Goal: Transaction & Acquisition: Obtain resource

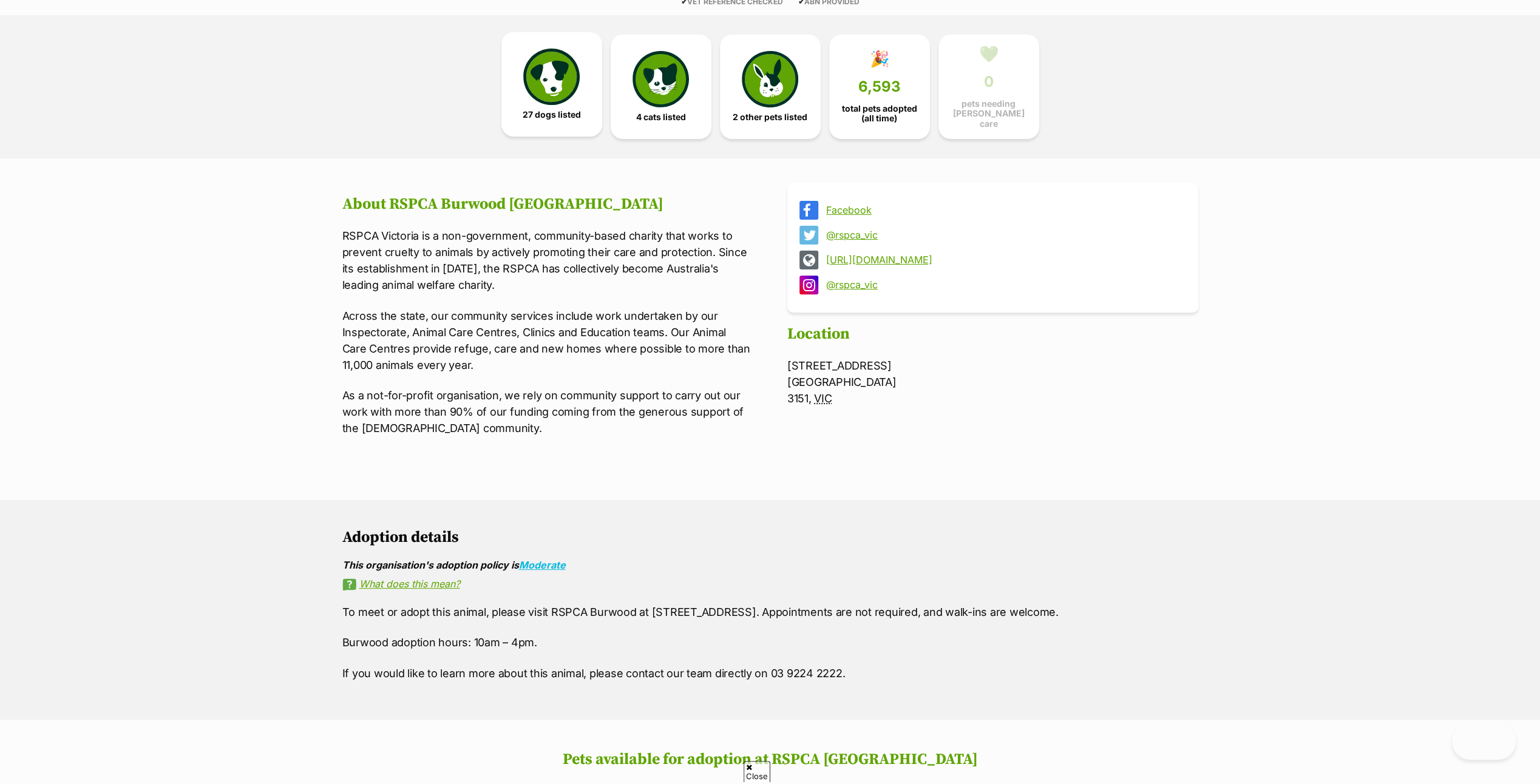
click at [545, 75] on img at bounding box center [551, 76] width 56 height 56
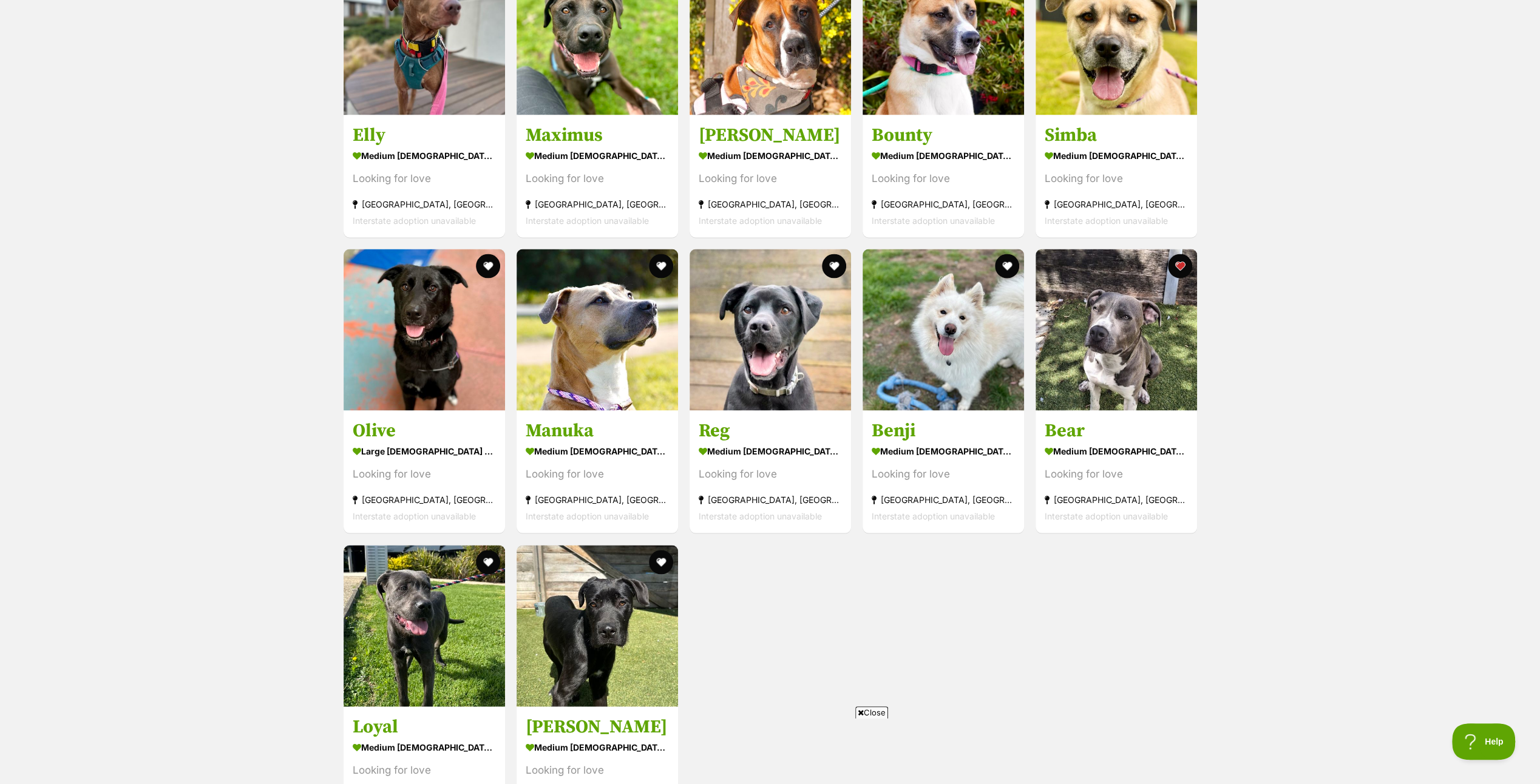
scroll to position [2203, 0]
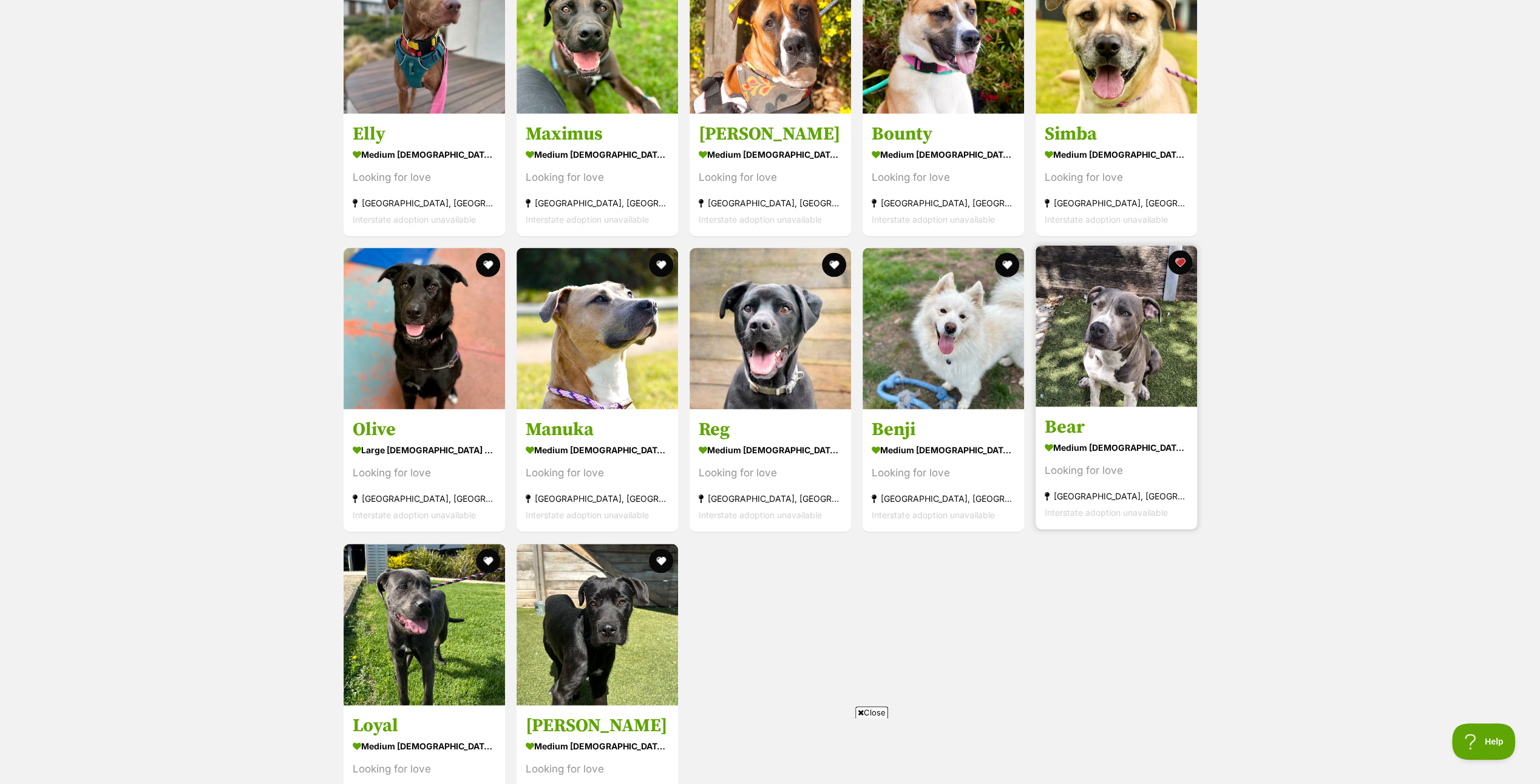
click at [1114, 302] on img at bounding box center [1116, 325] width 161 height 161
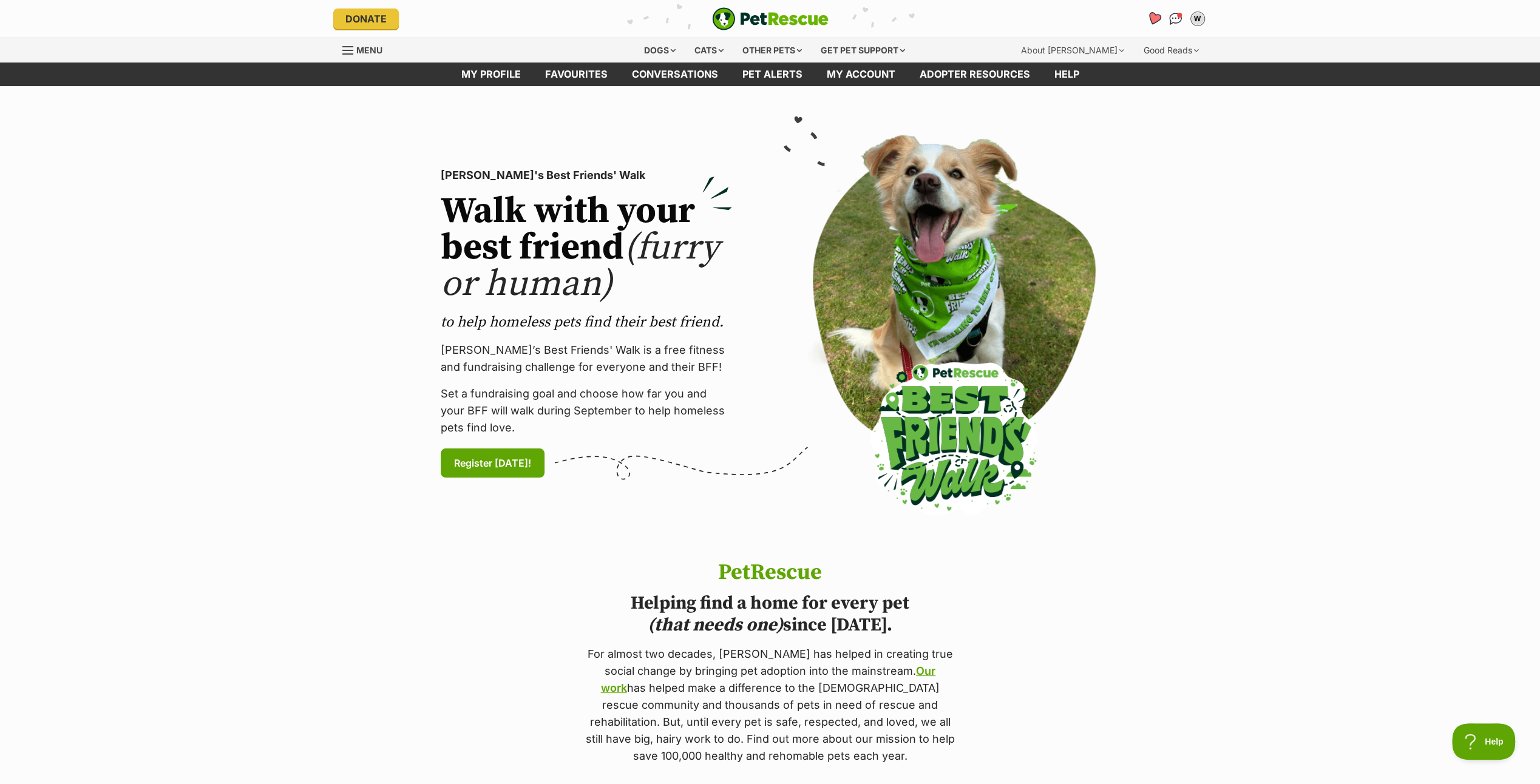
click at [1151, 11] on icon "Favourites" at bounding box center [1153, 19] width 16 height 15
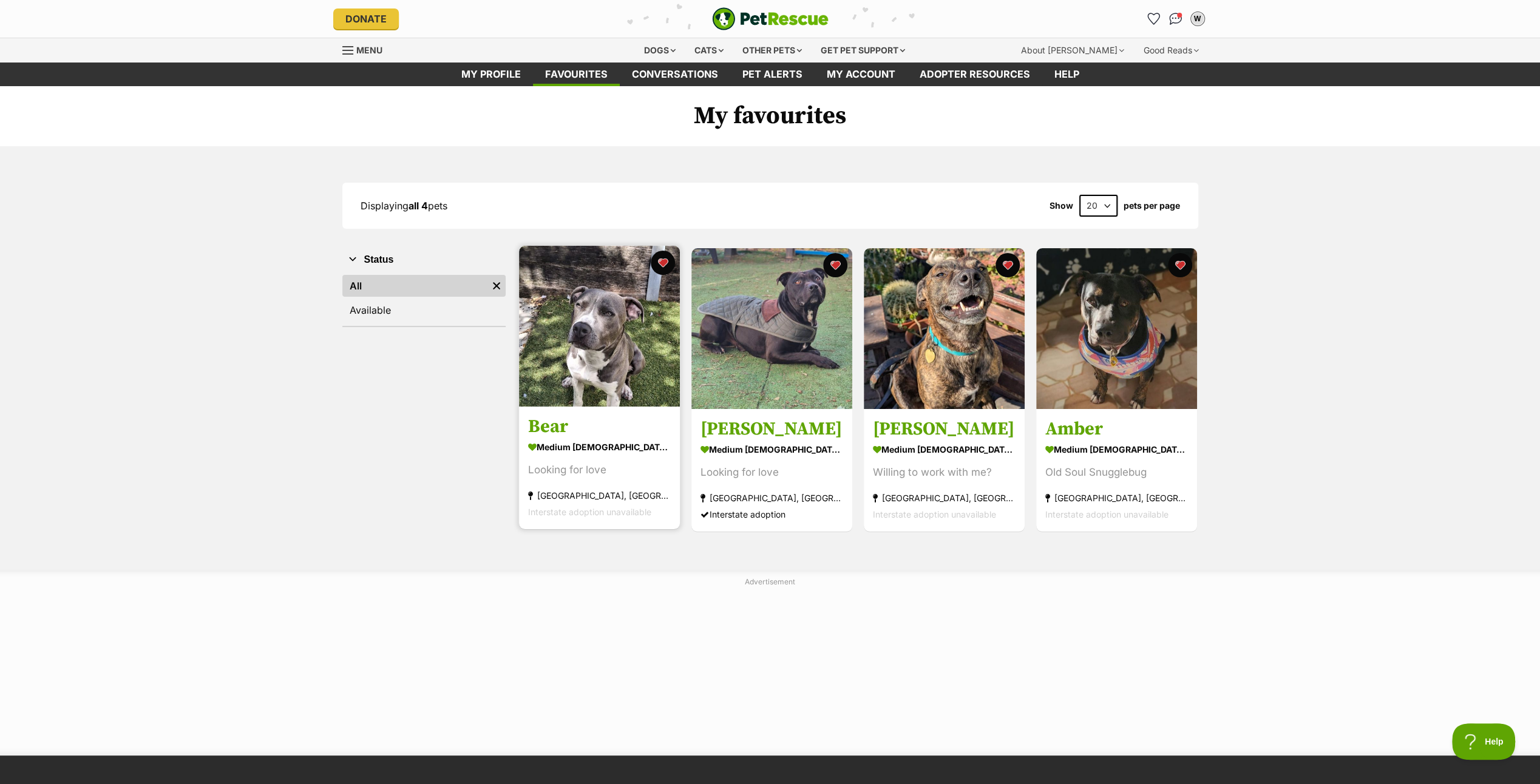
click at [553, 423] on h3 "Bear" at bounding box center [600, 427] width 143 height 23
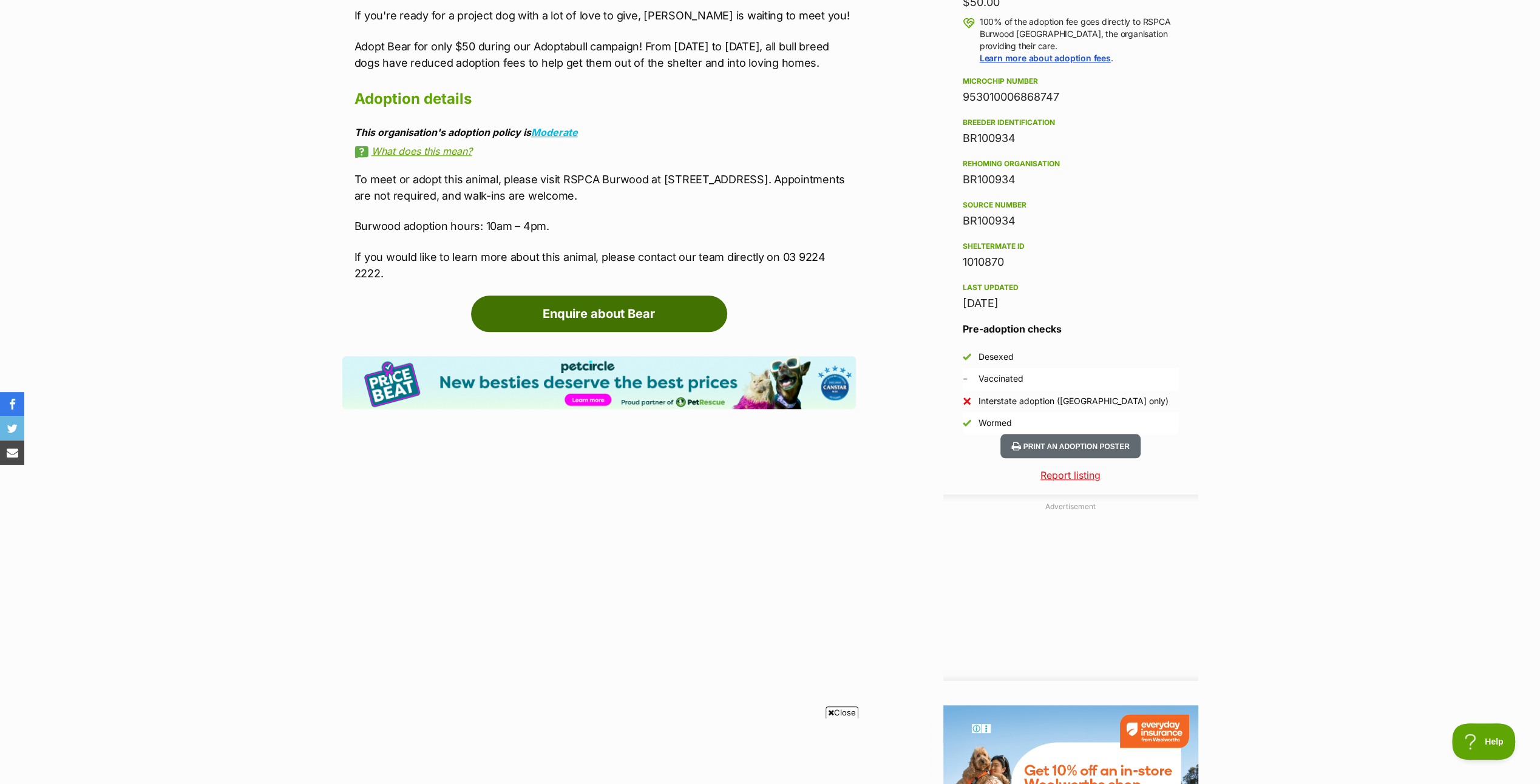
click at [601, 295] on link "Enquire about Bear" at bounding box center [599, 313] width 256 height 36
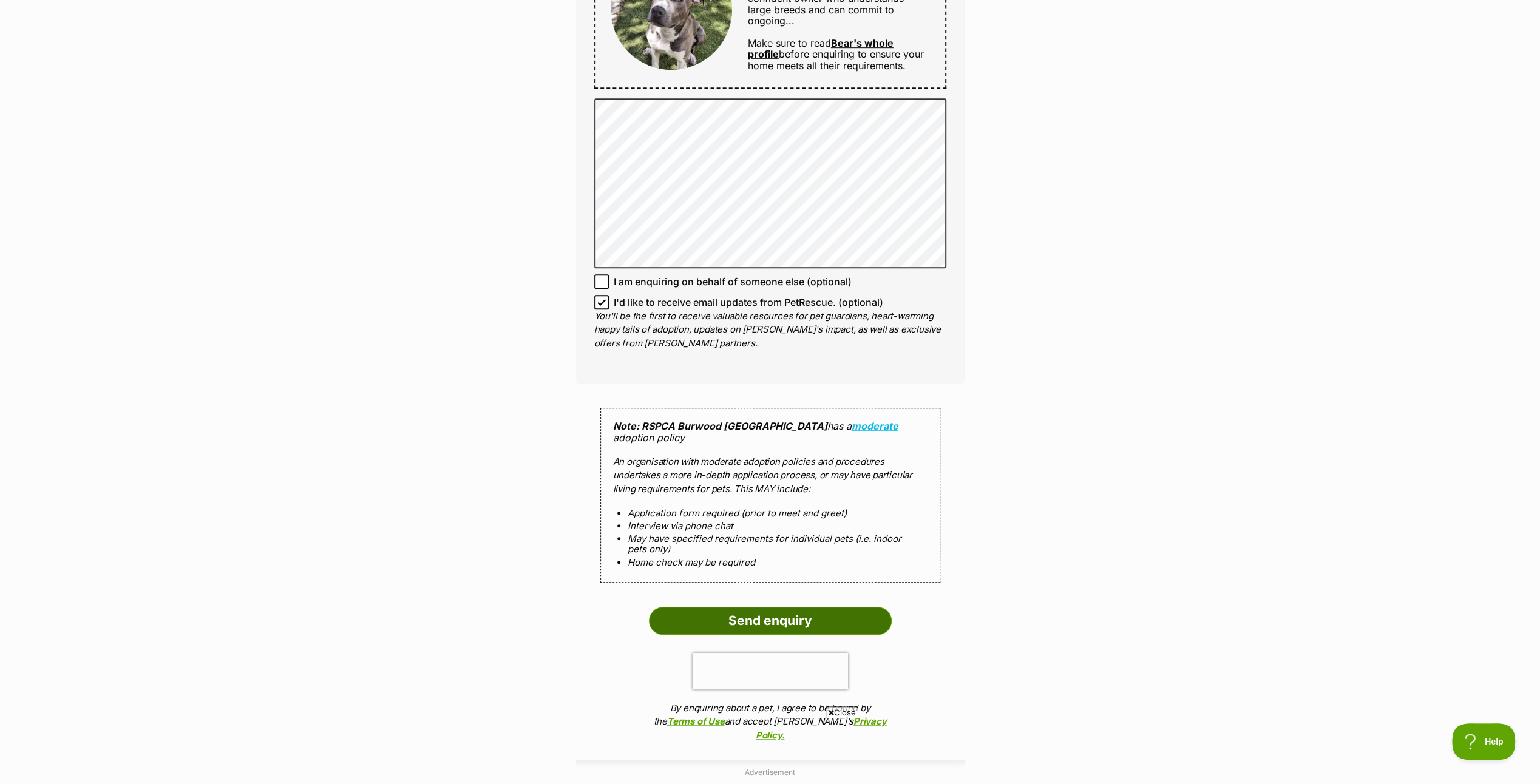
click at [750, 614] on input "Send enquiry" at bounding box center [770, 621] width 243 height 28
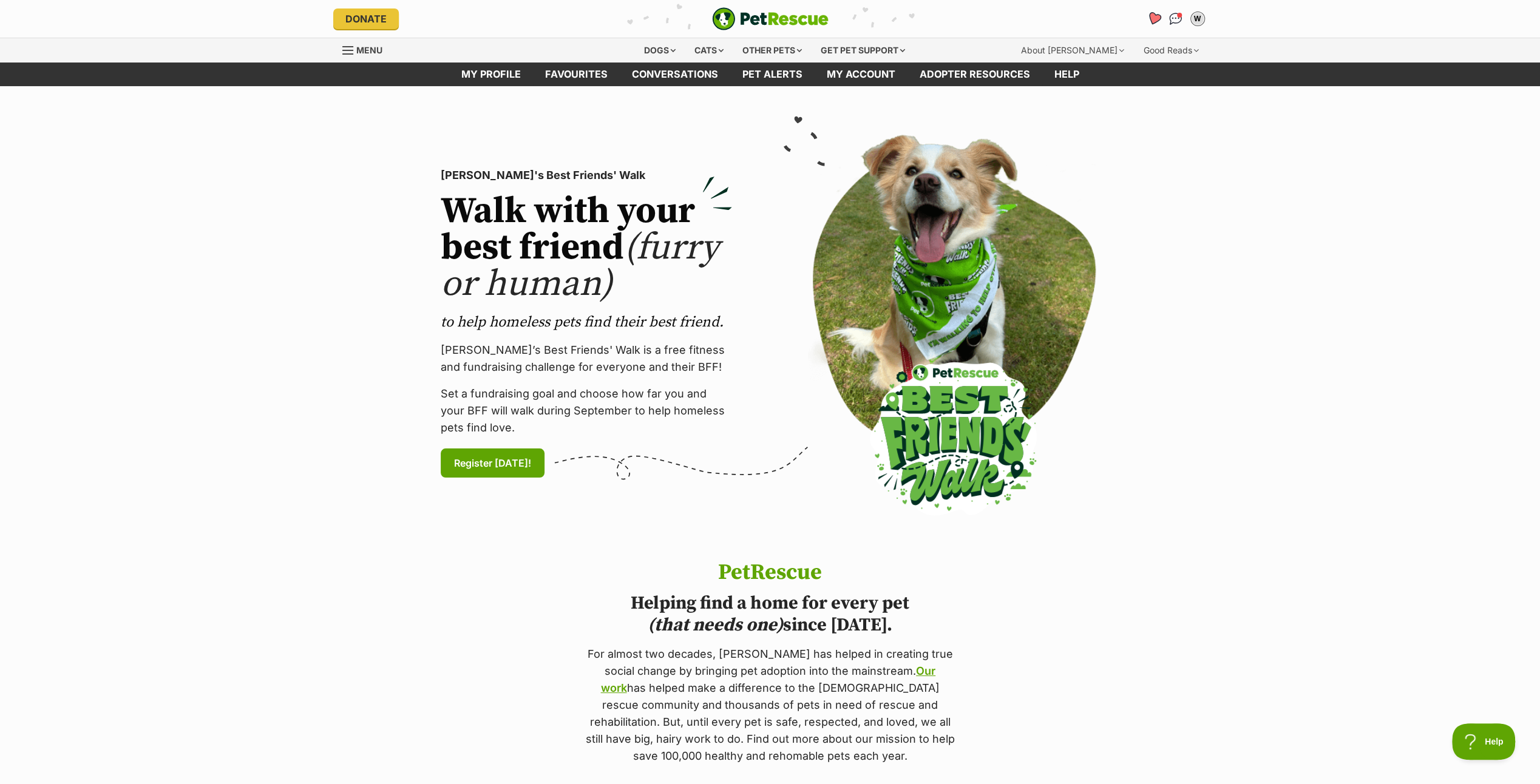
click at [1155, 15] on icon "Favourites" at bounding box center [1153, 18] width 15 height 14
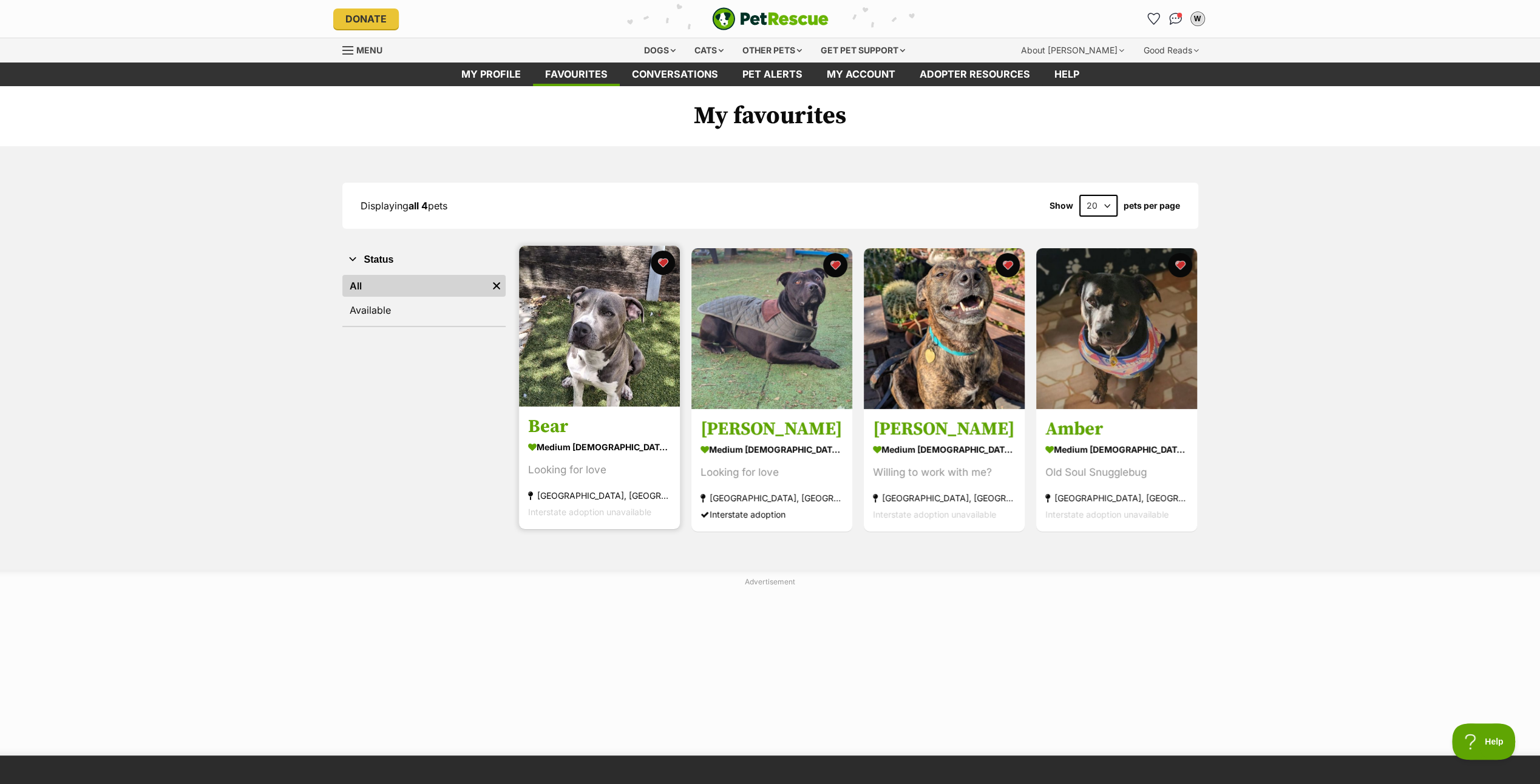
click at [588, 346] on img at bounding box center [599, 325] width 161 height 161
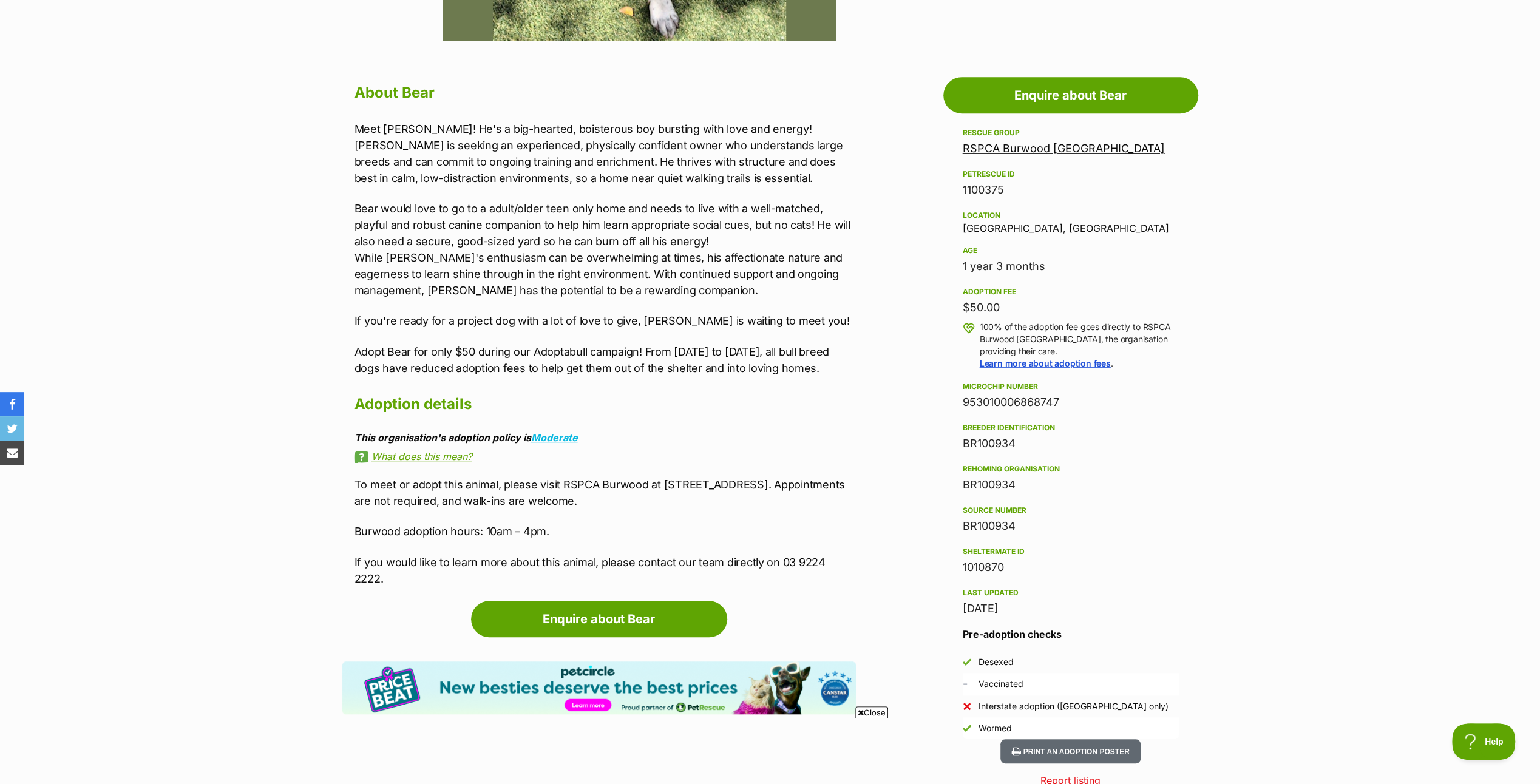
scroll to position [607, 0]
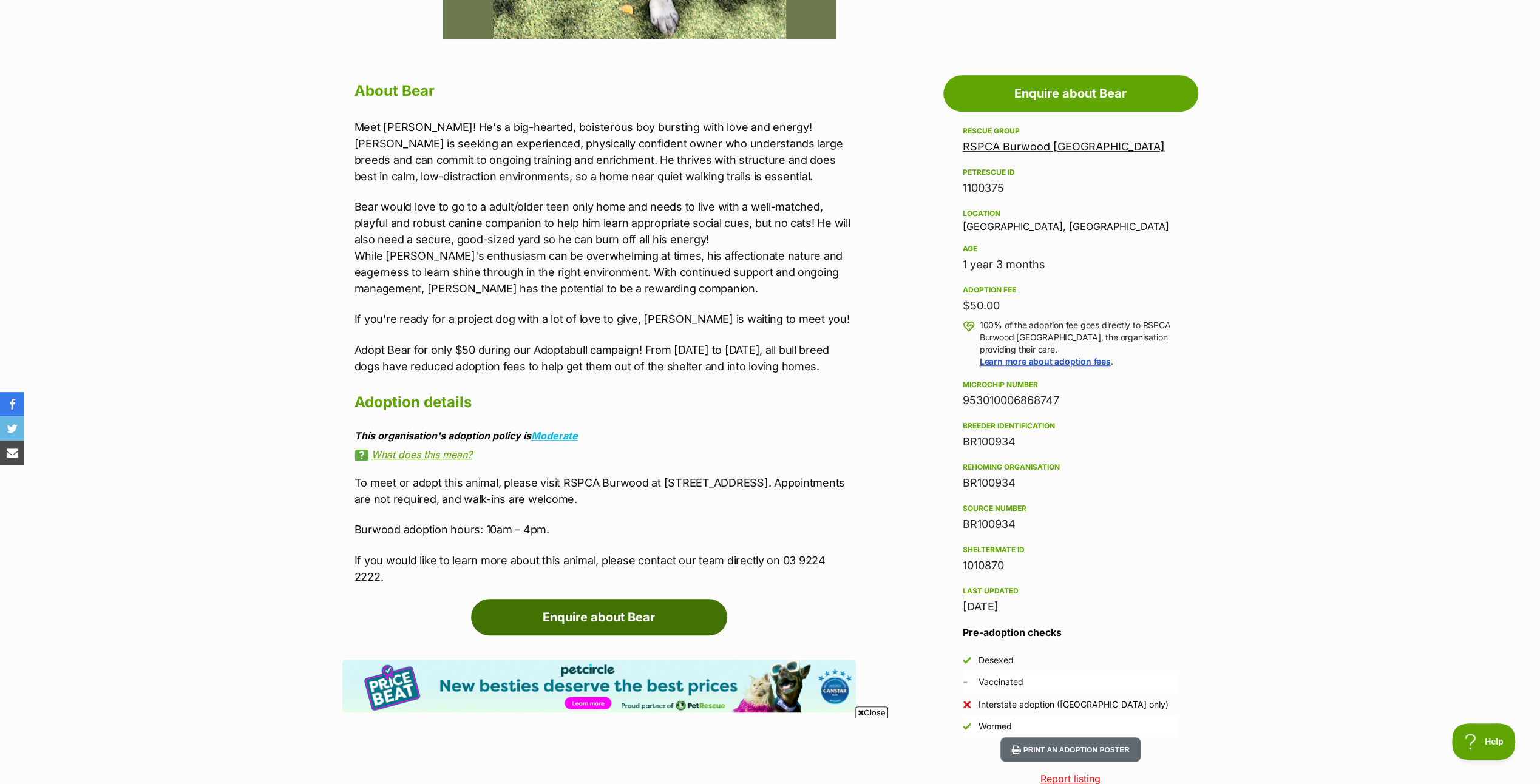
click at [584, 599] on link "Enquire about Bear" at bounding box center [599, 617] width 256 height 36
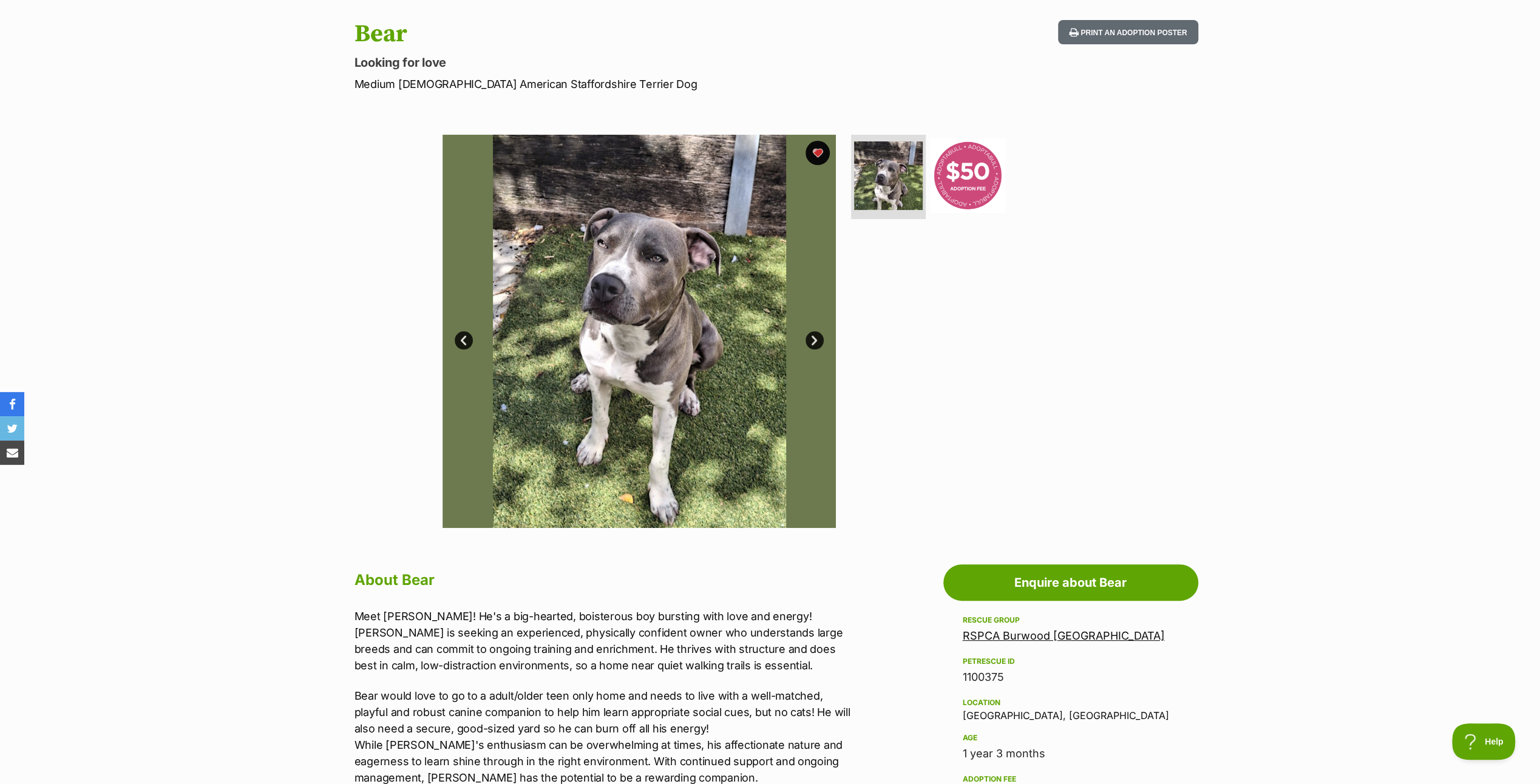
scroll to position [0, 0]
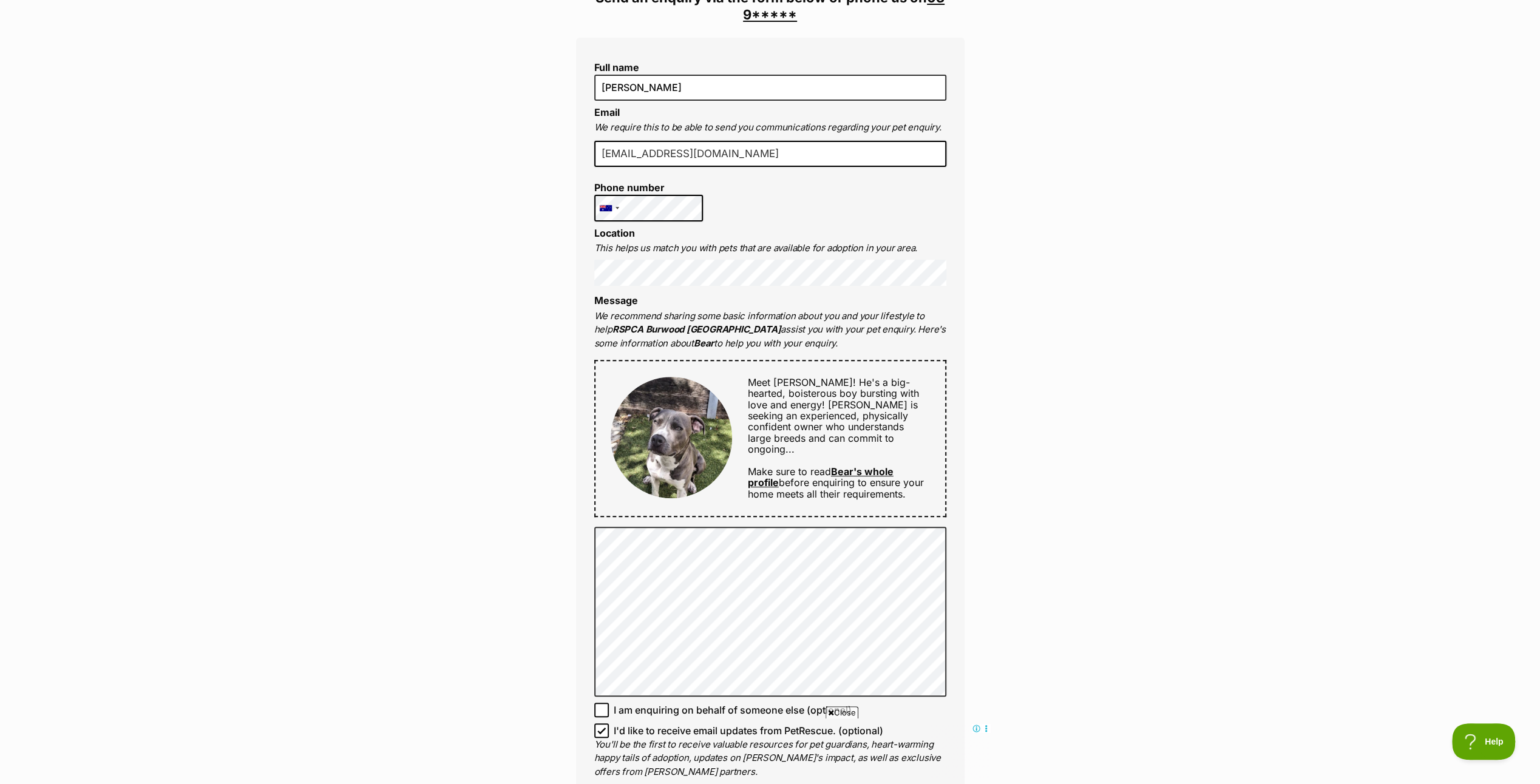
scroll to position [303, 0]
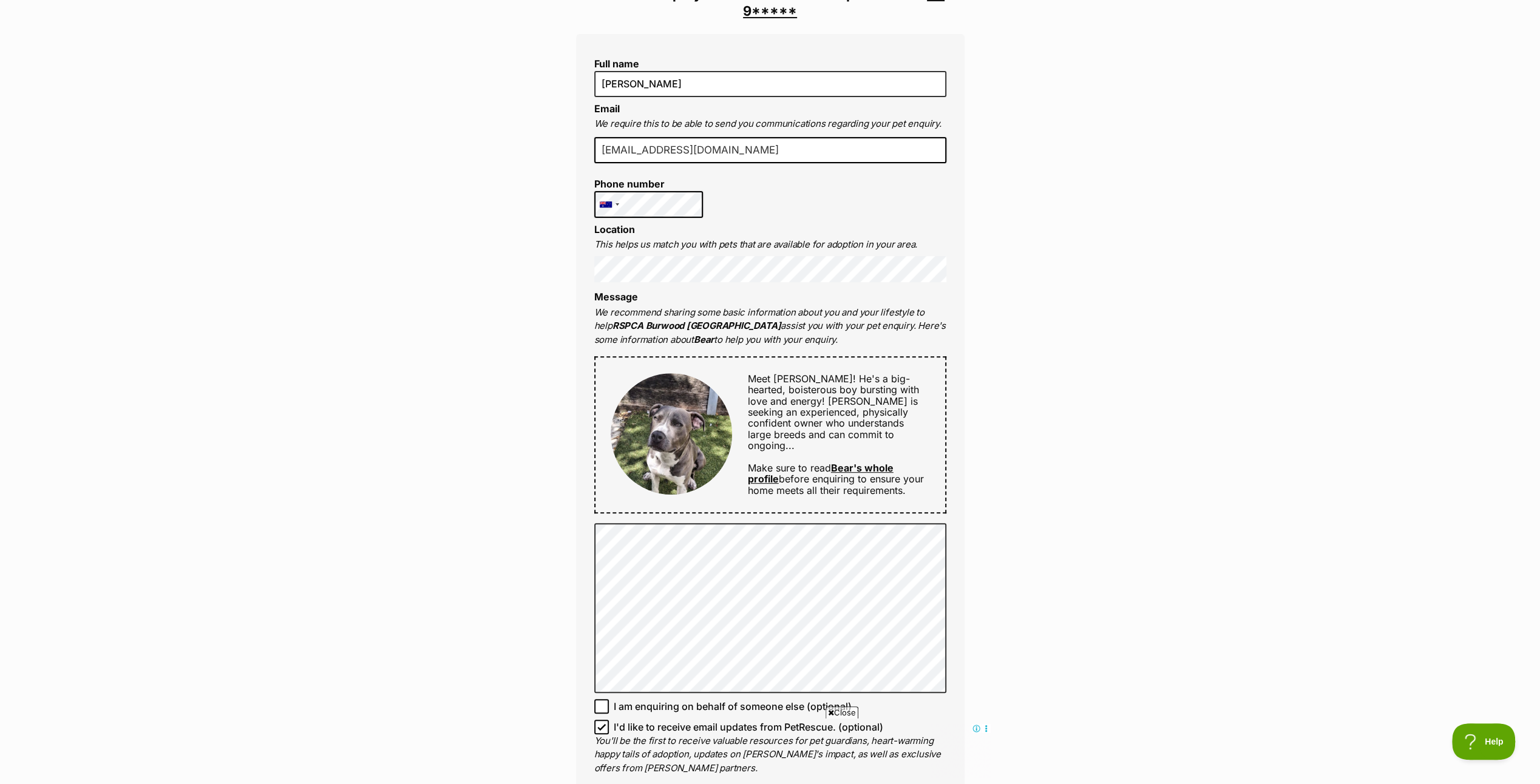
click at [867, 462] on link "Bear's whole profile" at bounding box center [820, 473] width 146 height 23
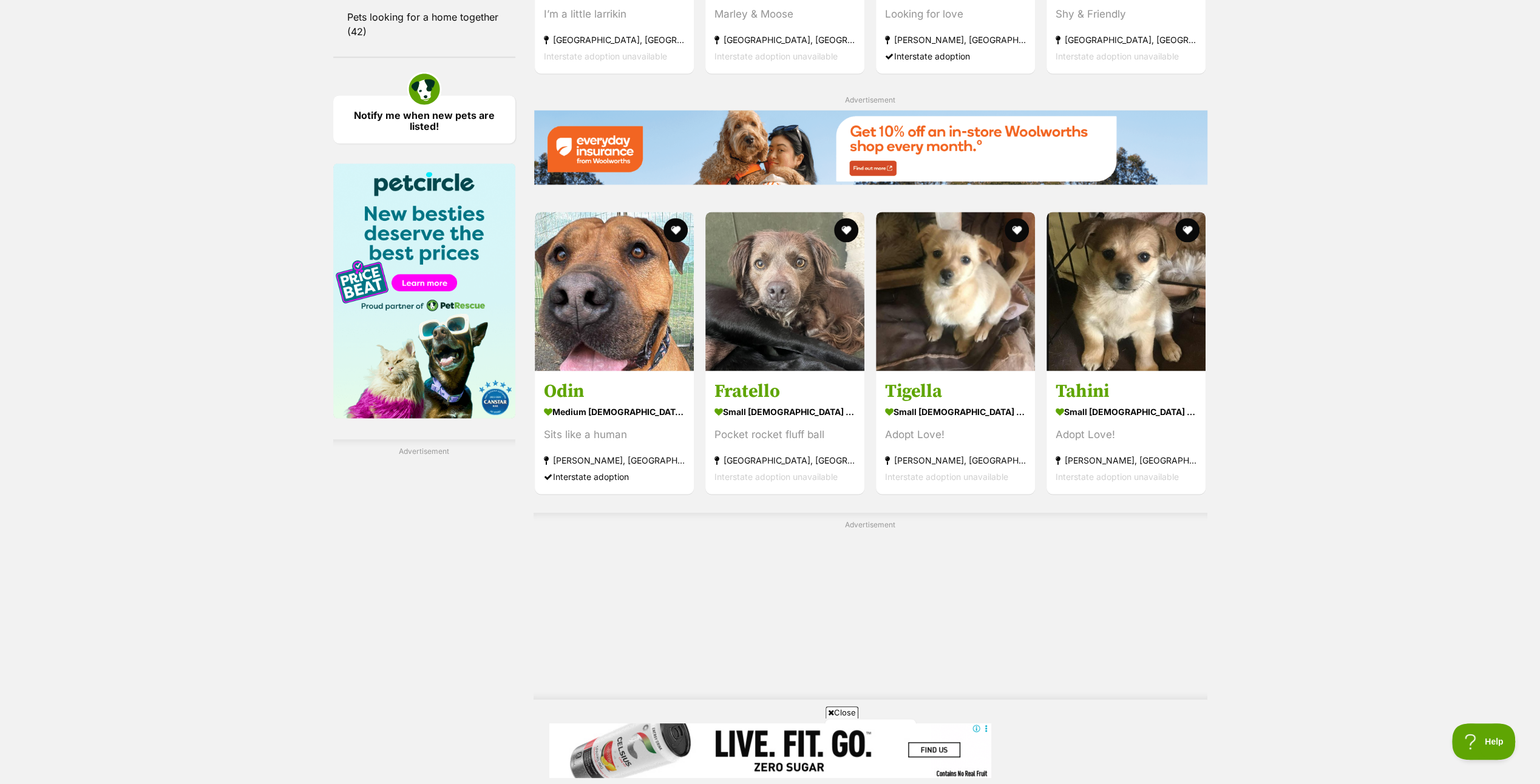
scroll to position [1942, 0]
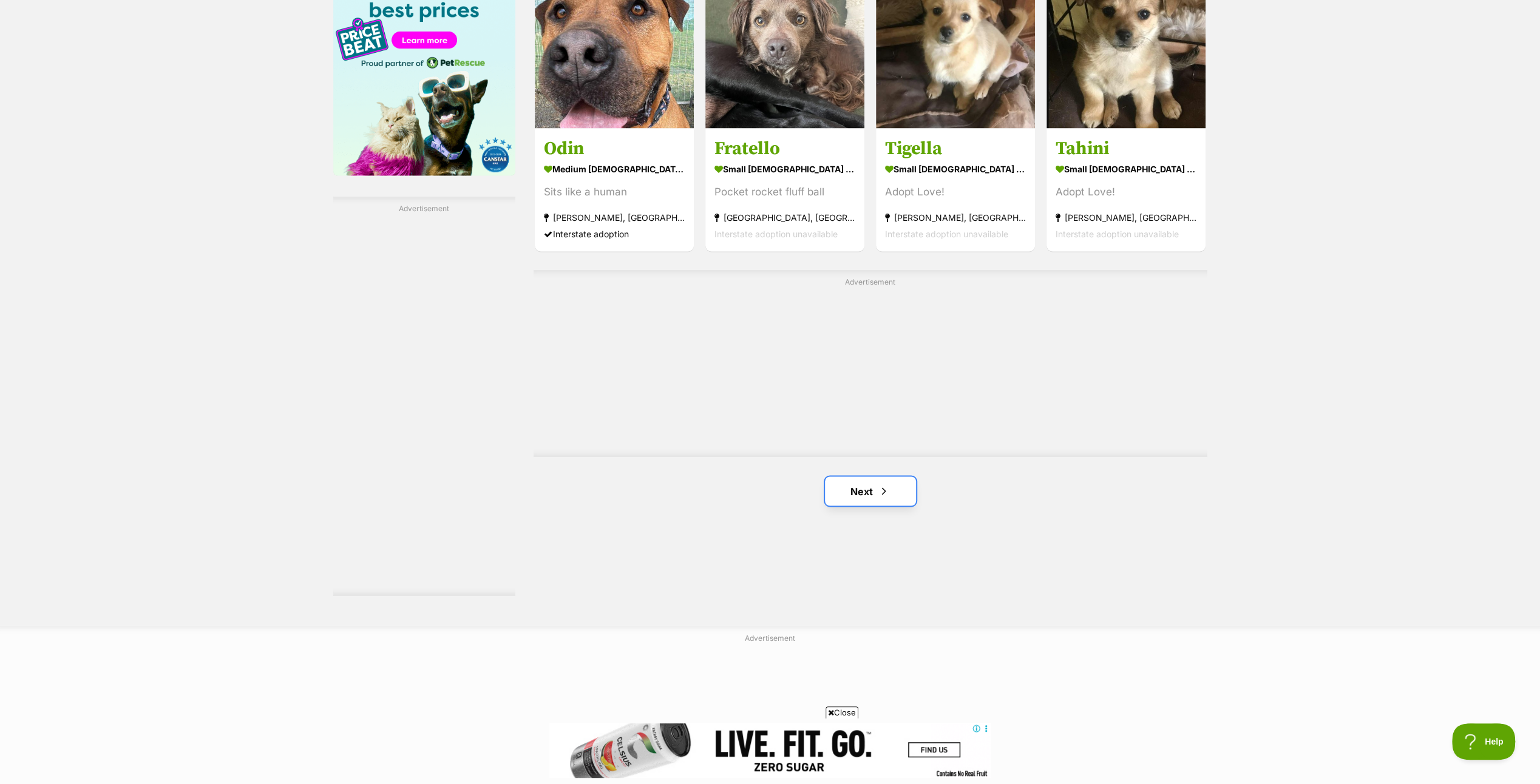
click at [867, 483] on link "Next" at bounding box center [870, 491] width 91 height 29
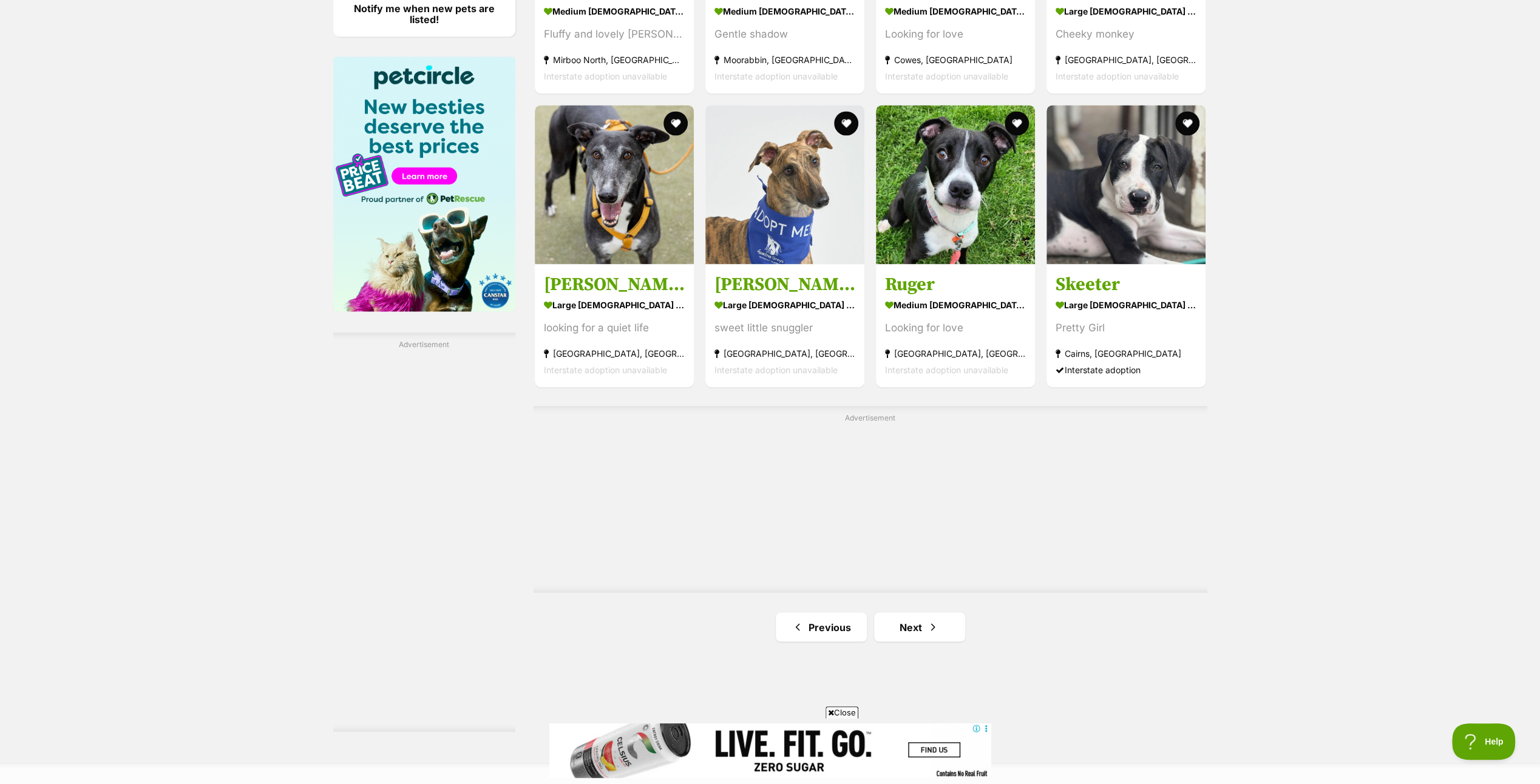
scroll to position [1820, 0]
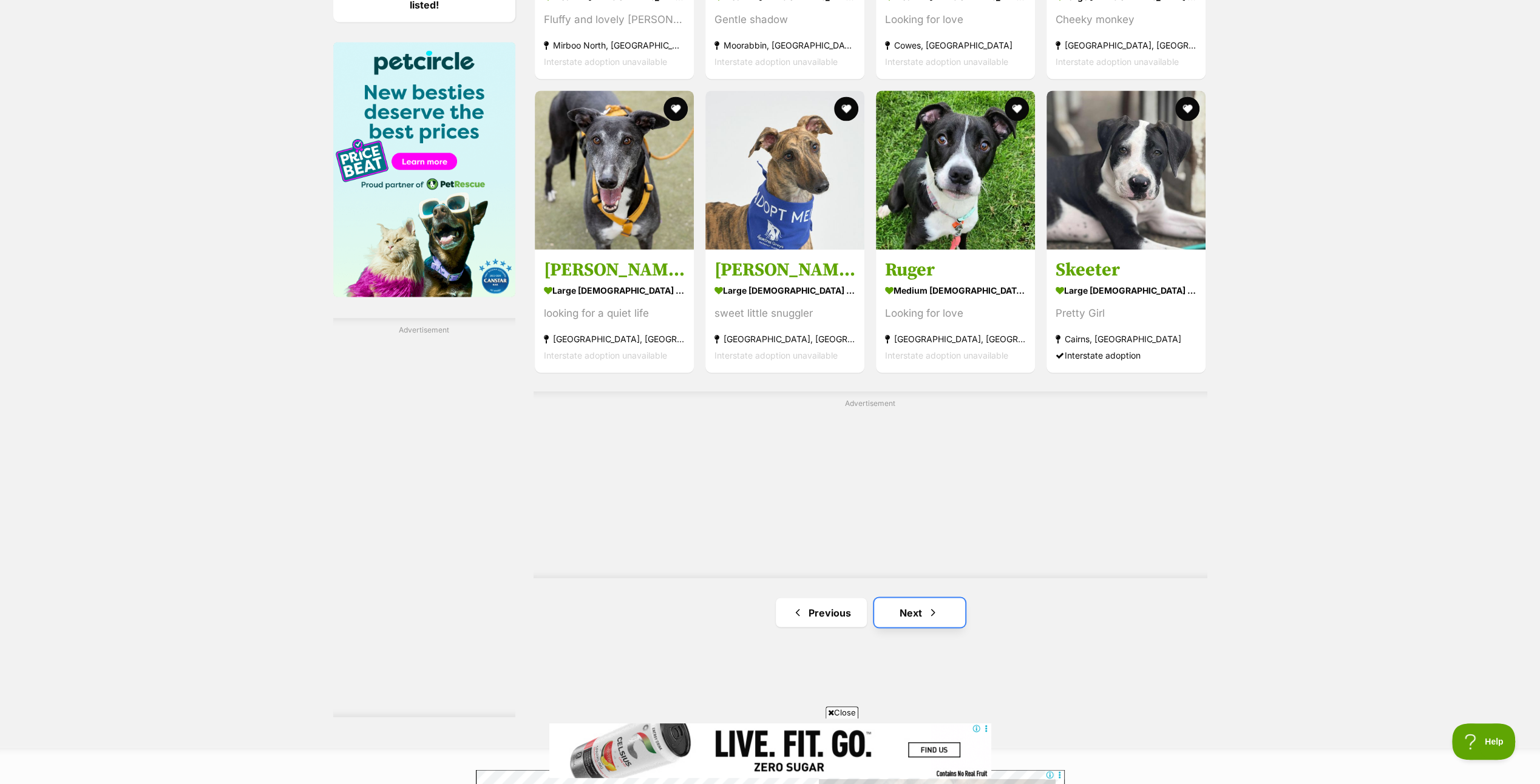
click at [920, 605] on link "Next" at bounding box center [919, 612] width 91 height 29
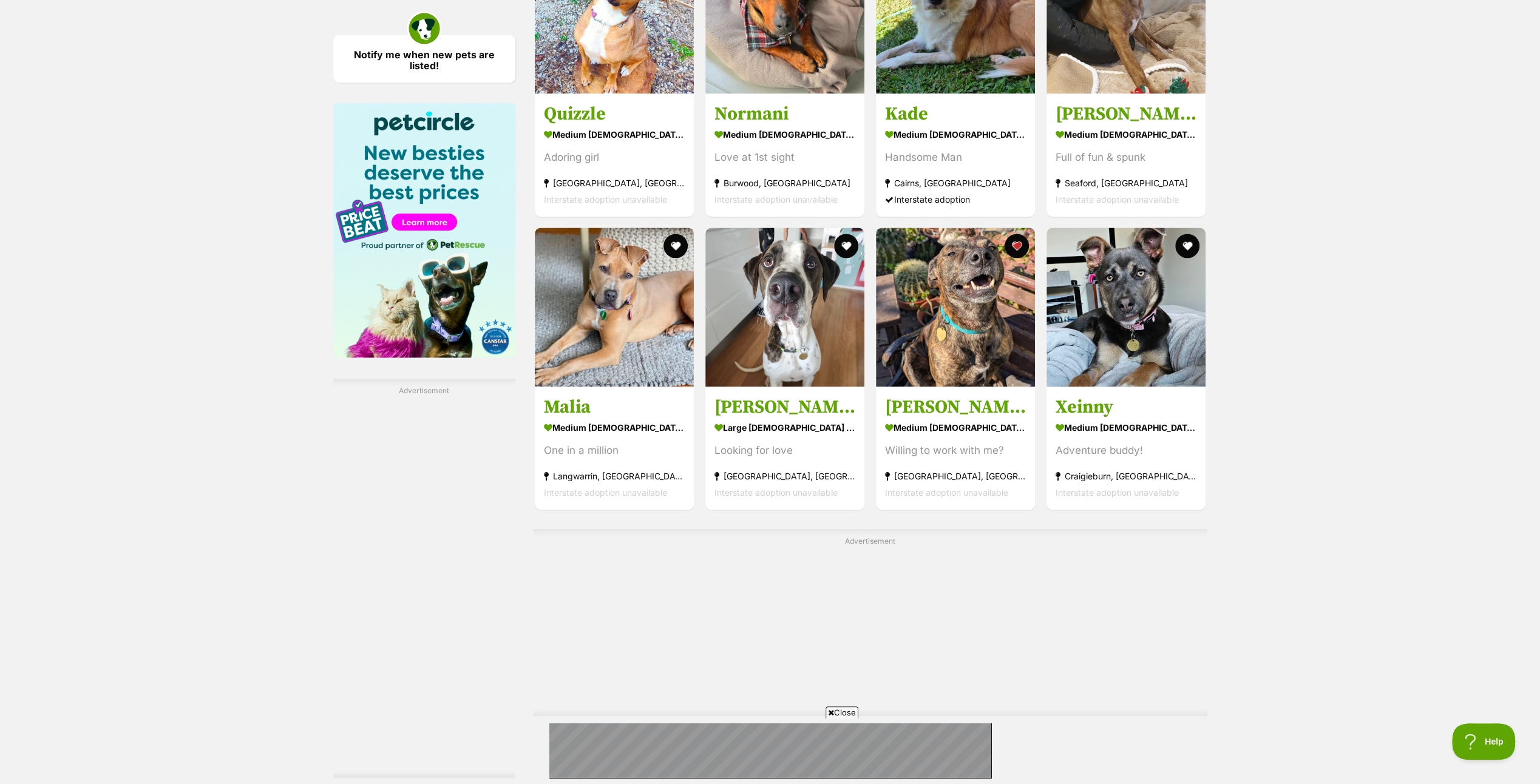
scroll to position [2003, 0]
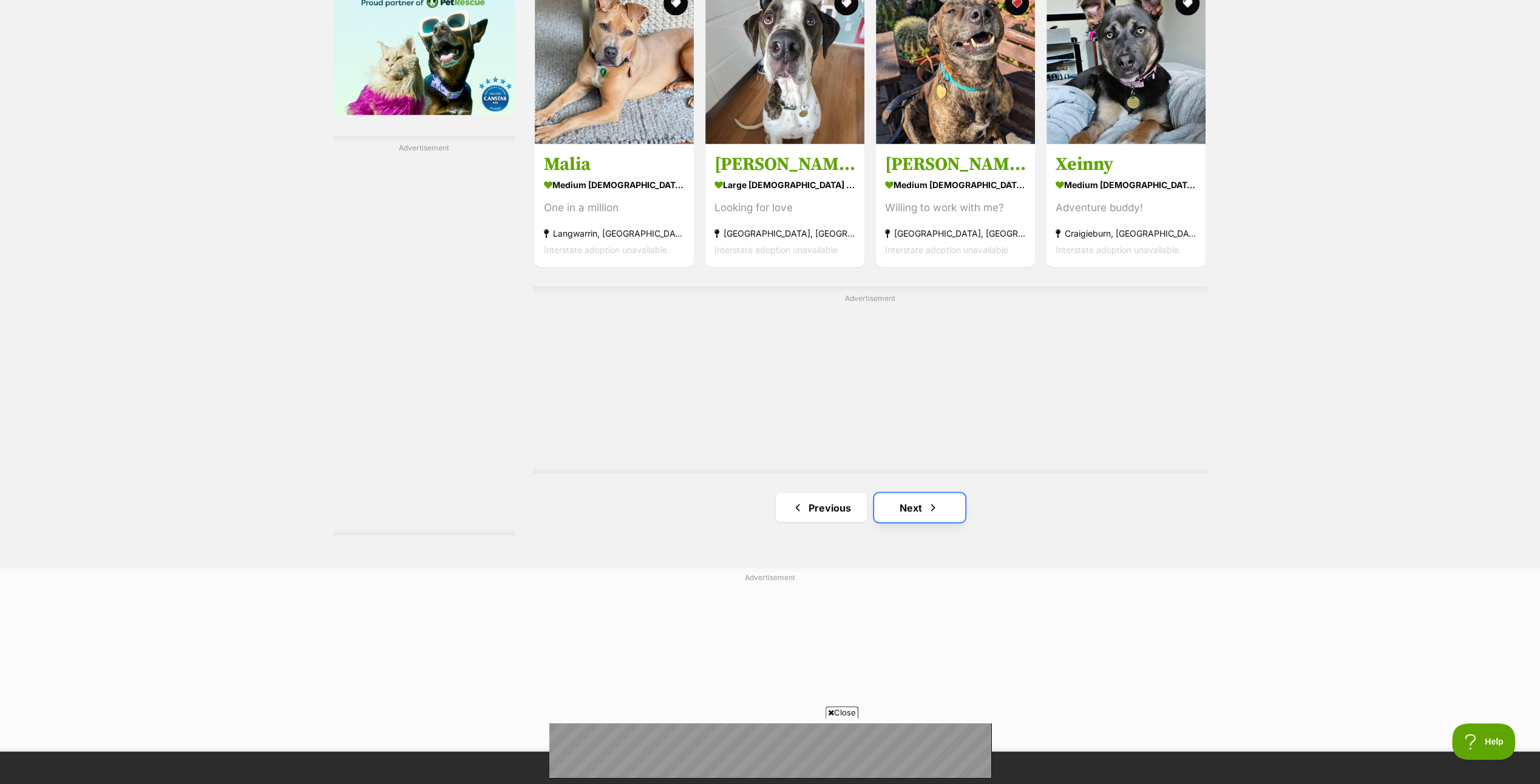
click at [902, 499] on link "Next" at bounding box center [919, 507] width 91 height 29
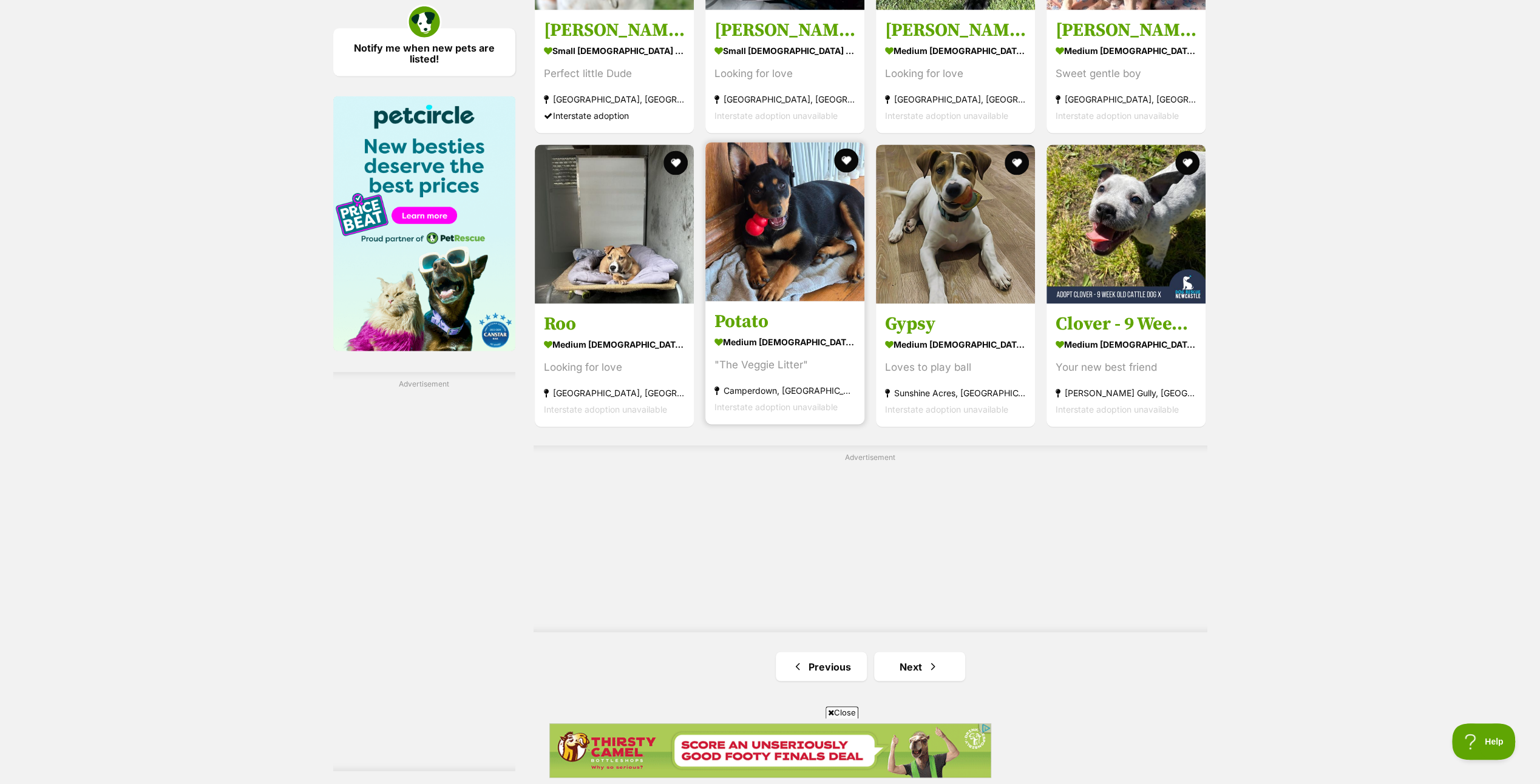
scroll to position [1942, 0]
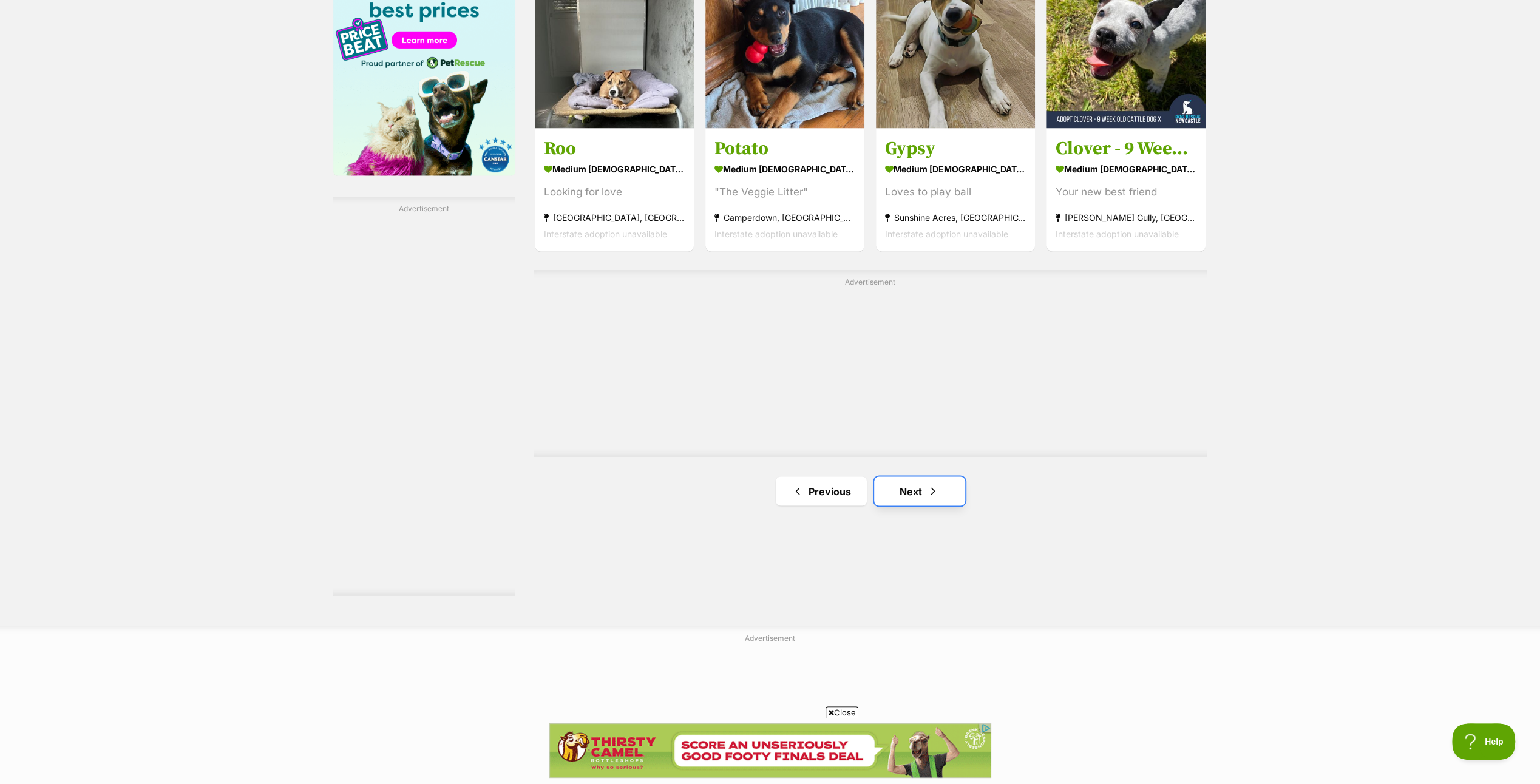
click at [912, 487] on link "Next" at bounding box center [919, 491] width 91 height 29
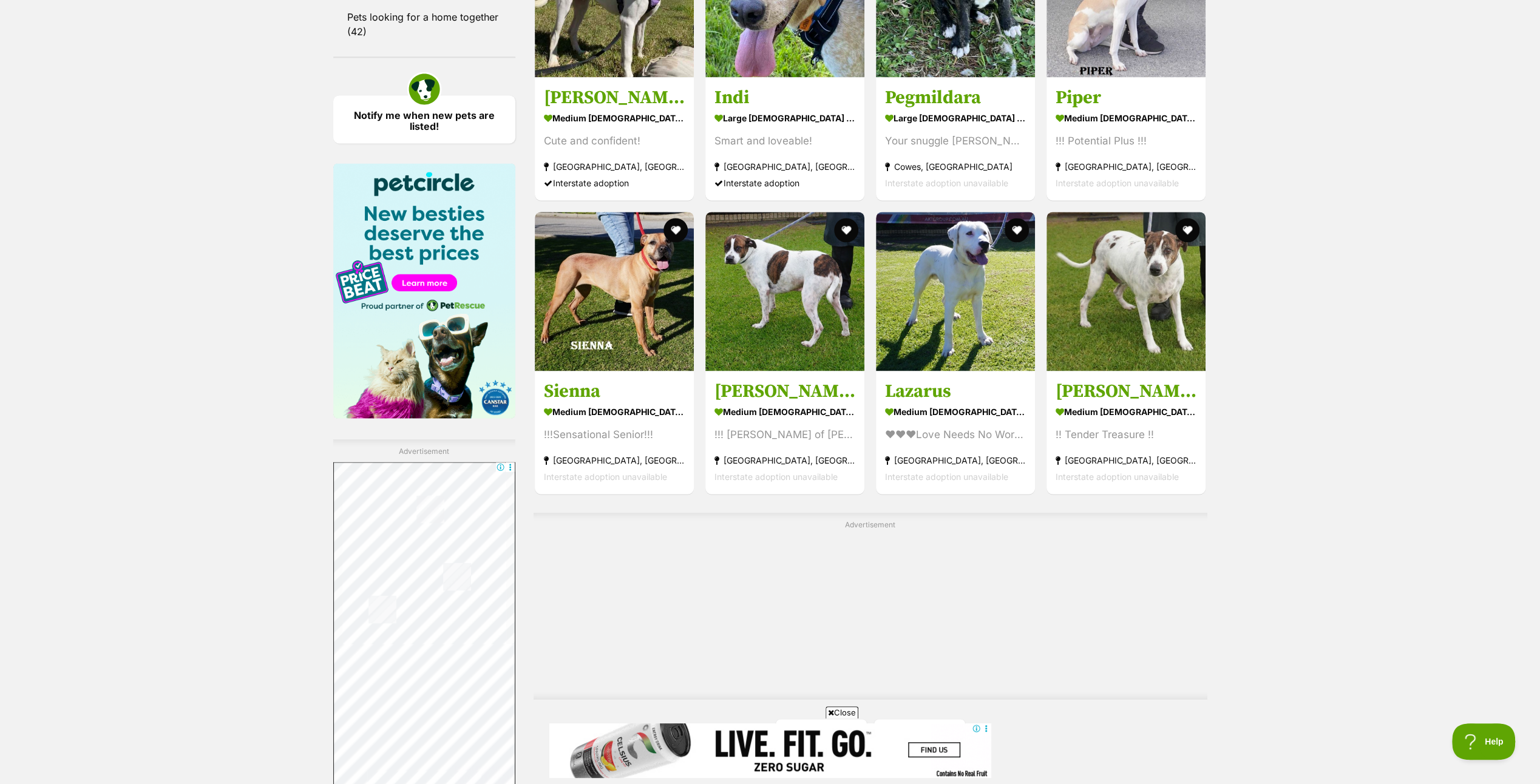
scroll to position [2063, 0]
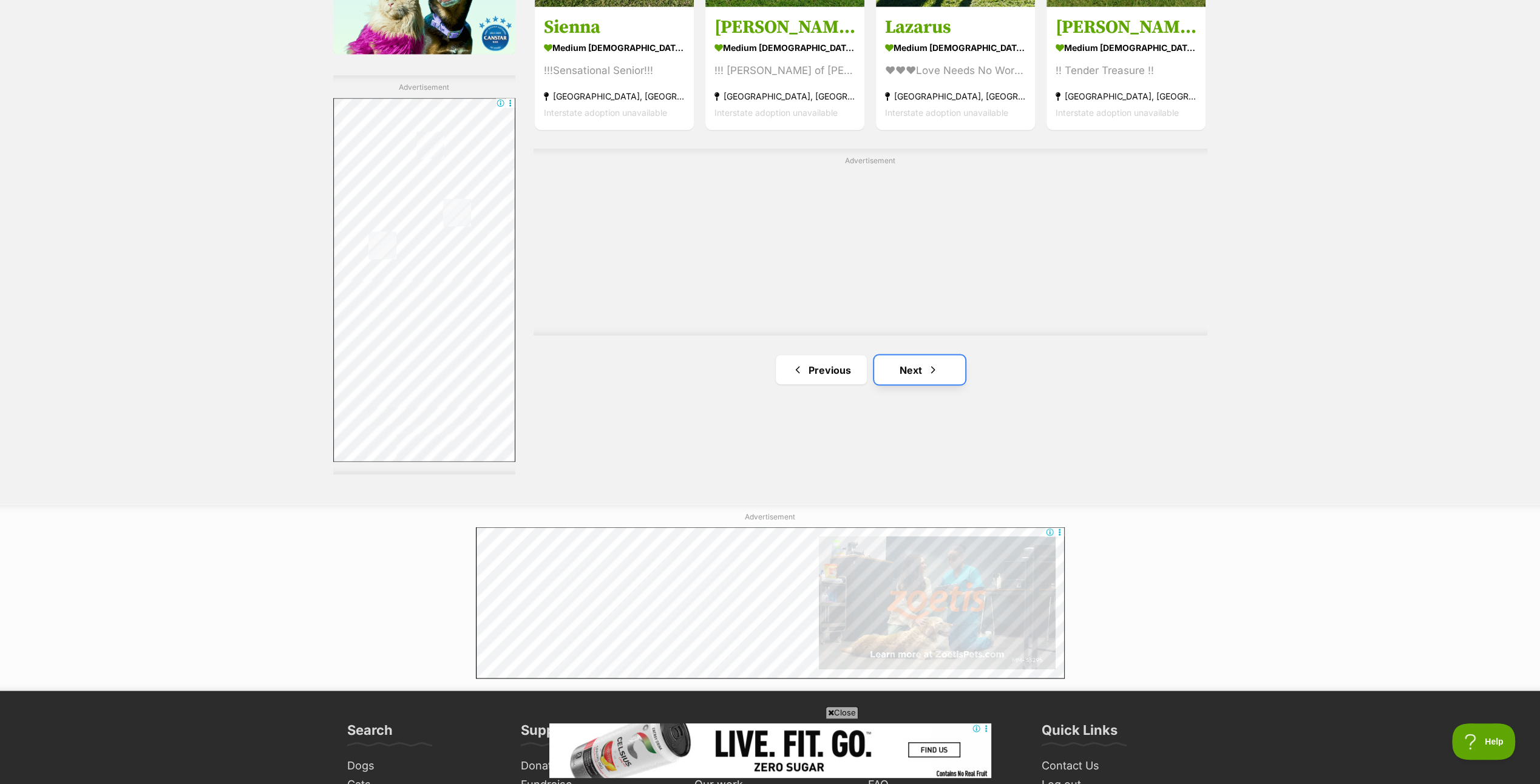
click at [917, 362] on link "Next" at bounding box center [919, 369] width 91 height 29
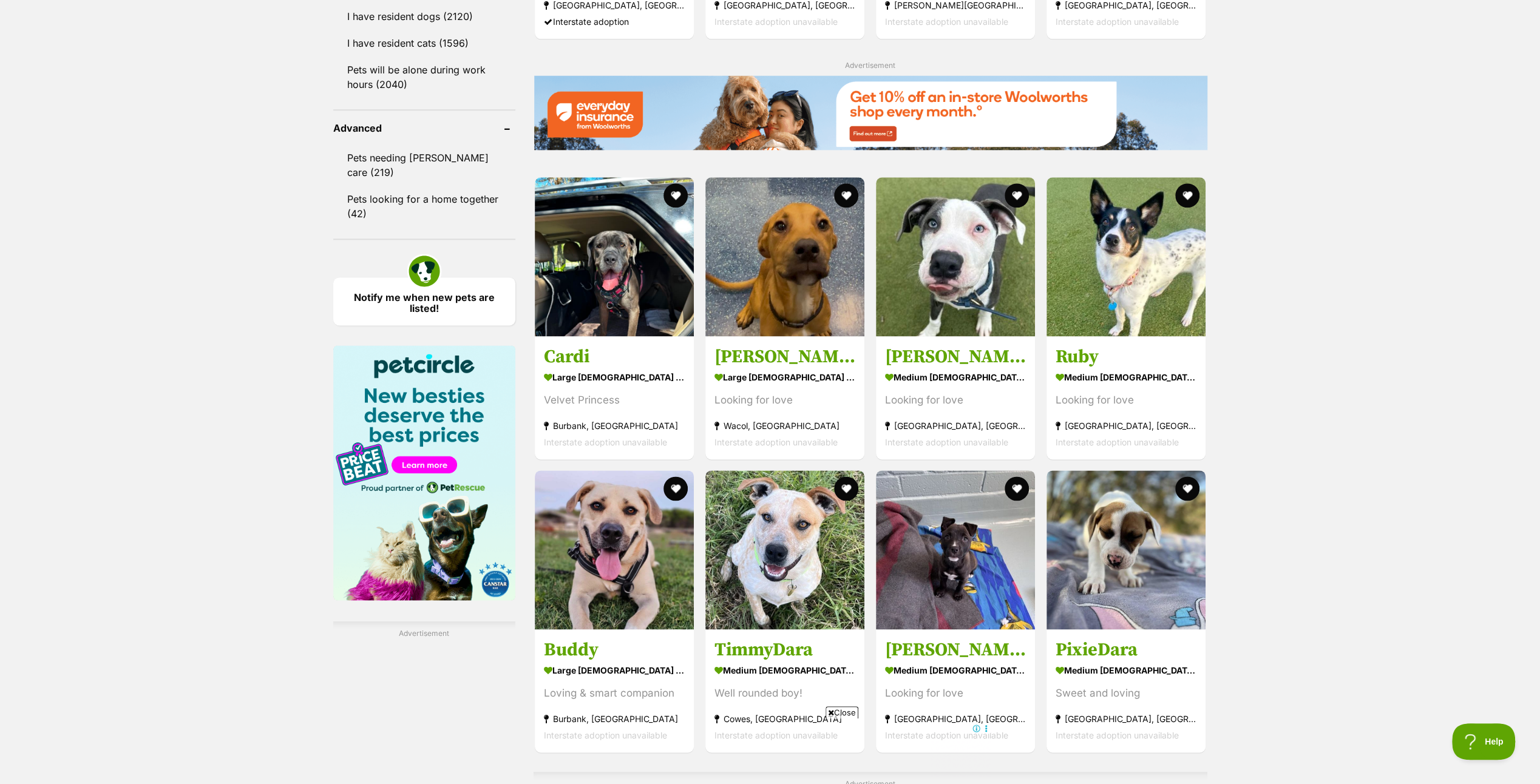
scroll to position [1881, 0]
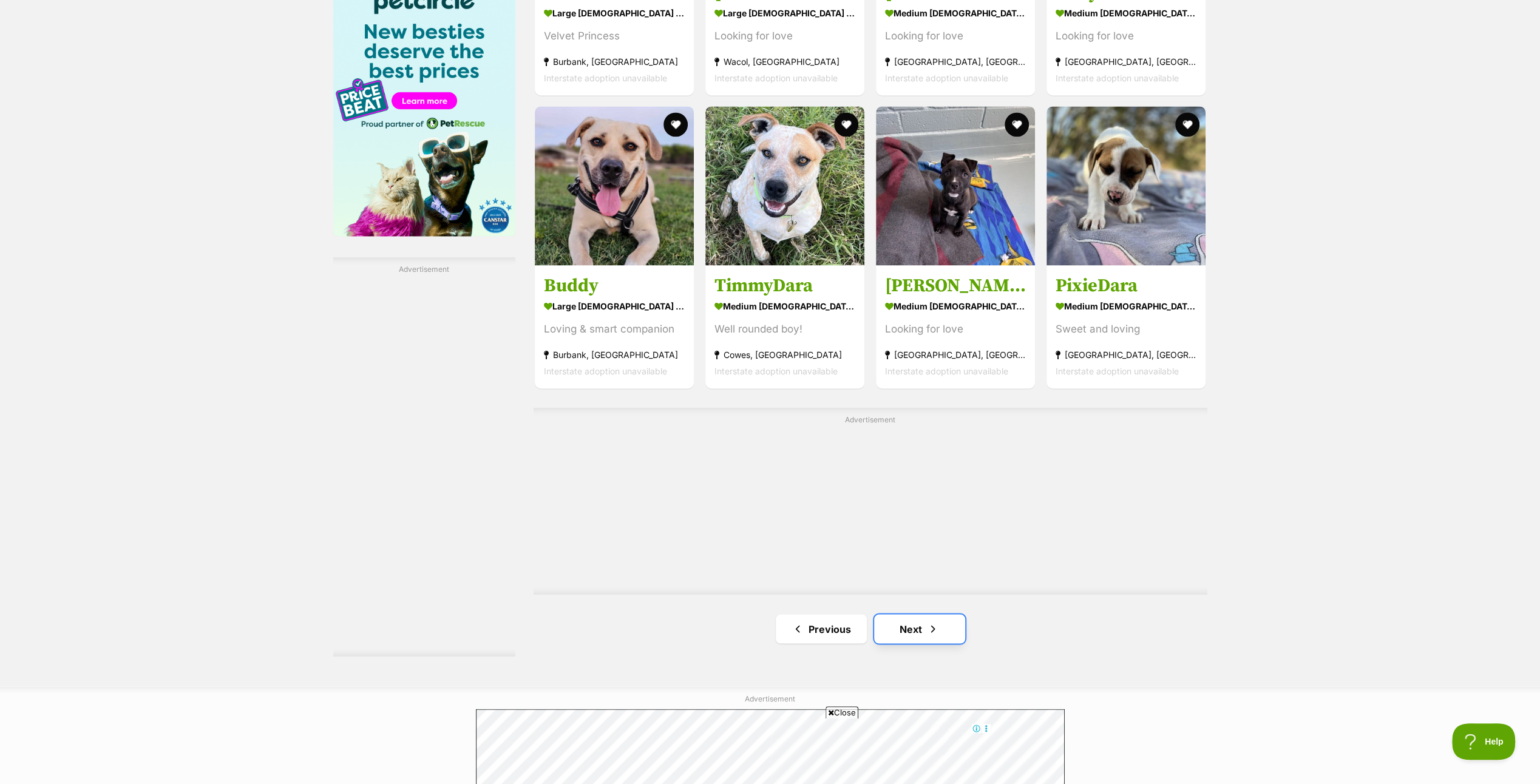
click at [922, 619] on link "Next" at bounding box center [919, 629] width 91 height 29
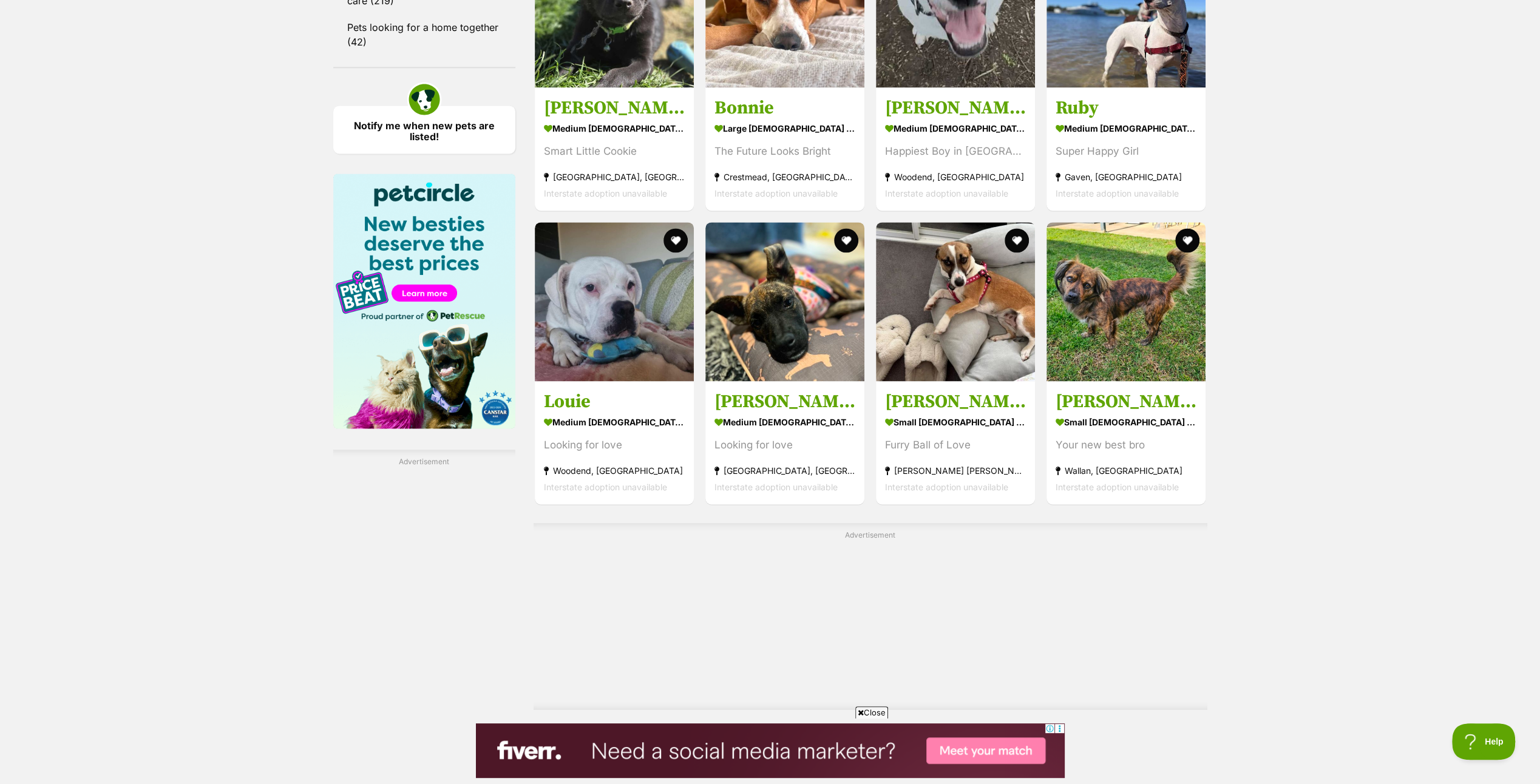
scroll to position [1881, 0]
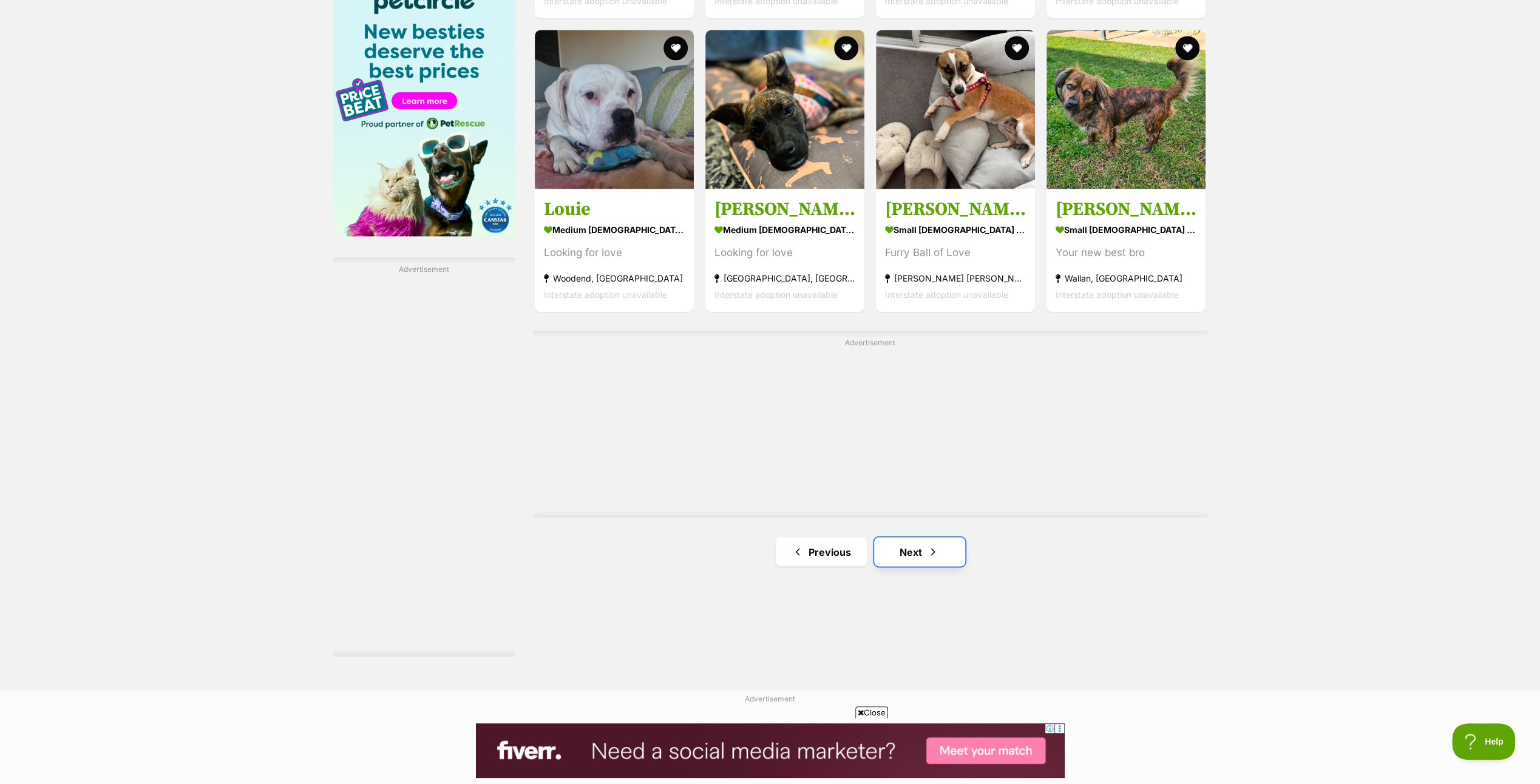
click at [907, 543] on link "Next" at bounding box center [919, 551] width 91 height 29
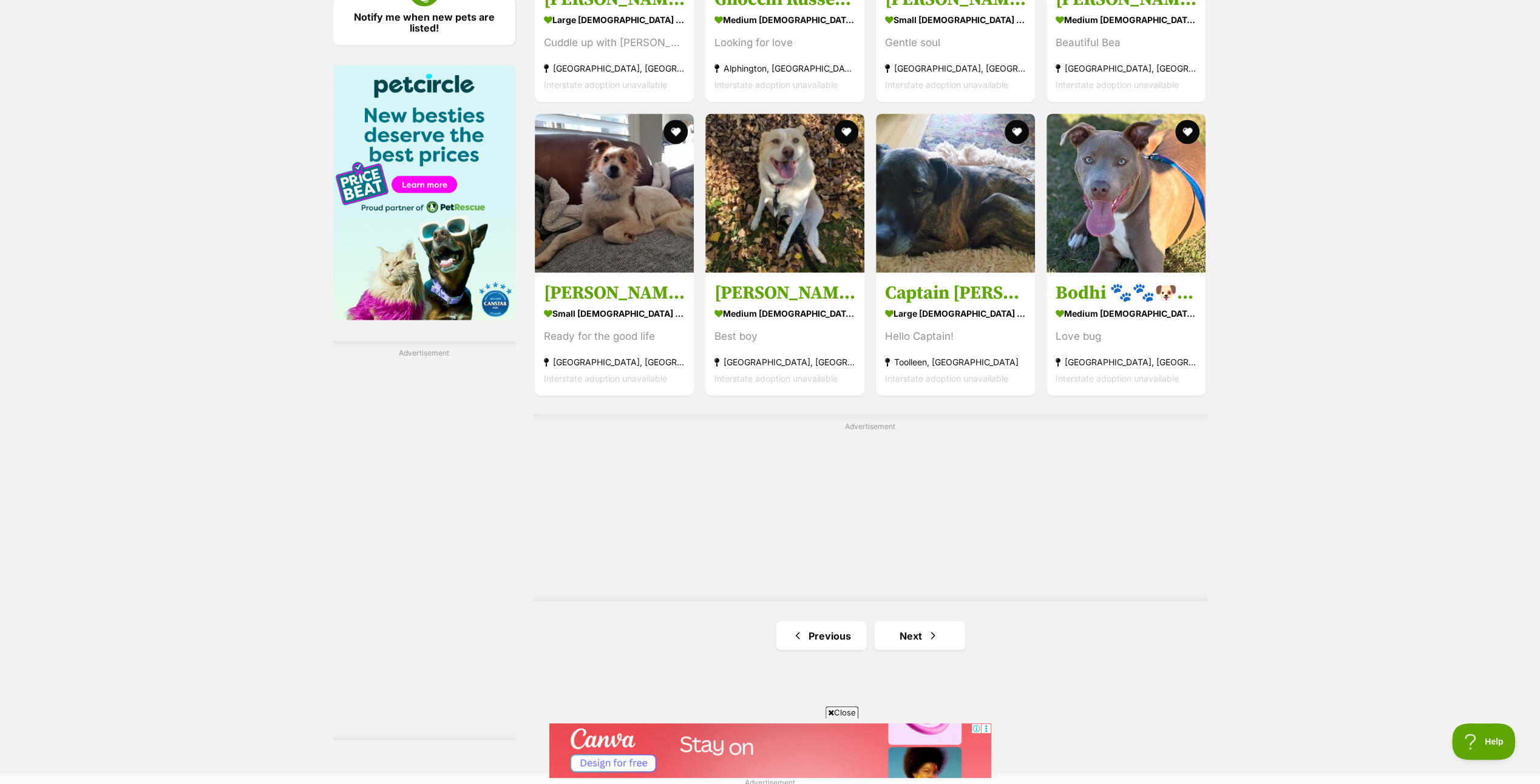
scroll to position [1820, 0]
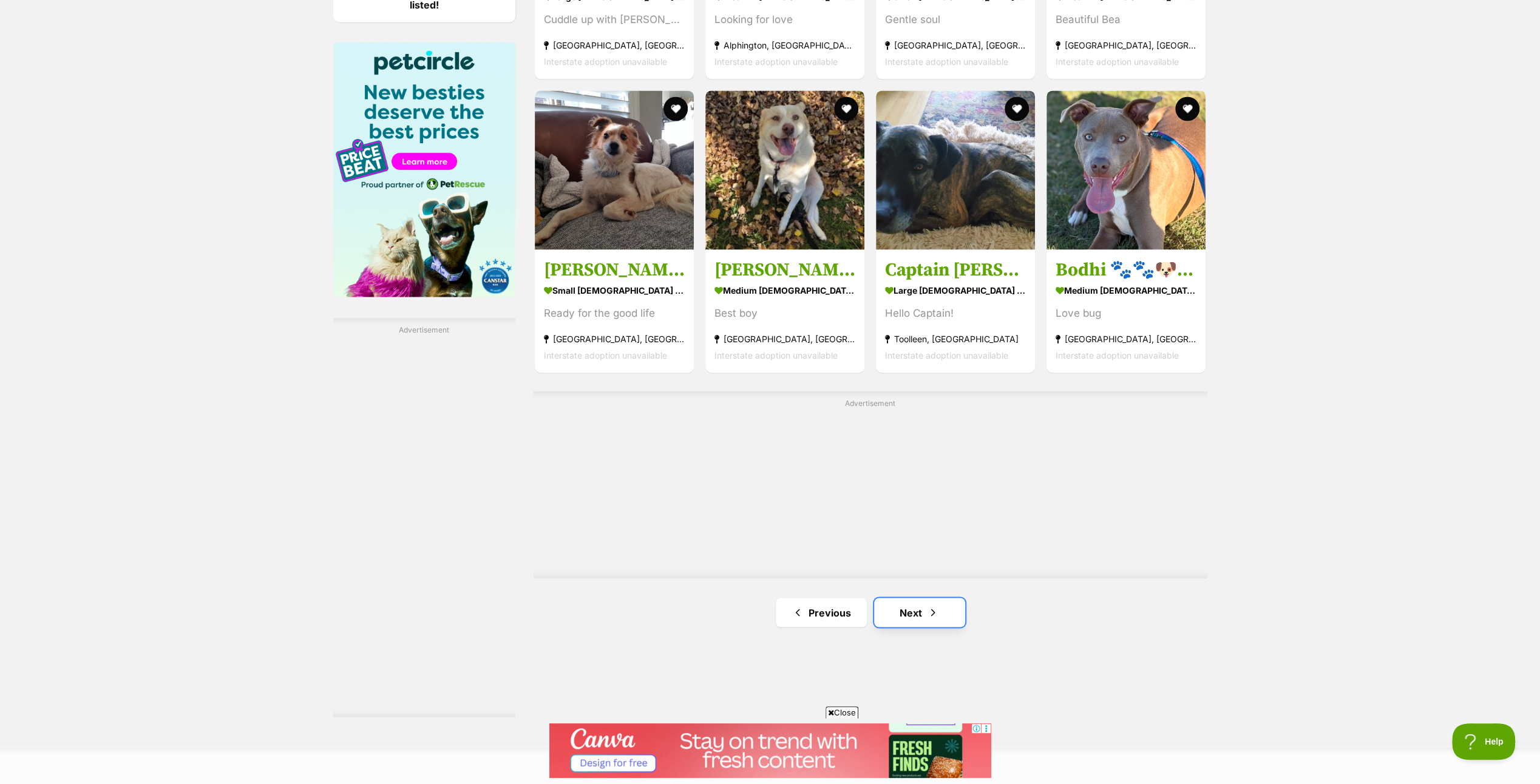
click at [914, 608] on link "Next" at bounding box center [919, 612] width 91 height 29
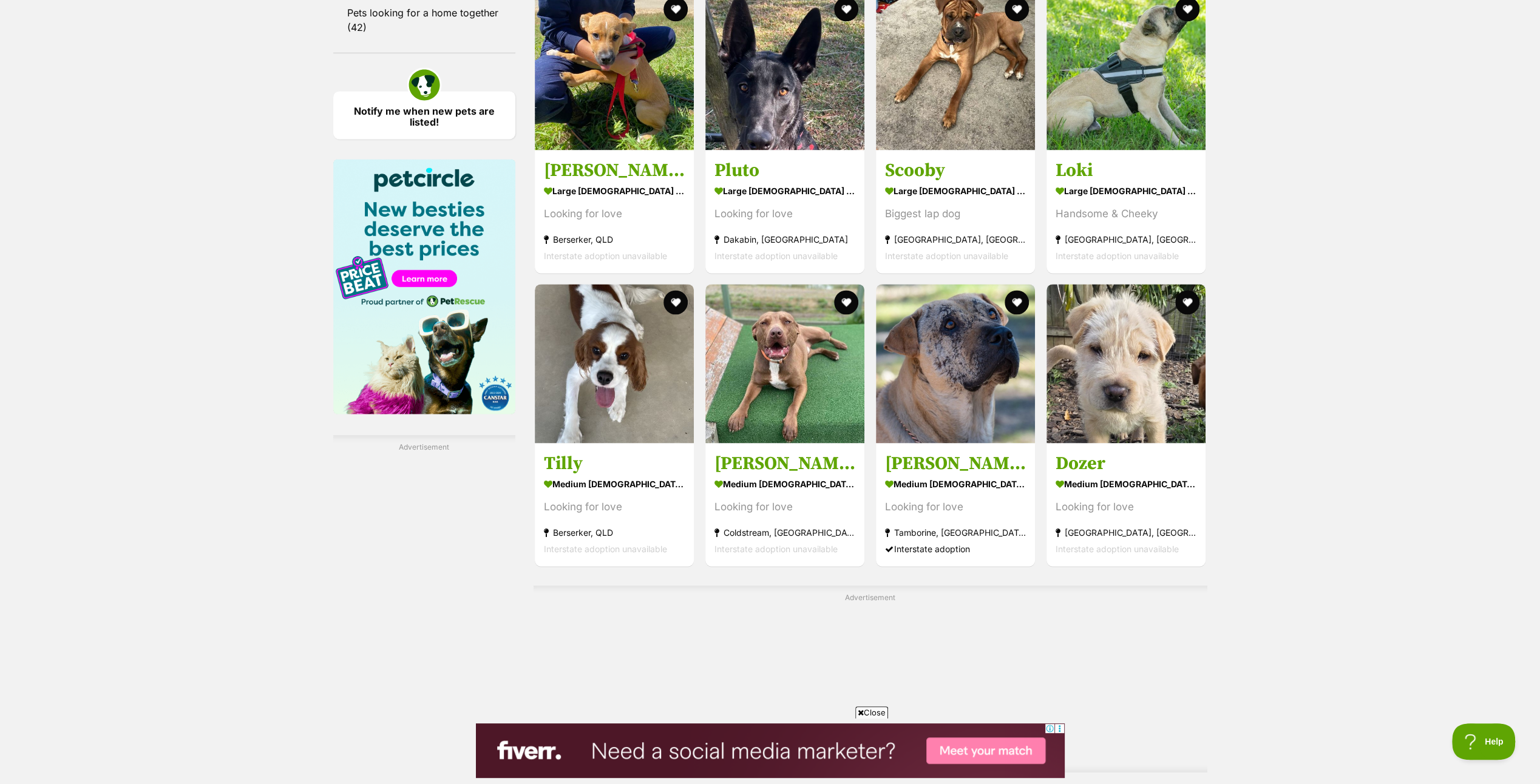
scroll to position [1759, 0]
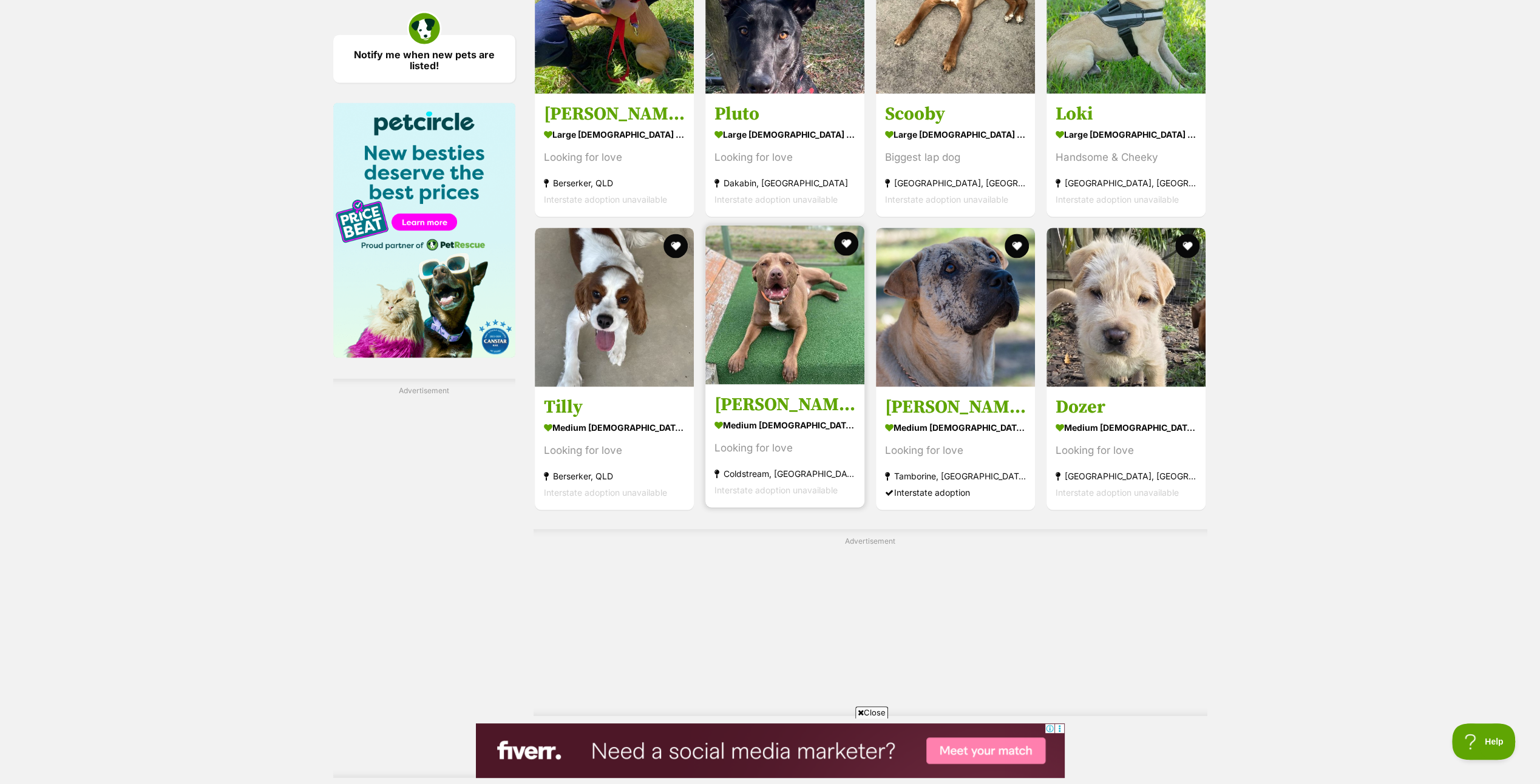
click at [795, 296] on img at bounding box center [784, 304] width 159 height 159
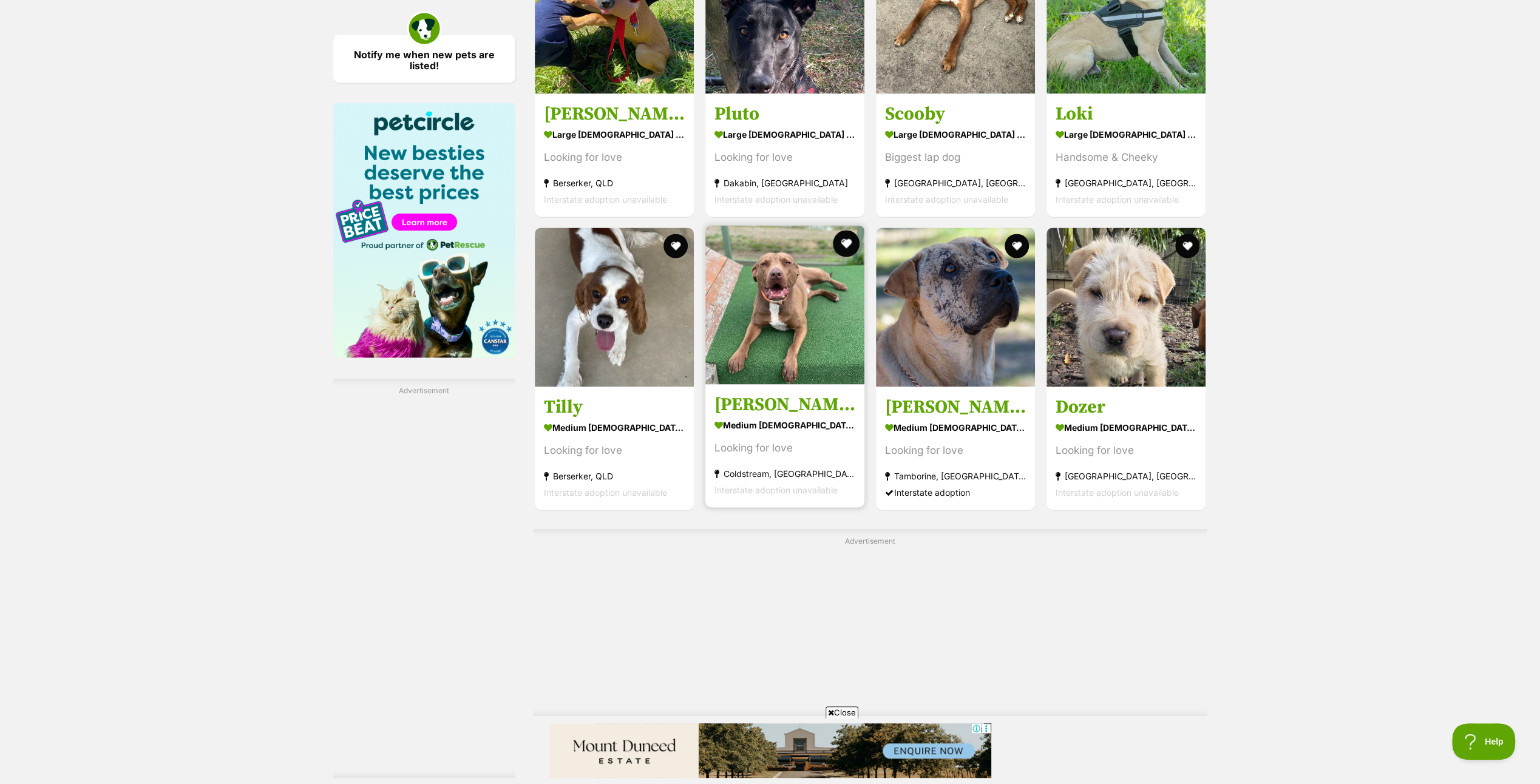
click at [848, 230] on button "favourite" at bounding box center [845, 243] width 27 height 27
click at [901, 735] on link "Next" at bounding box center [919, 750] width 91 height 29
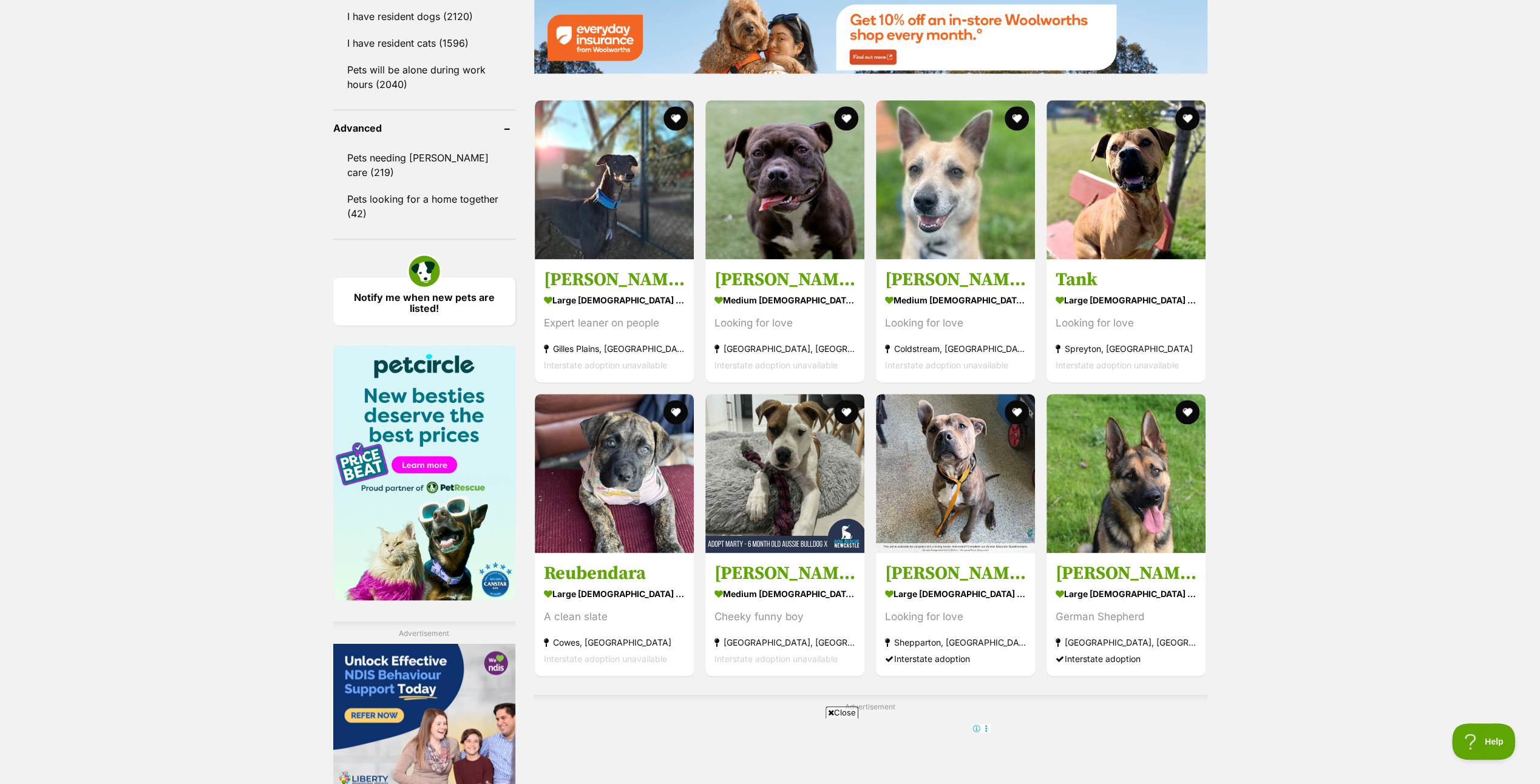
scroll to position [1759, 0]
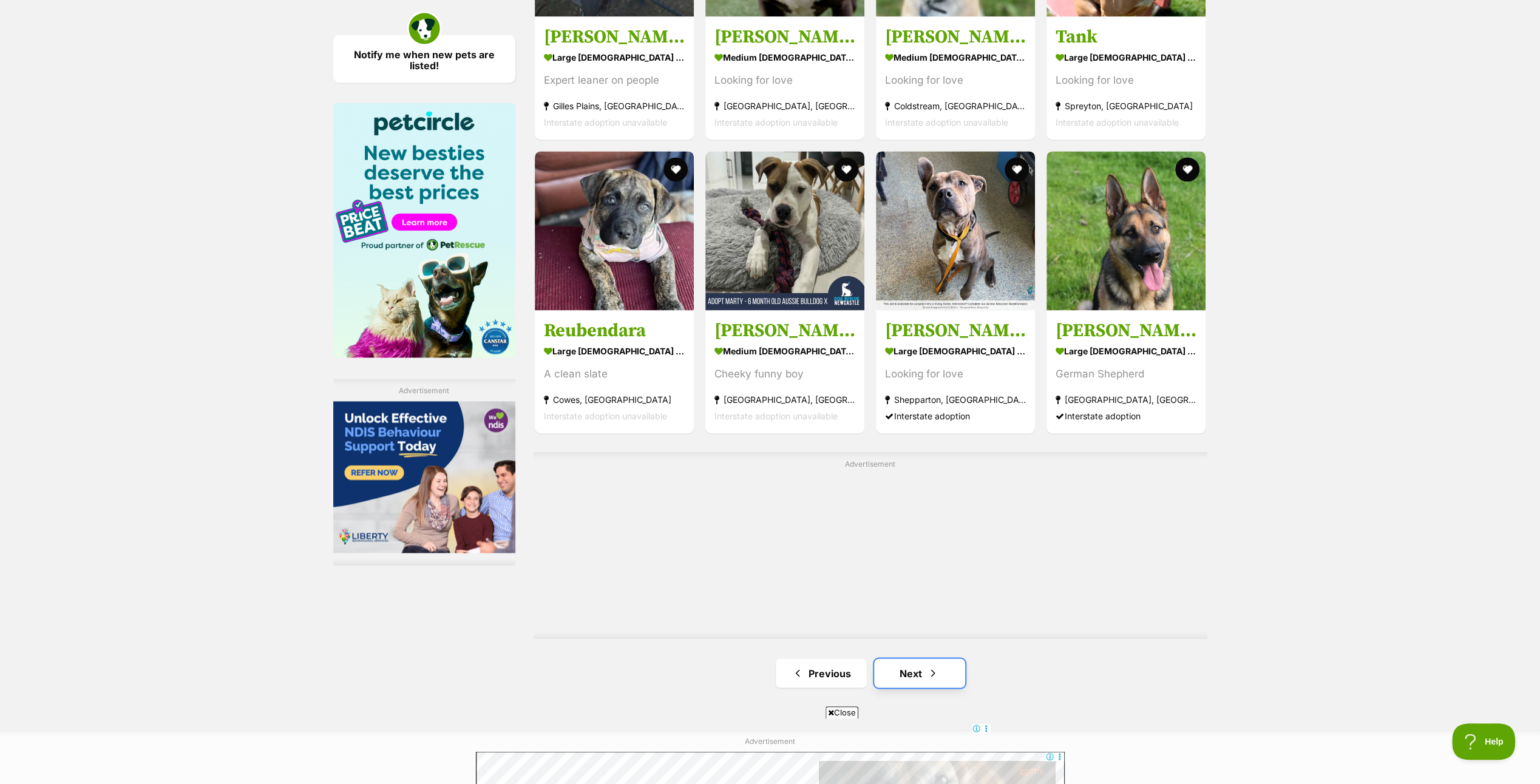
click at [921, 662] on link "Next" at bounding box center [919, 673] width 91 height 29
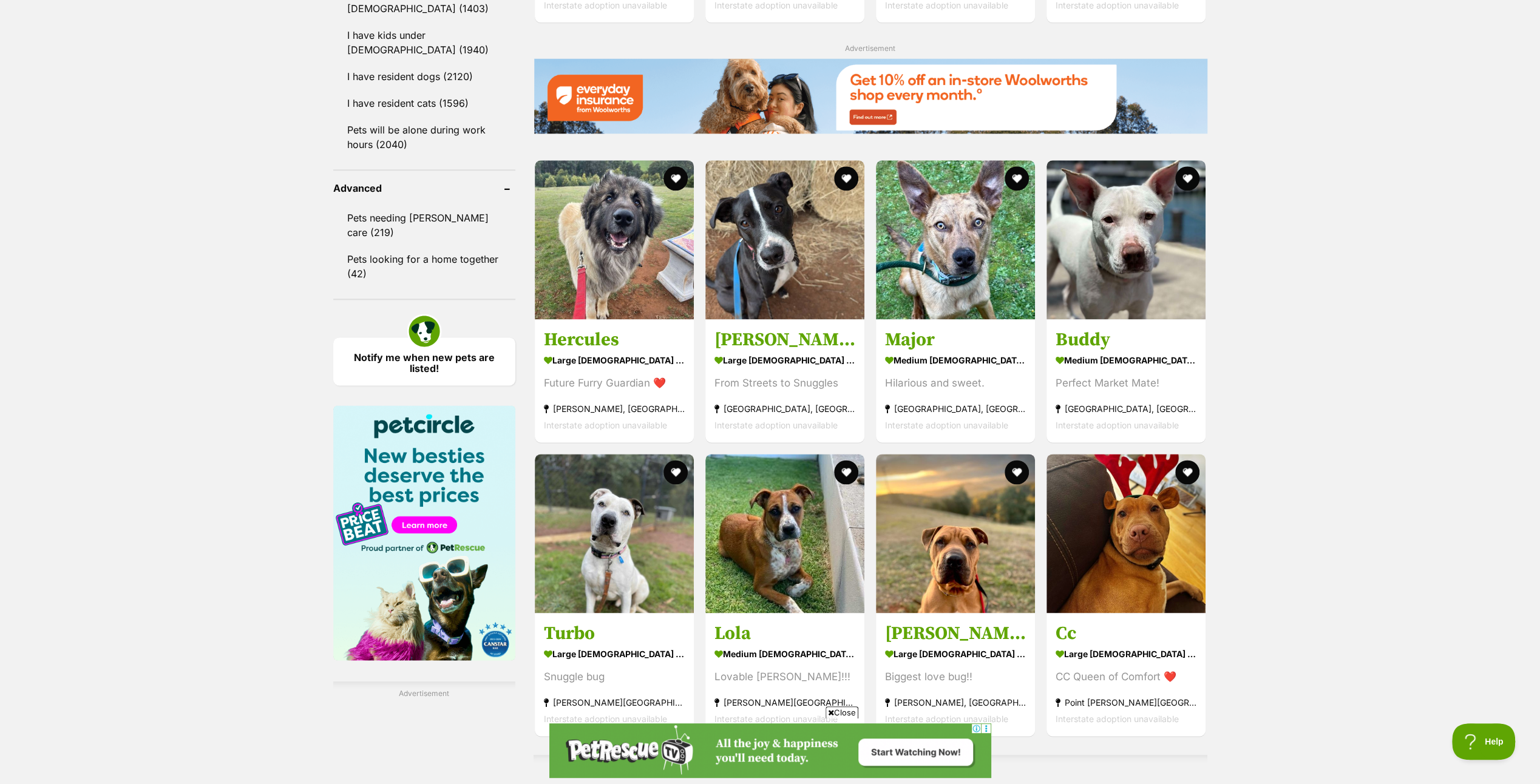
scroll to position [1759, 0]
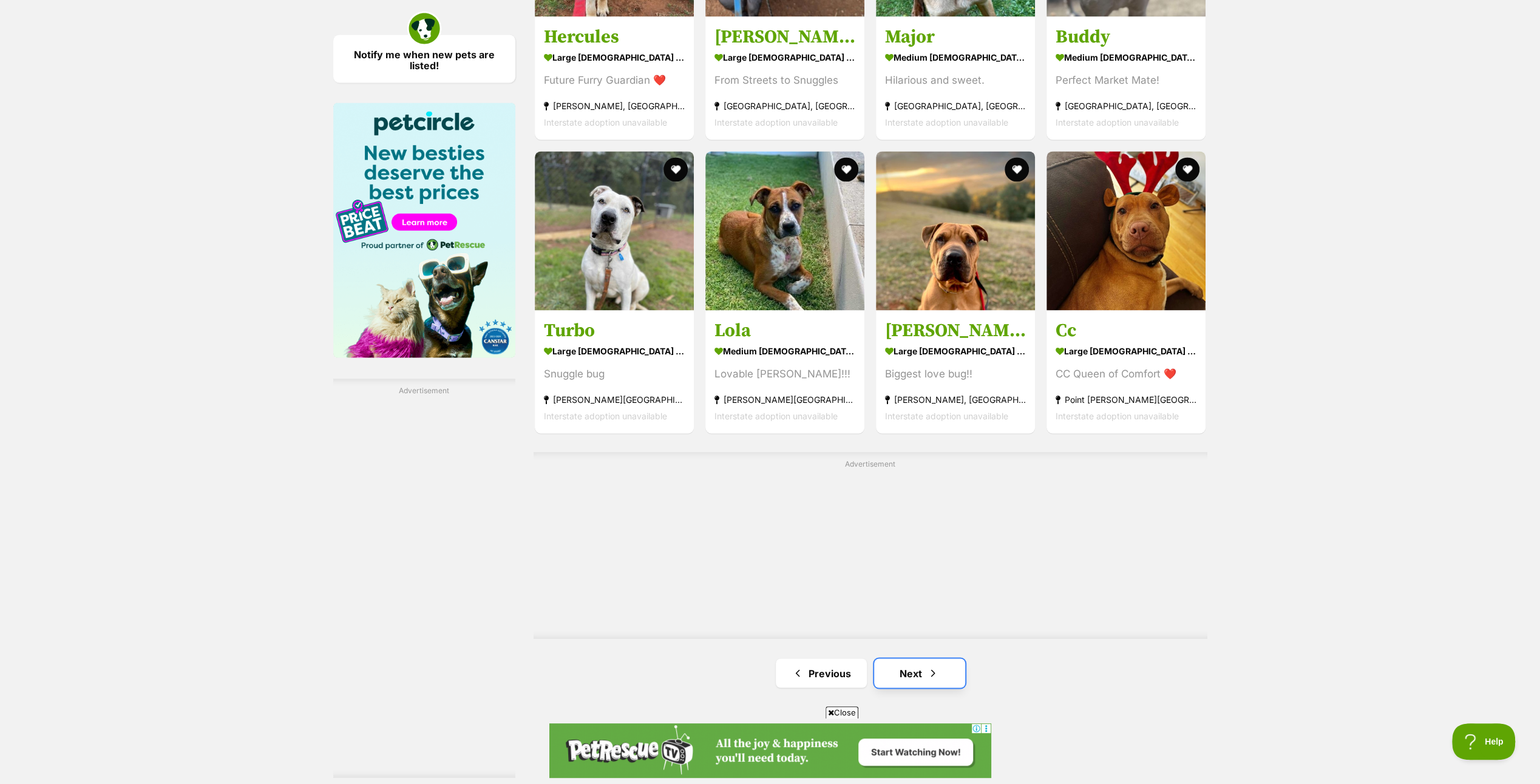
click at [913, 665] on link "Next" at bounding box center [919, 673] width 91 height 29
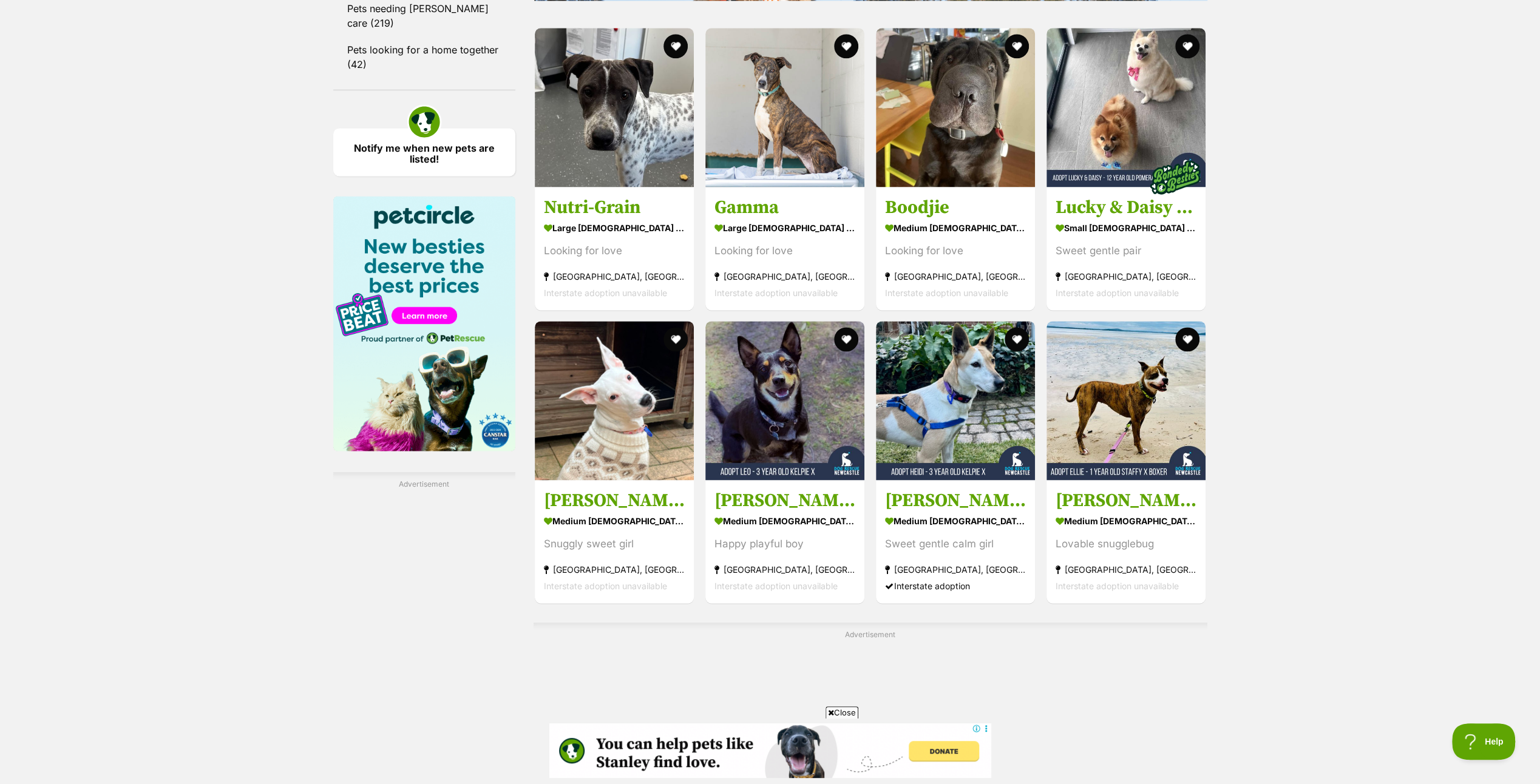
scroll to position [1820, 0]
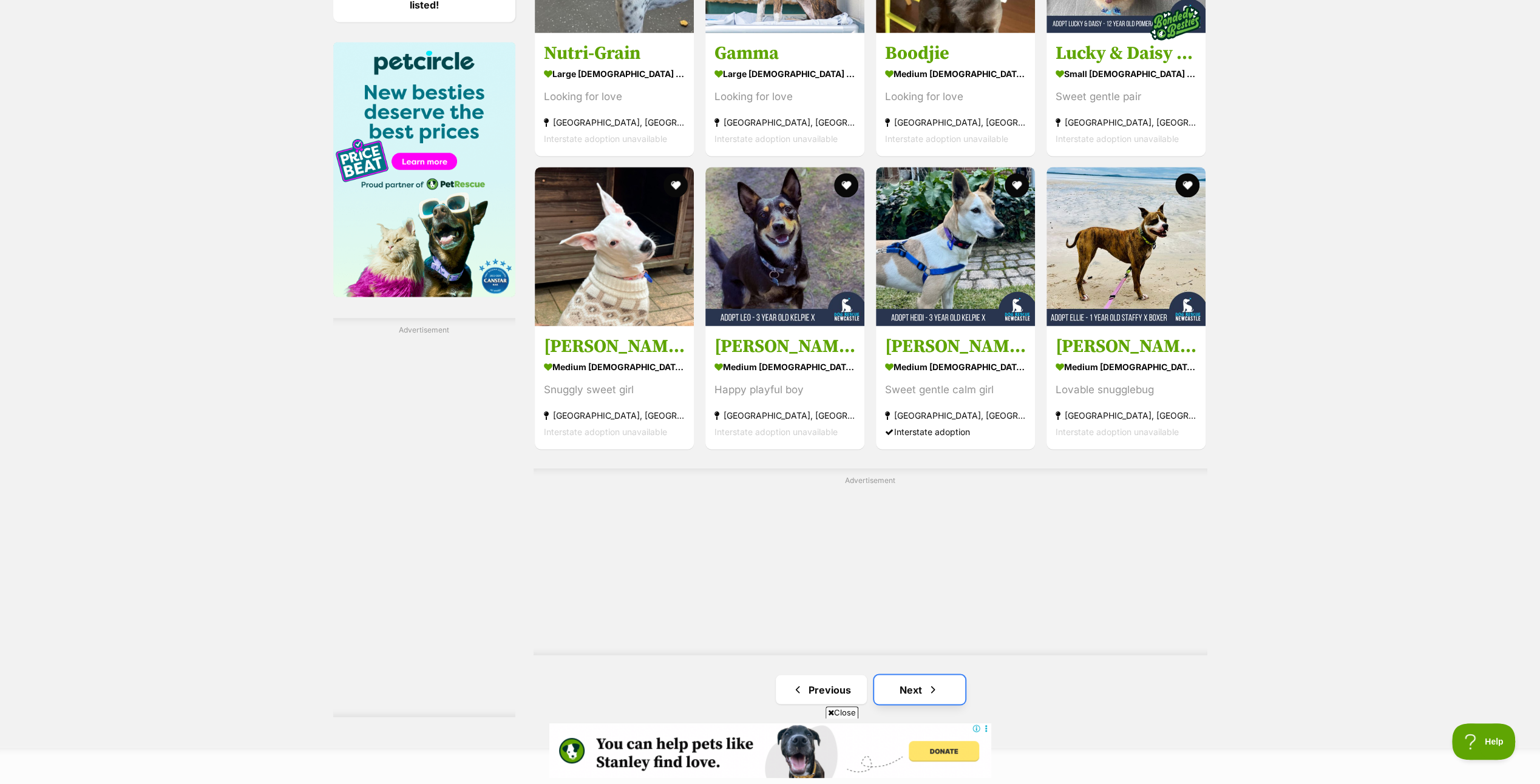
click at [914, 679] on link "Next" at bounding box center [919, 690] width 91 height 29
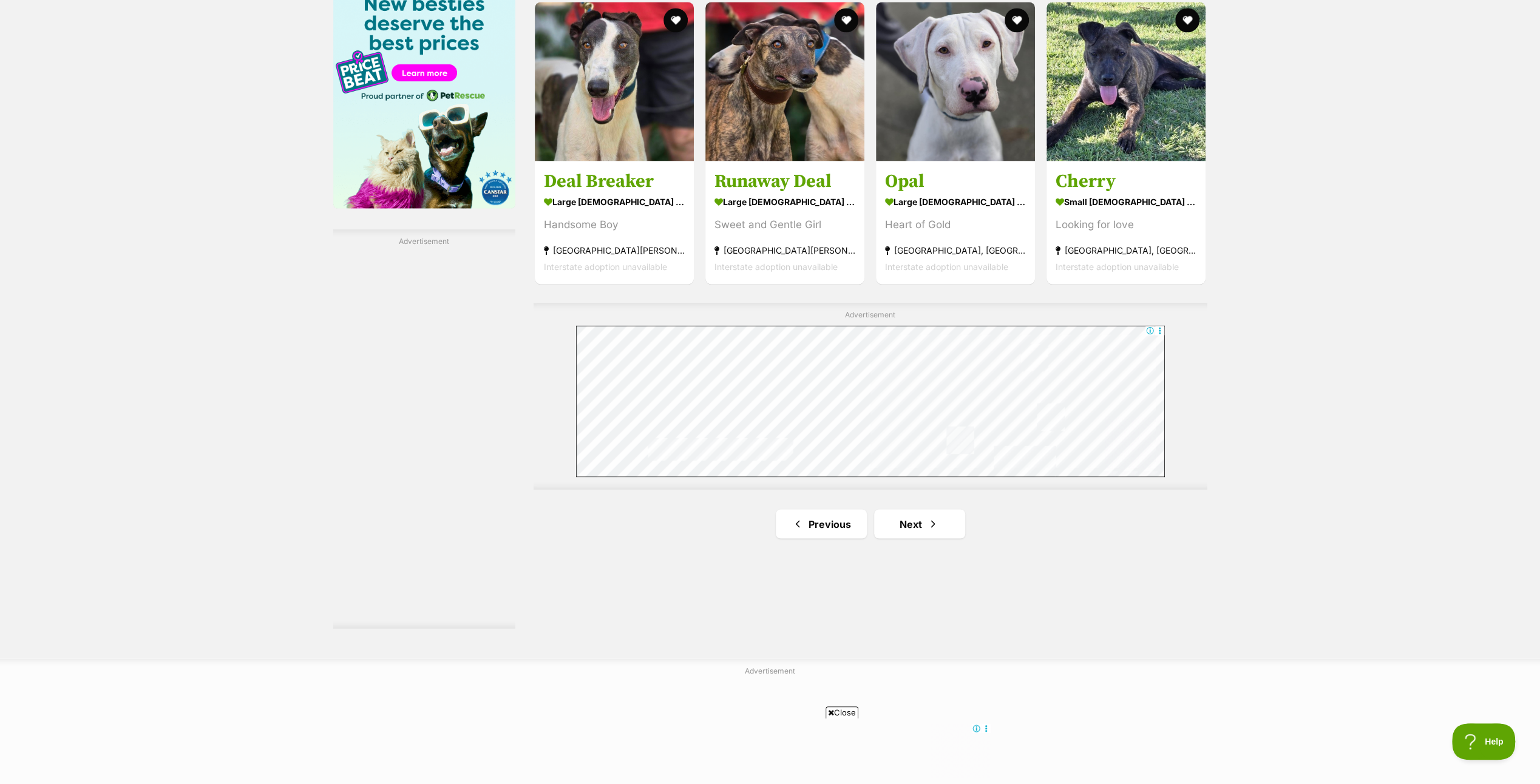
scroll to position [2063, 0]
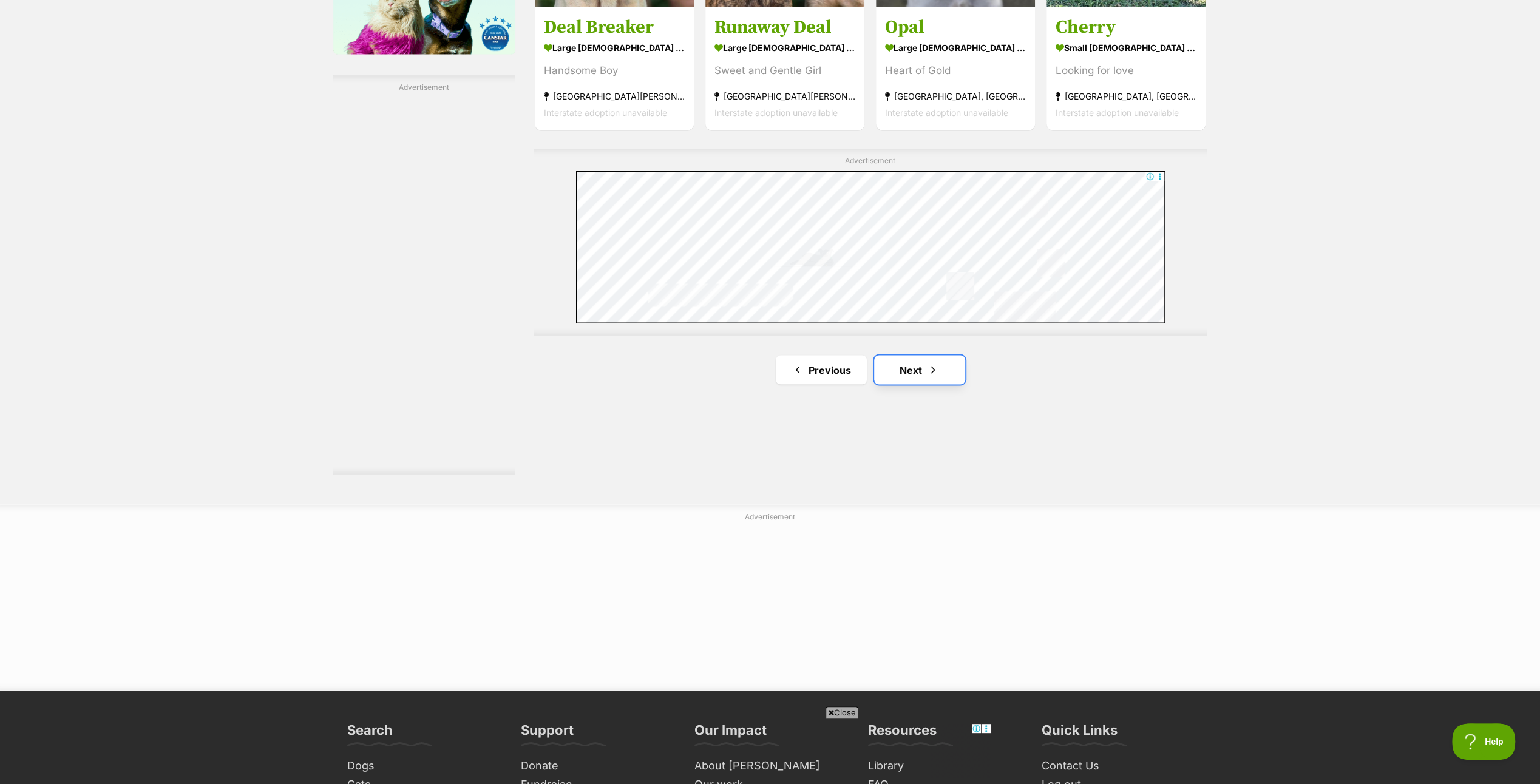
click at [899, 363] on link "Next" at bounding box center [919, 369] width 91 height 29
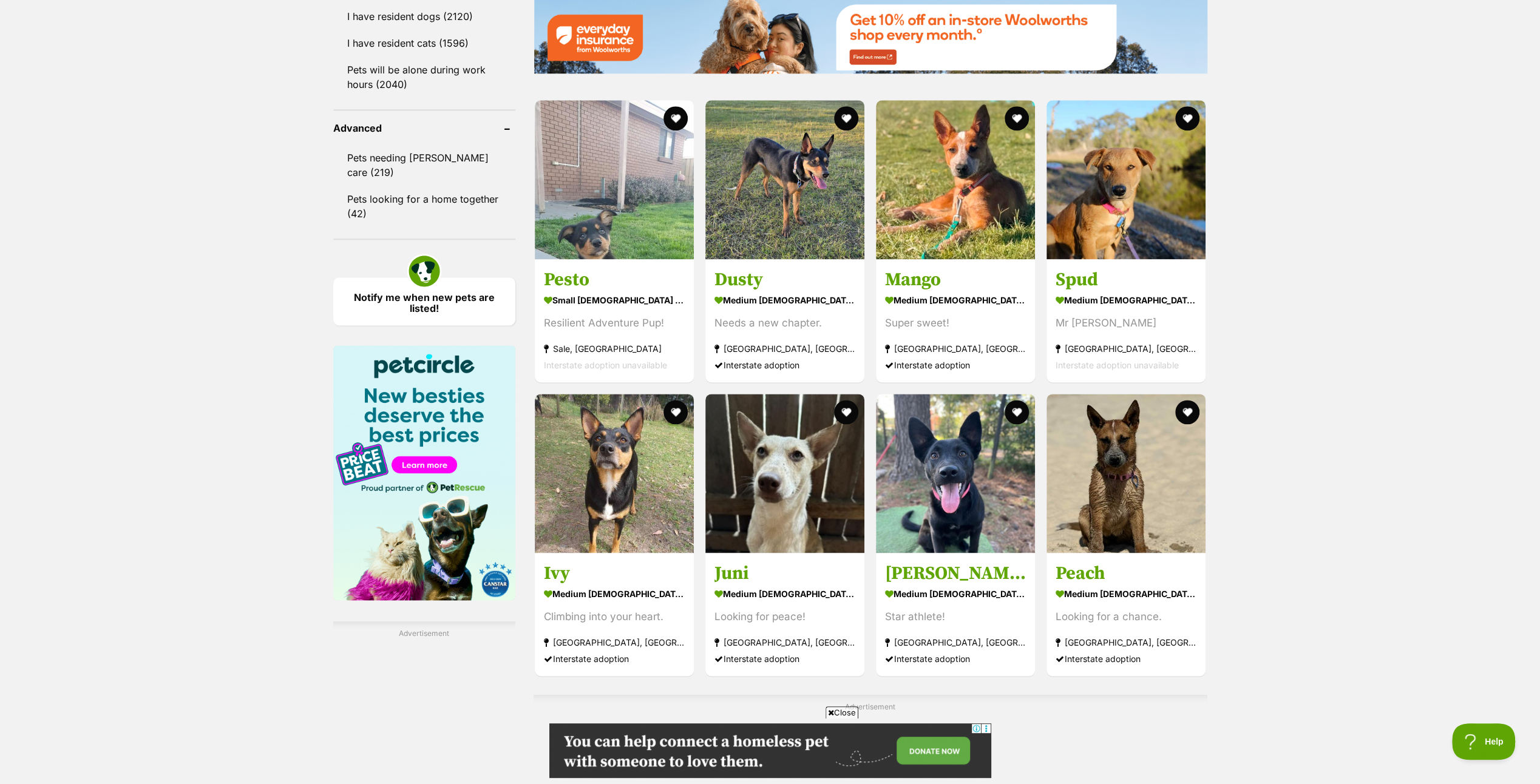
scroll to position [1820, 0]
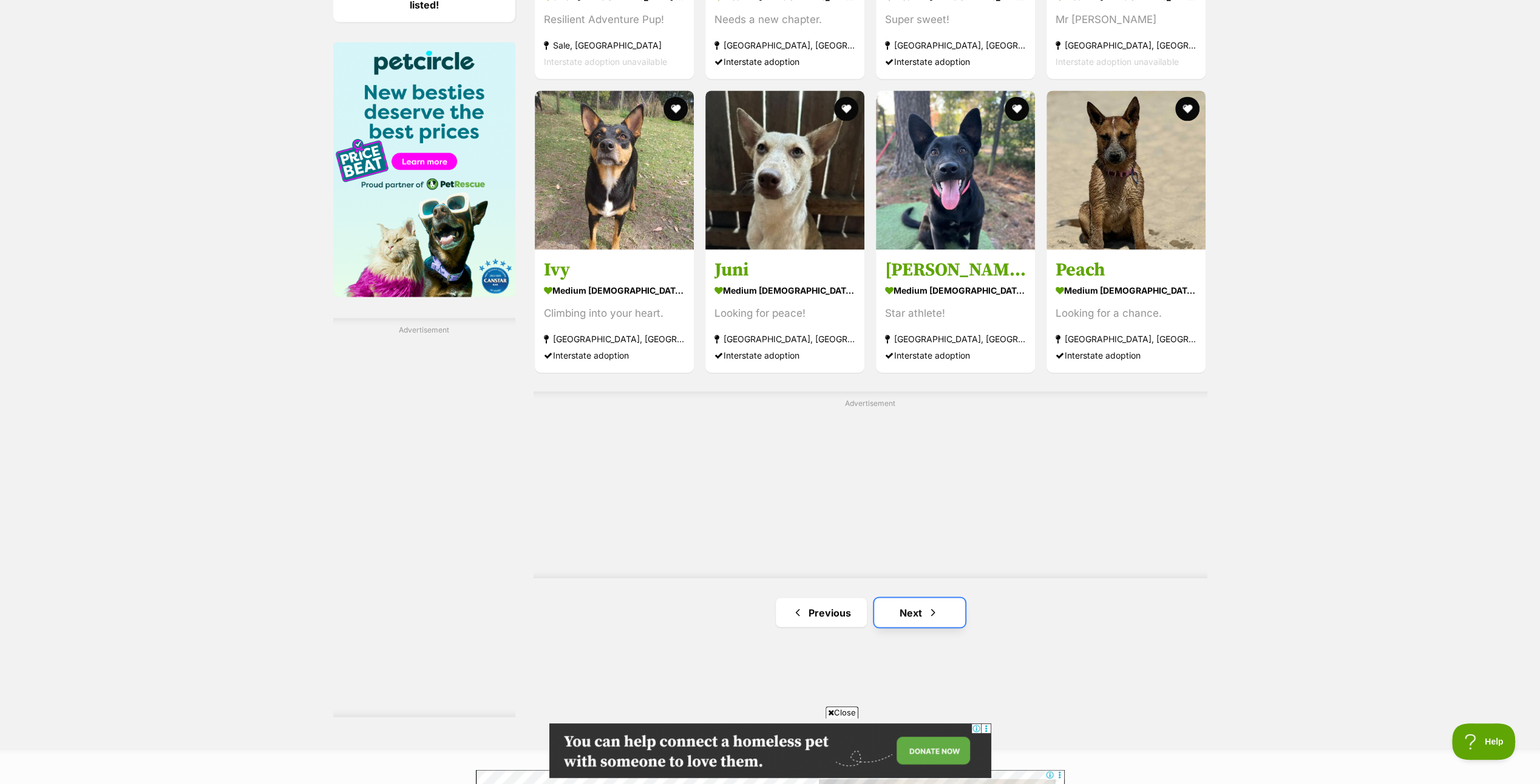
click at [908, 602] on link "Next" at bounding box center [919, 612] width 91 height 29
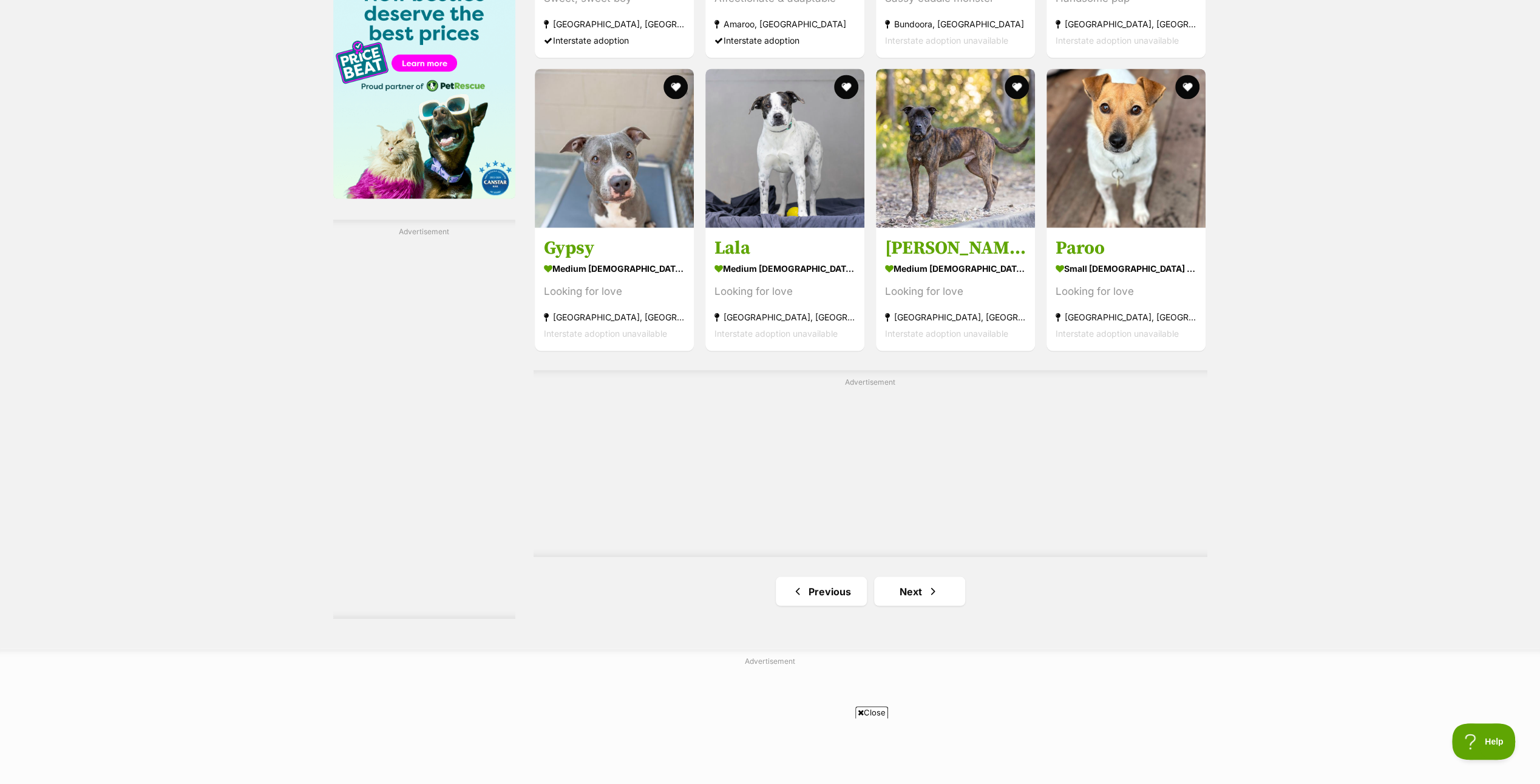
scroll to position [2003, 0]
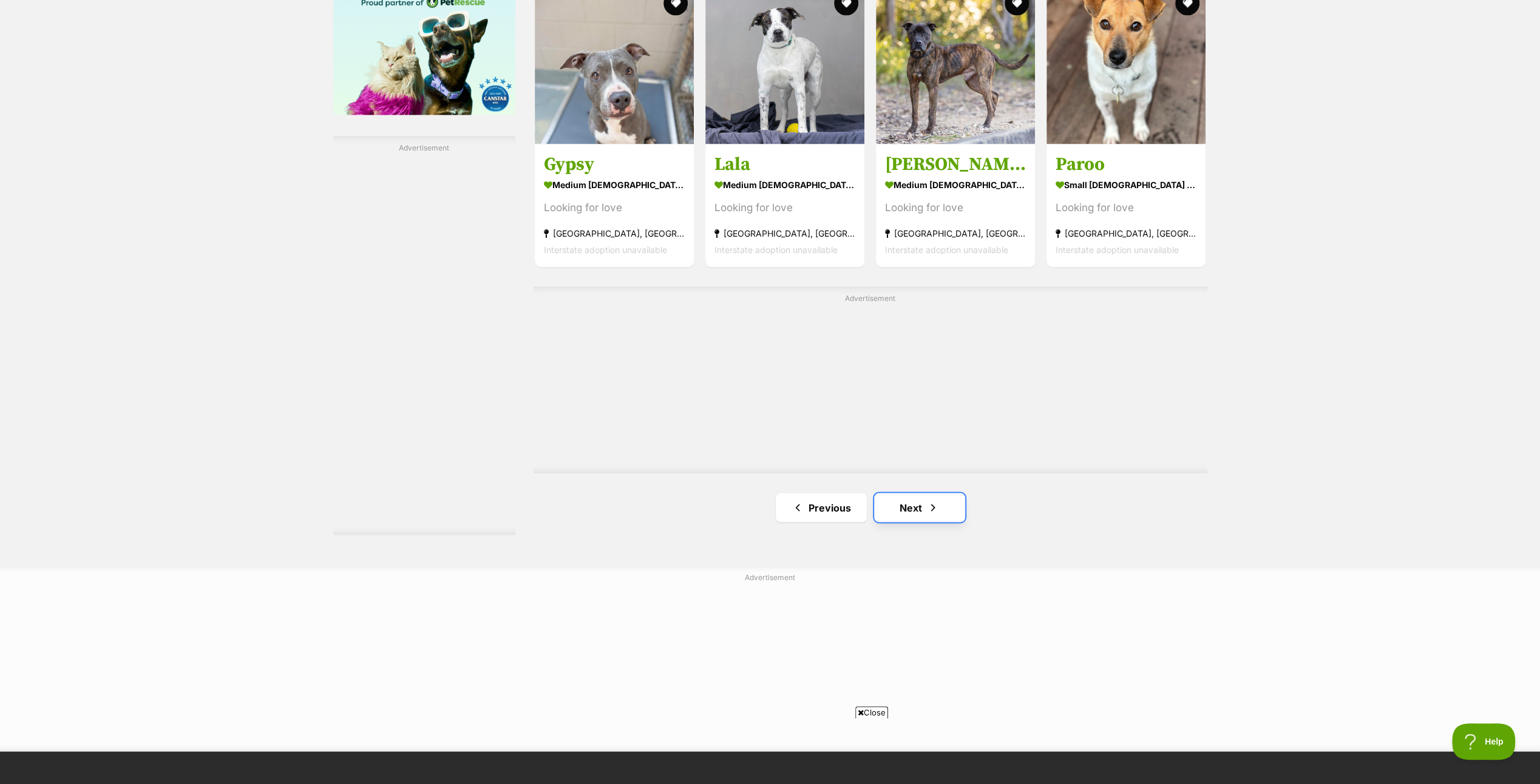
click at [913, 495] on link "Next" at bounding box center [919, 507] width 91 height 29
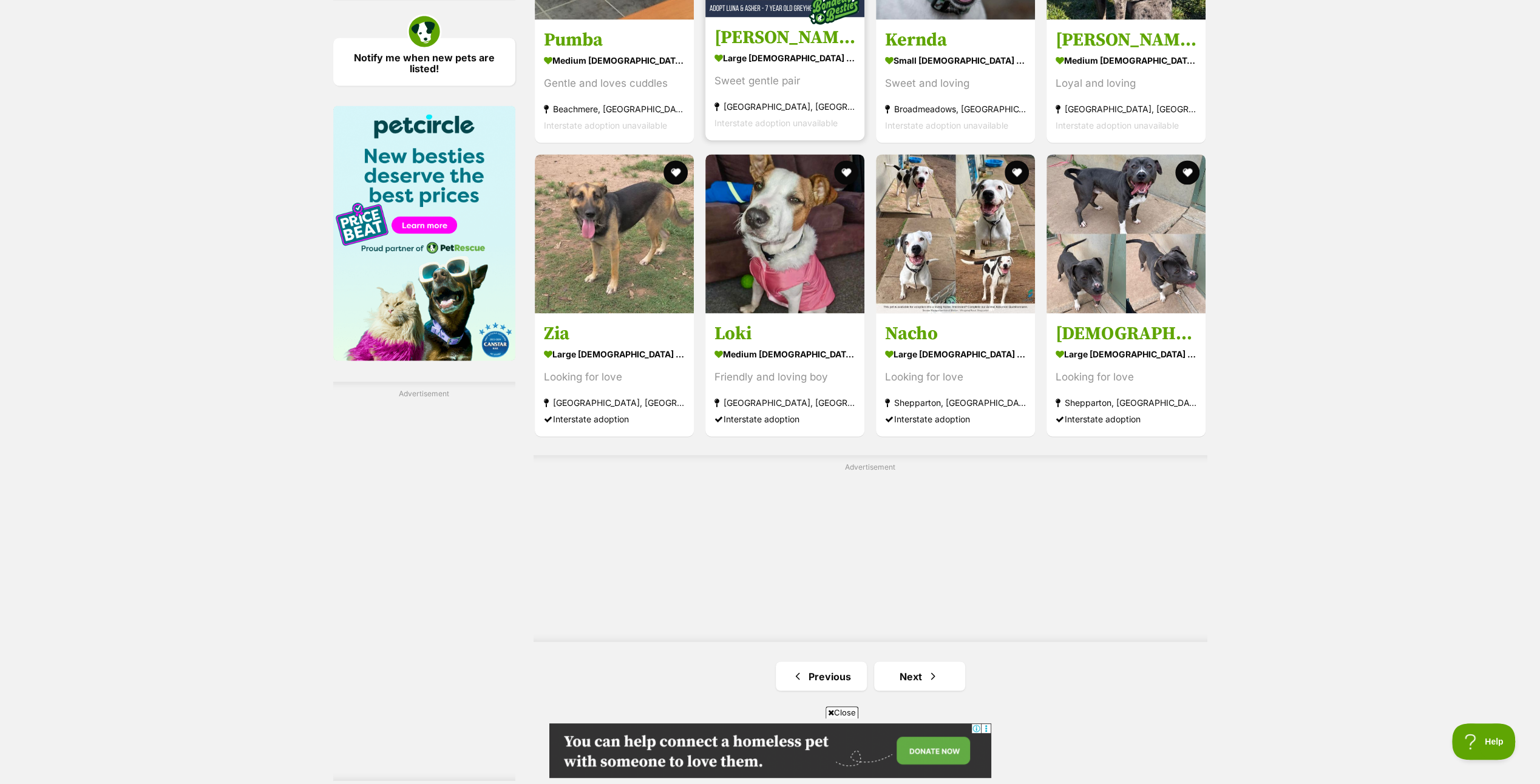
scroll to position [1759, 0]
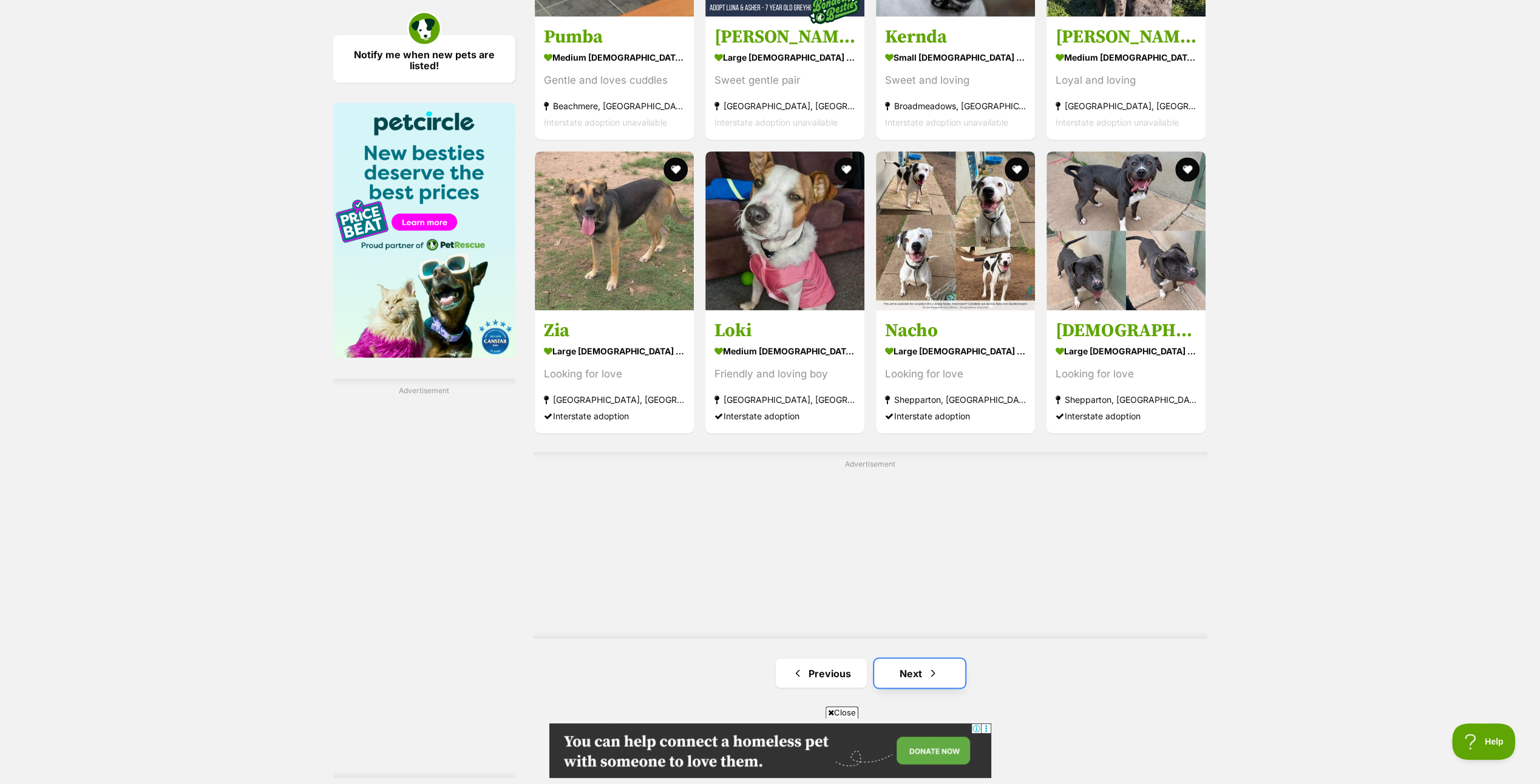
click at [934, 667] on span "Next page" at bounding box center [933, 672] width 12 height 15
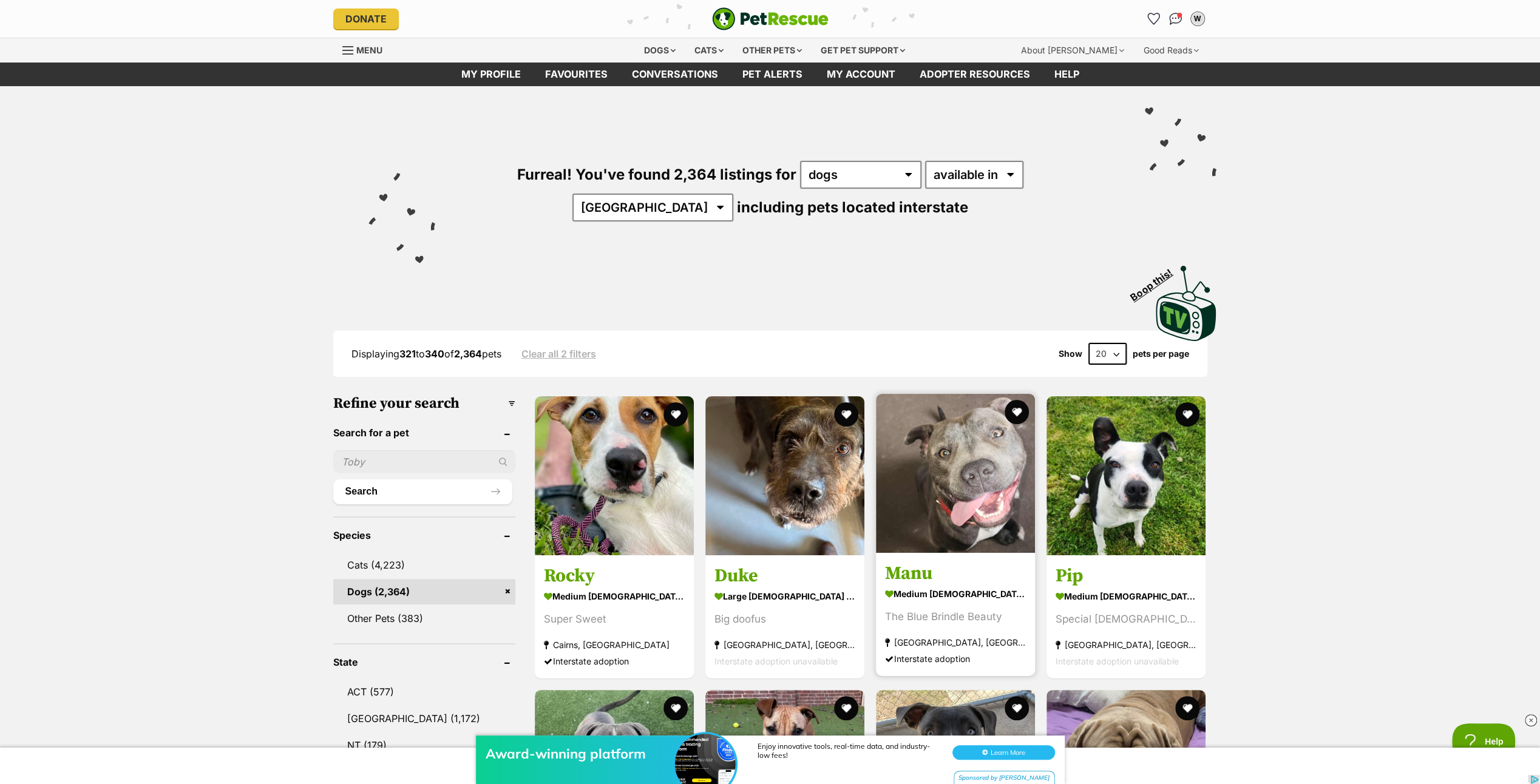
click at [943, 453] on img at bounding box center [955, 473] width 159 height 159
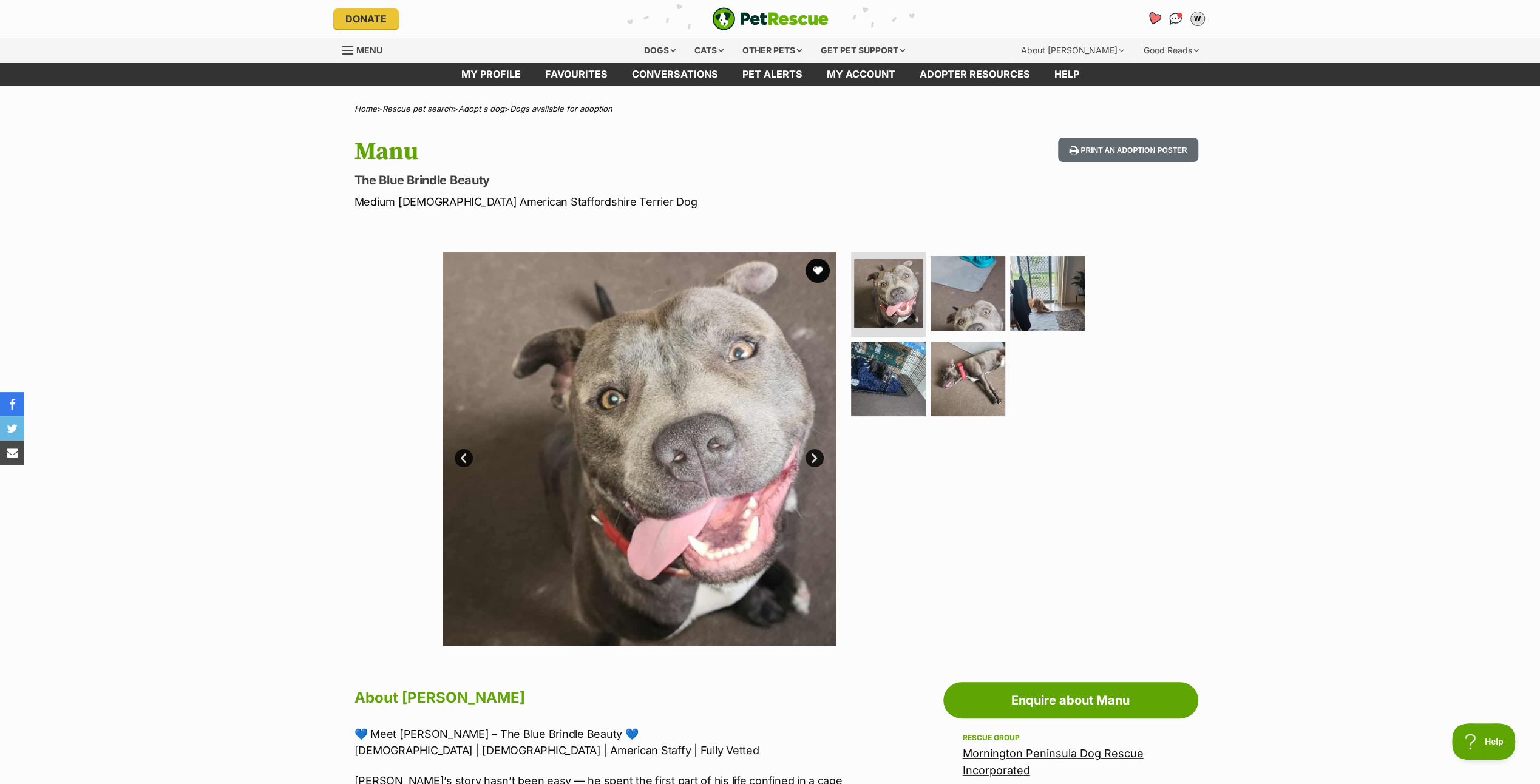
click at [1153, 11] on link "Favourites" at bounding box center [1153, 18] width 25 height 25
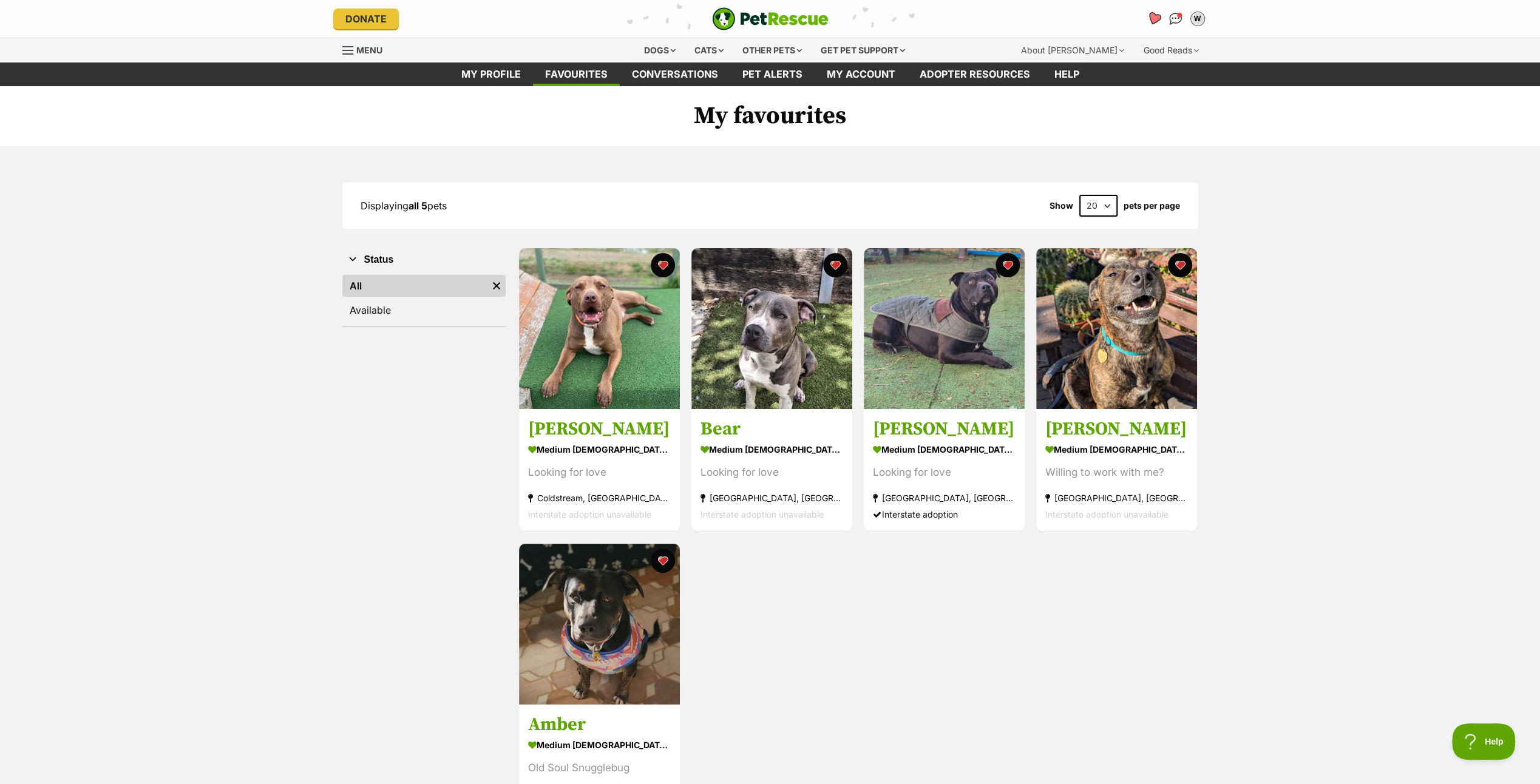
click at [1155, 12] on link "Favourites" at bounding box center [1153, 18] width 25 height 25
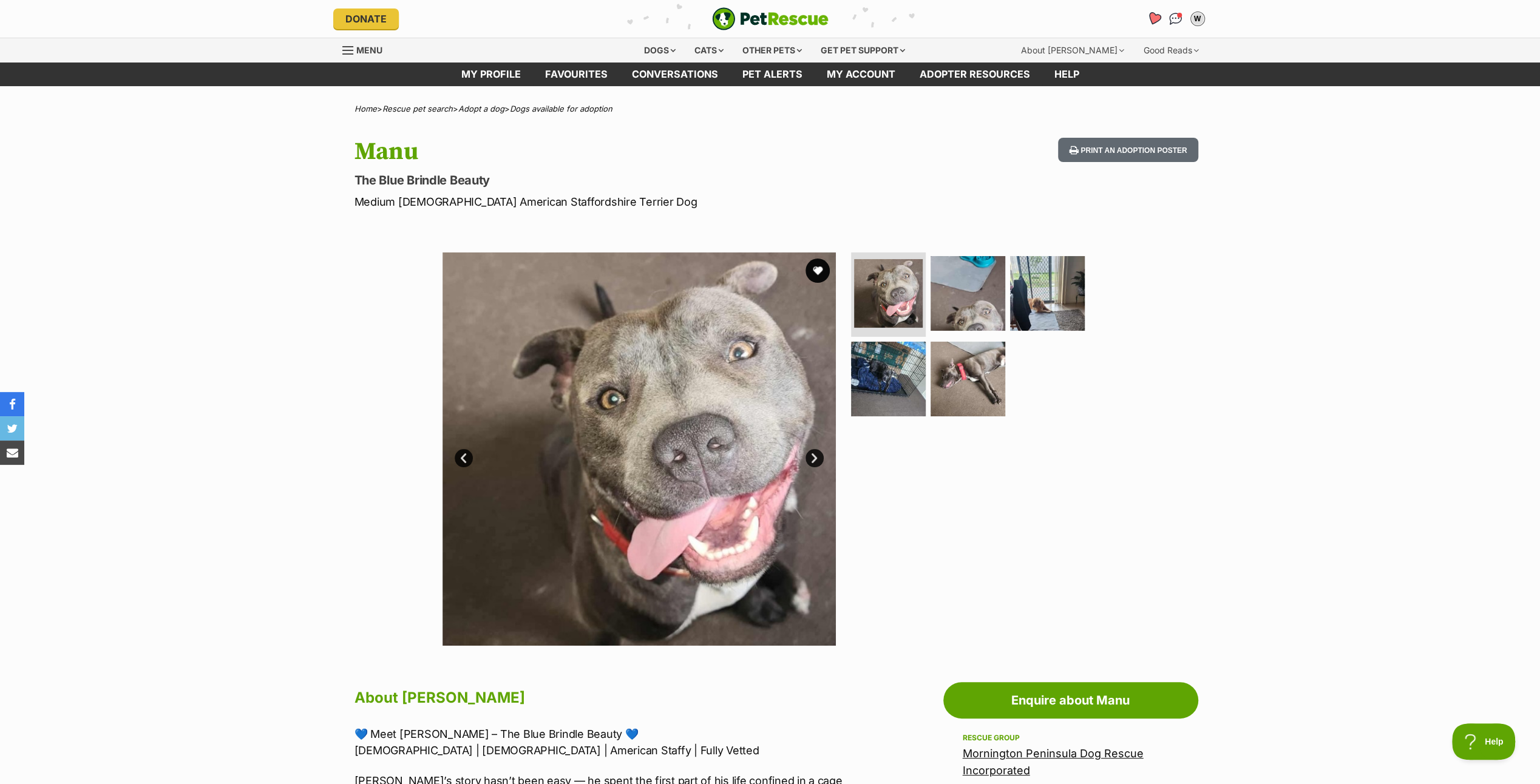
click at [1152, 15] on icon "Favourites" at bounding box center [1153, 18] width 15 height 14
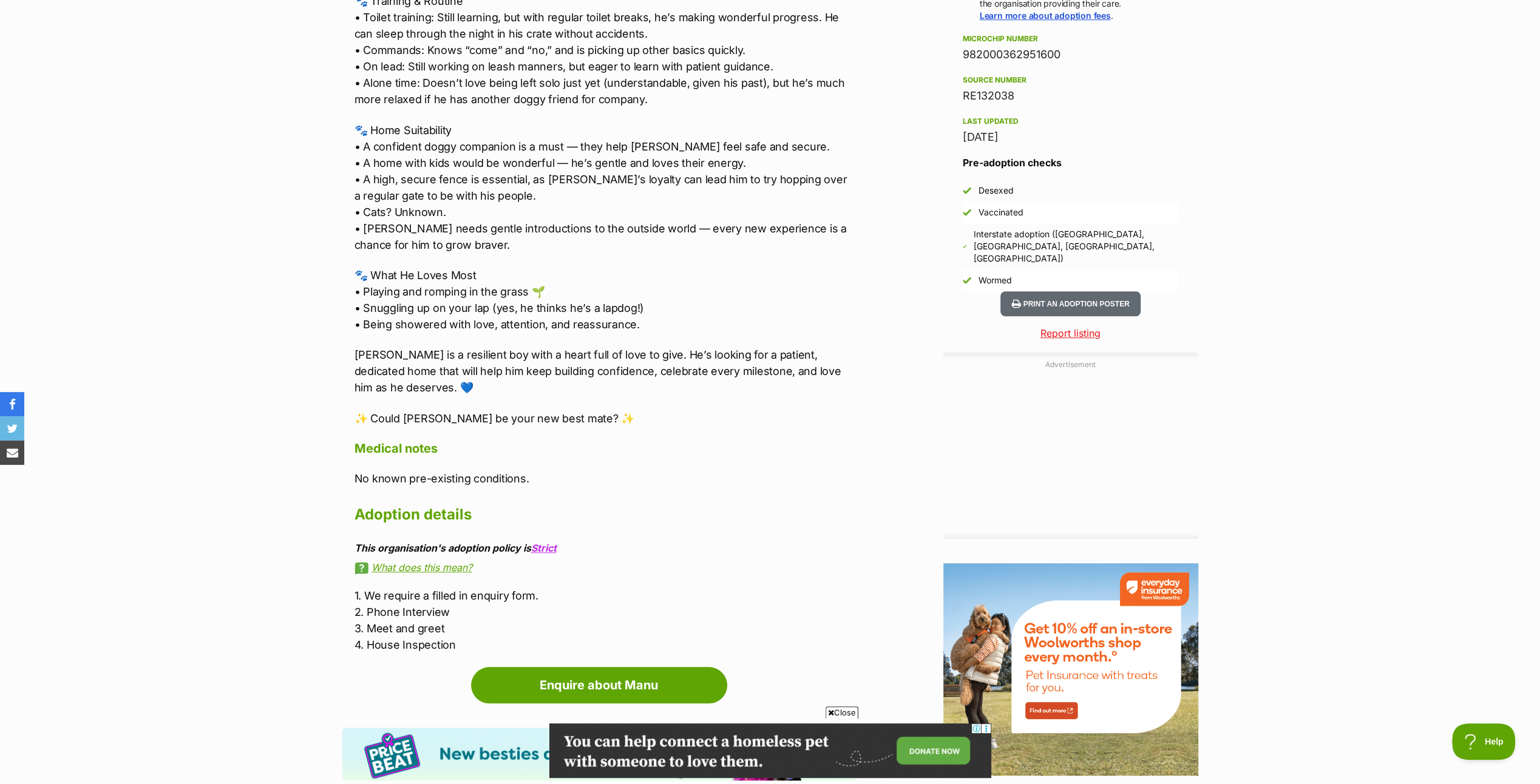
scroll to position [971, 0]
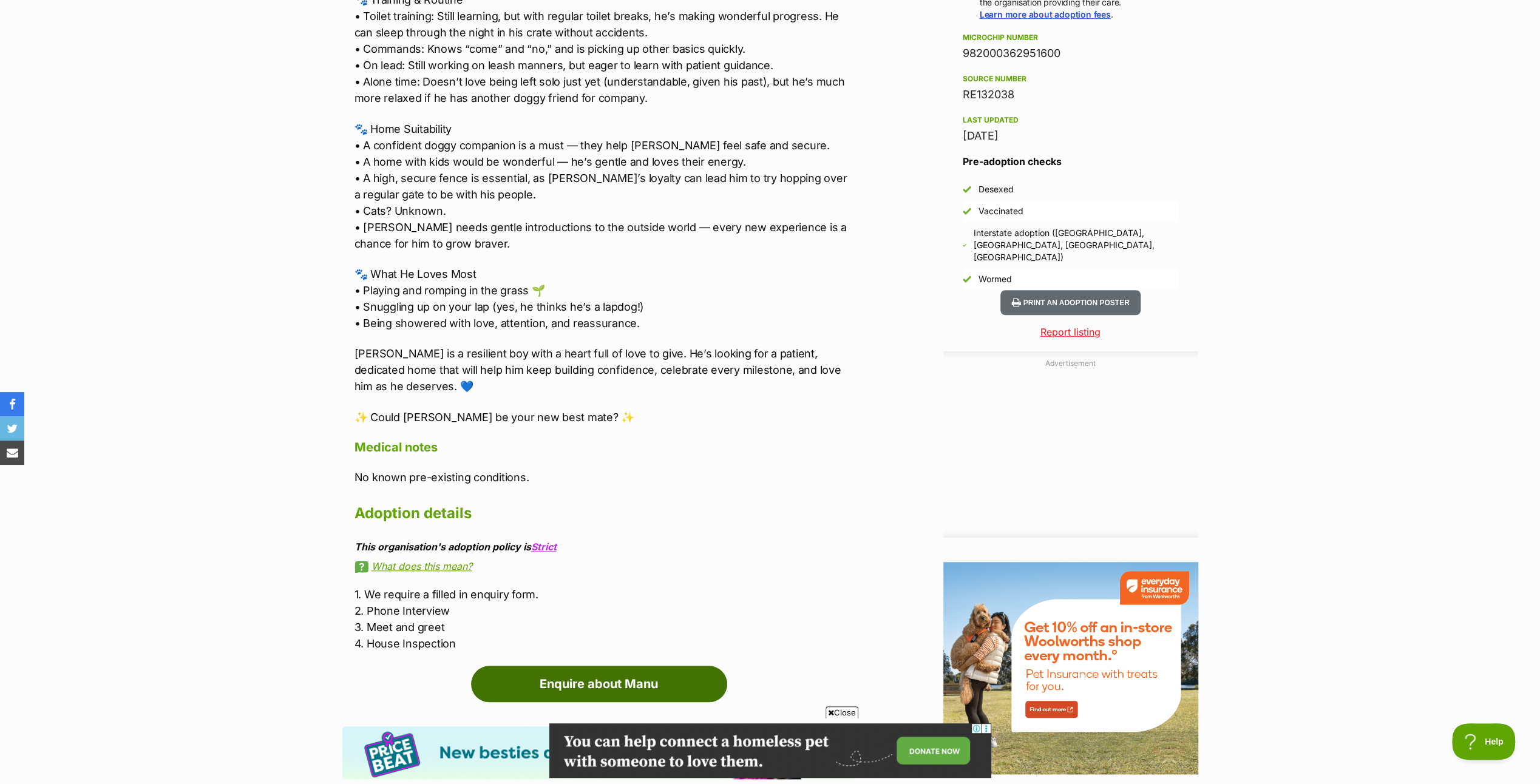
click at [600, 665] on link "Enquire about Manu" at bounding box center [599, 684] width 256 height 36
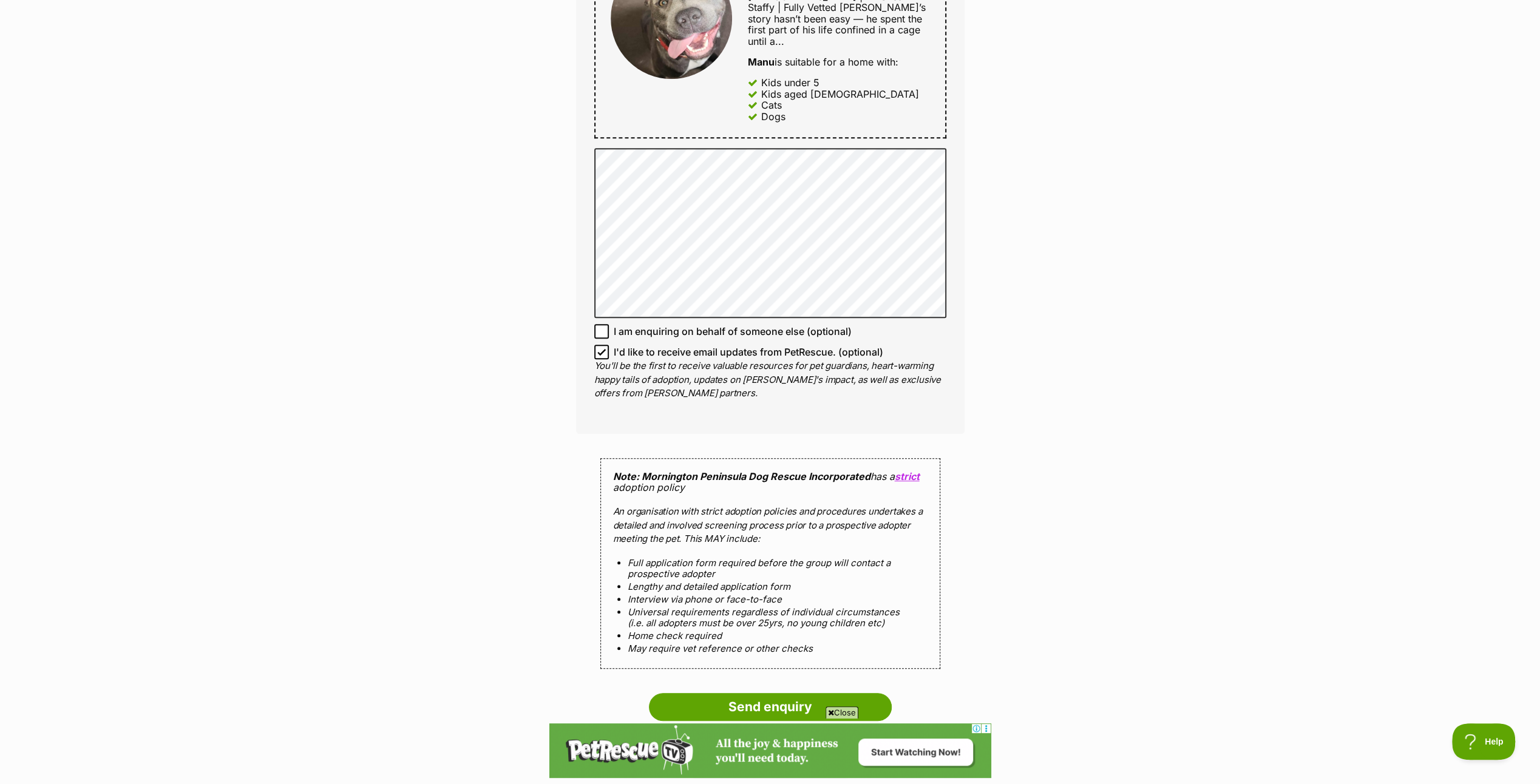
scroll to position [789, 0]
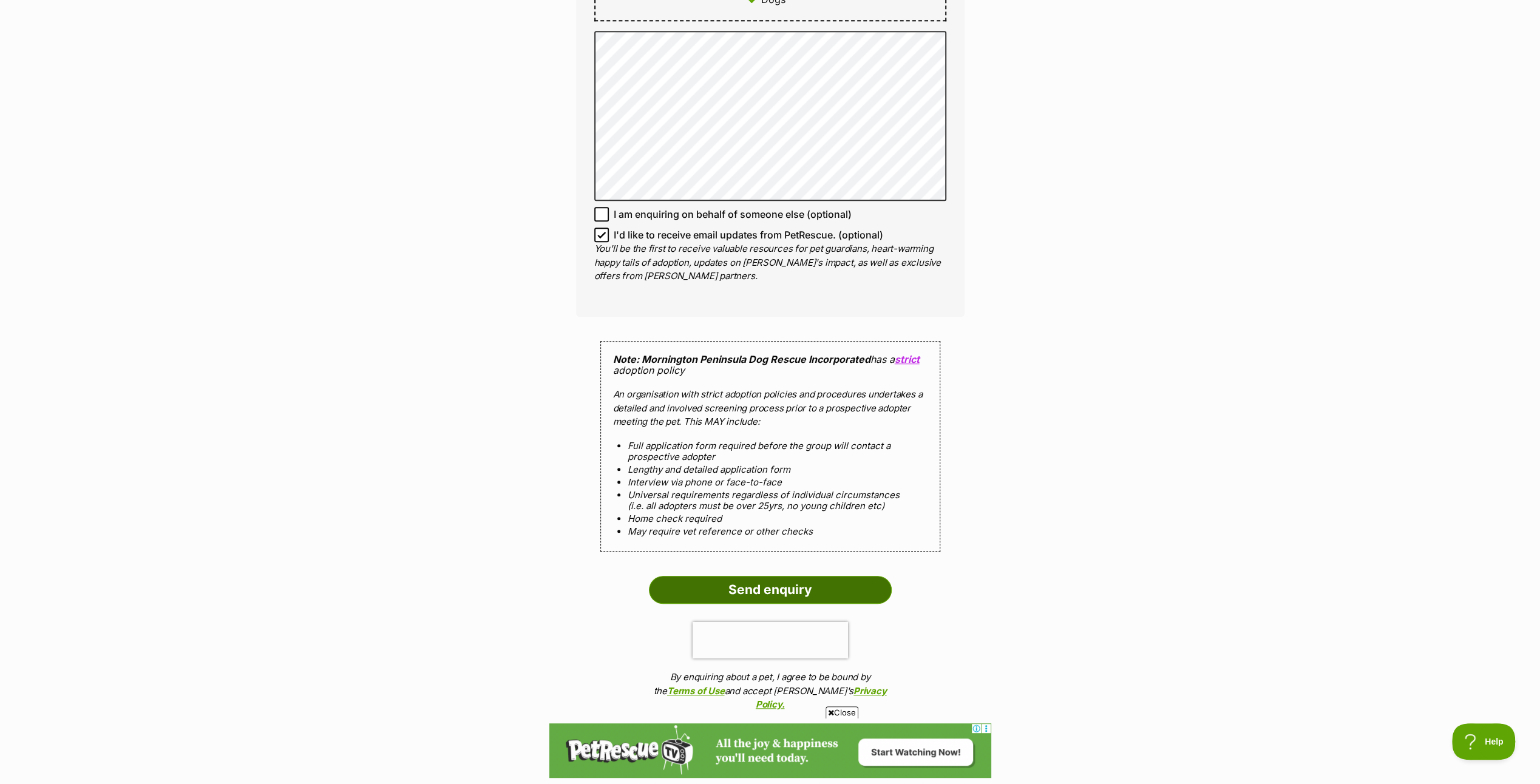
click at [757, 576] on input "Send enquiry" at bounding box center [770, 590] width 243 height 28
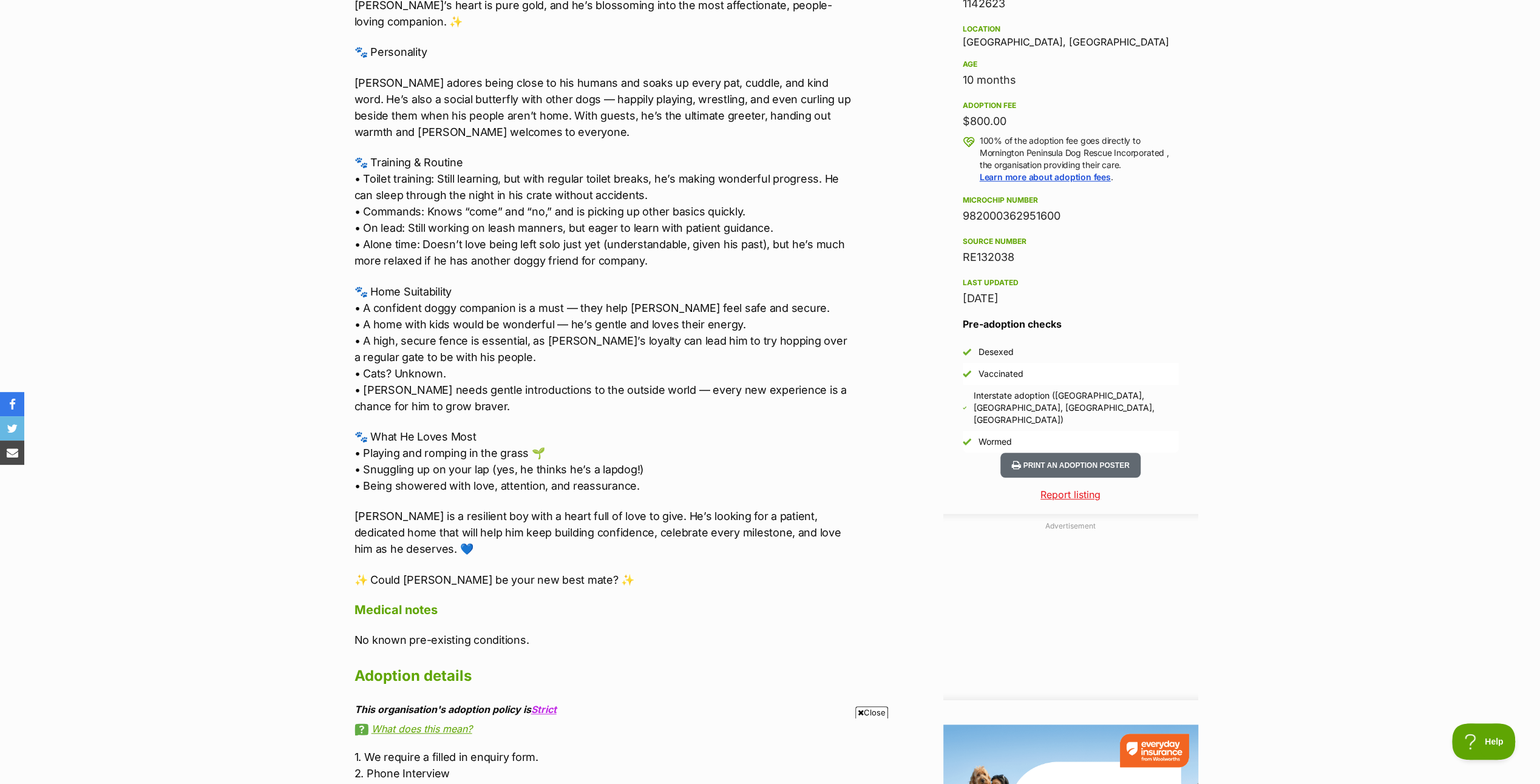
scroll to position [710, 0]
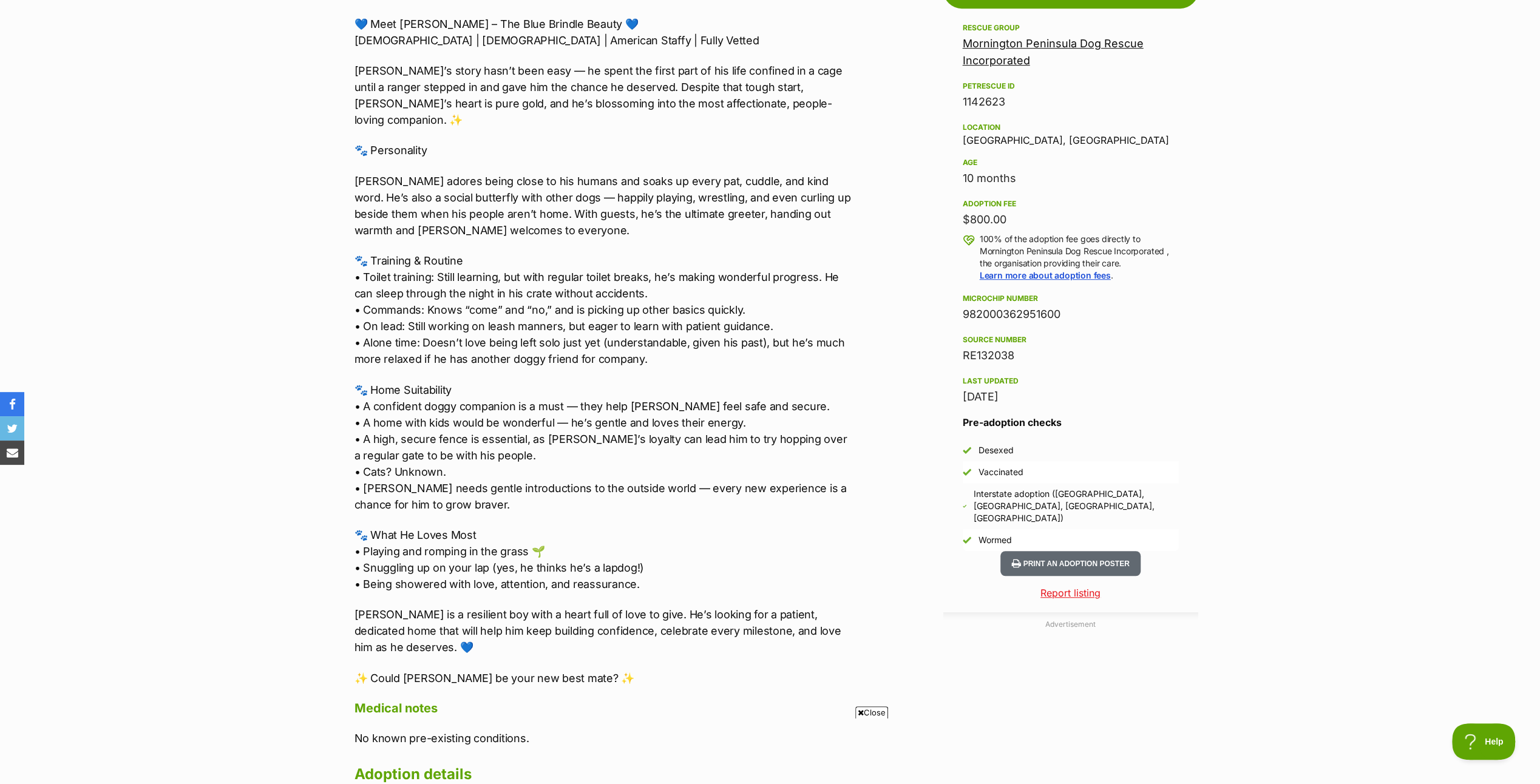
click at [986, 49] on link "Mornington Peninsula Dog Rescue Incorporated" at bounding box center [1053, 52] width 181 height 30
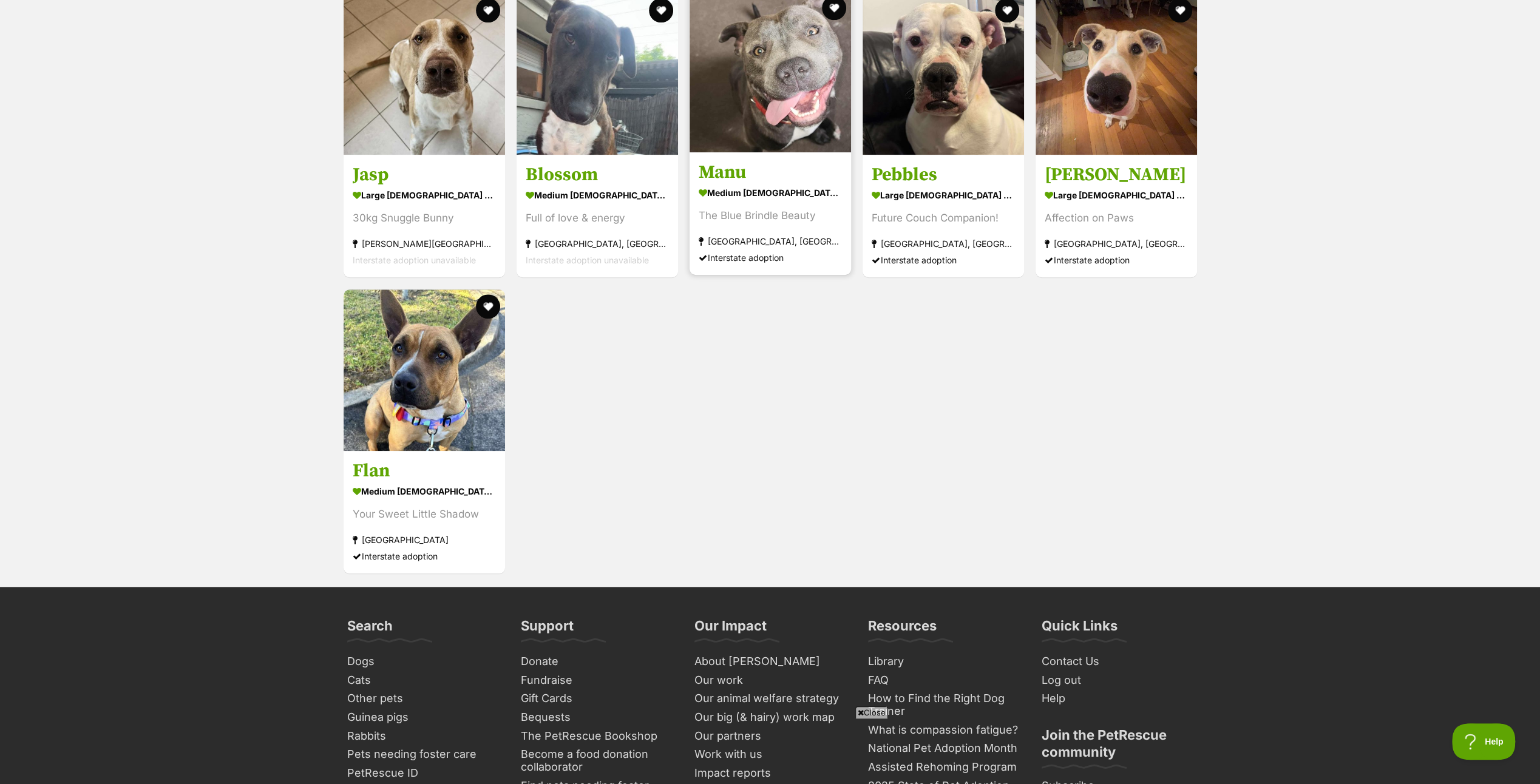
scroll to position [849, 0]
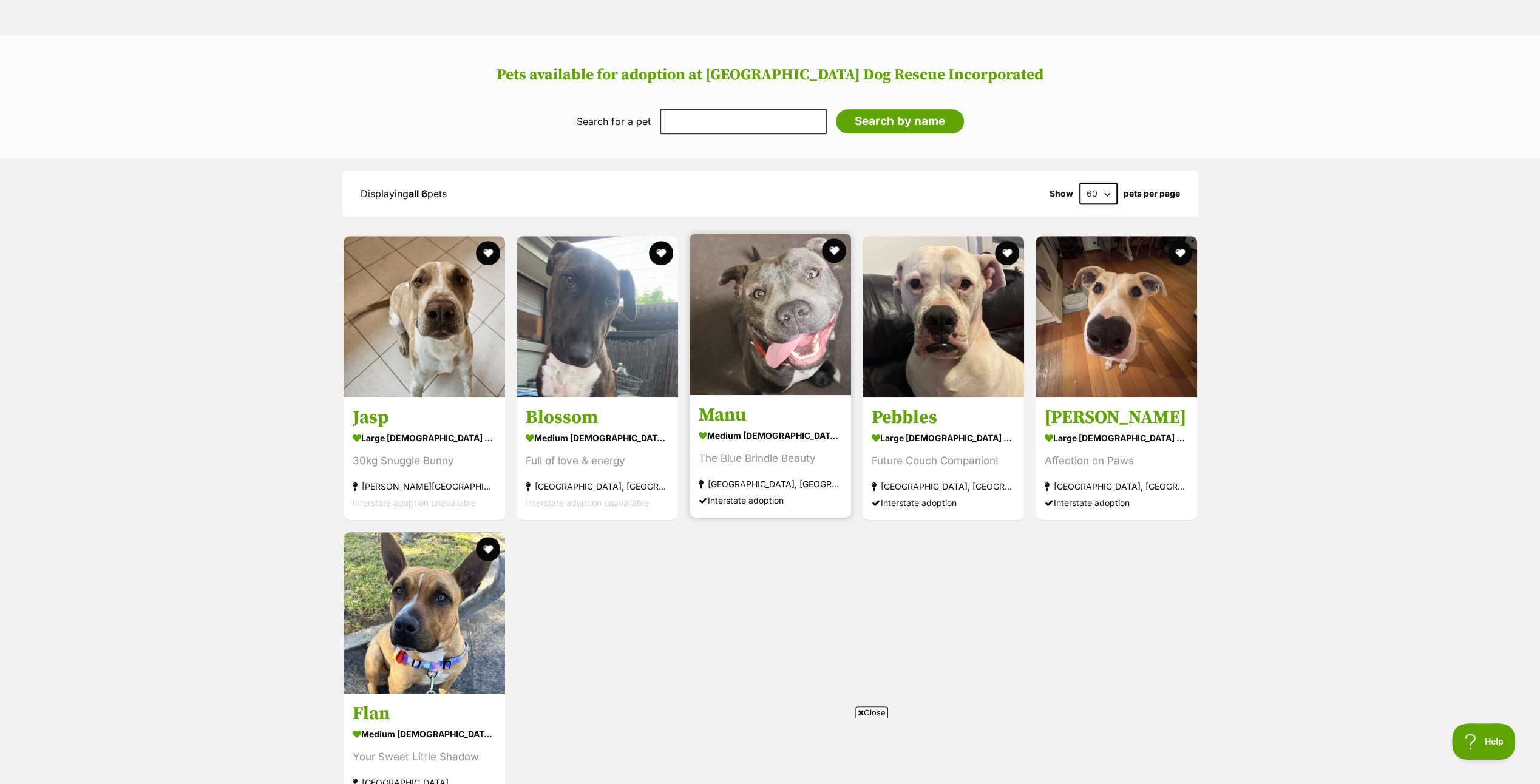
click at [796, 318] on img at bounding box center [770, 314] width 161 height 161
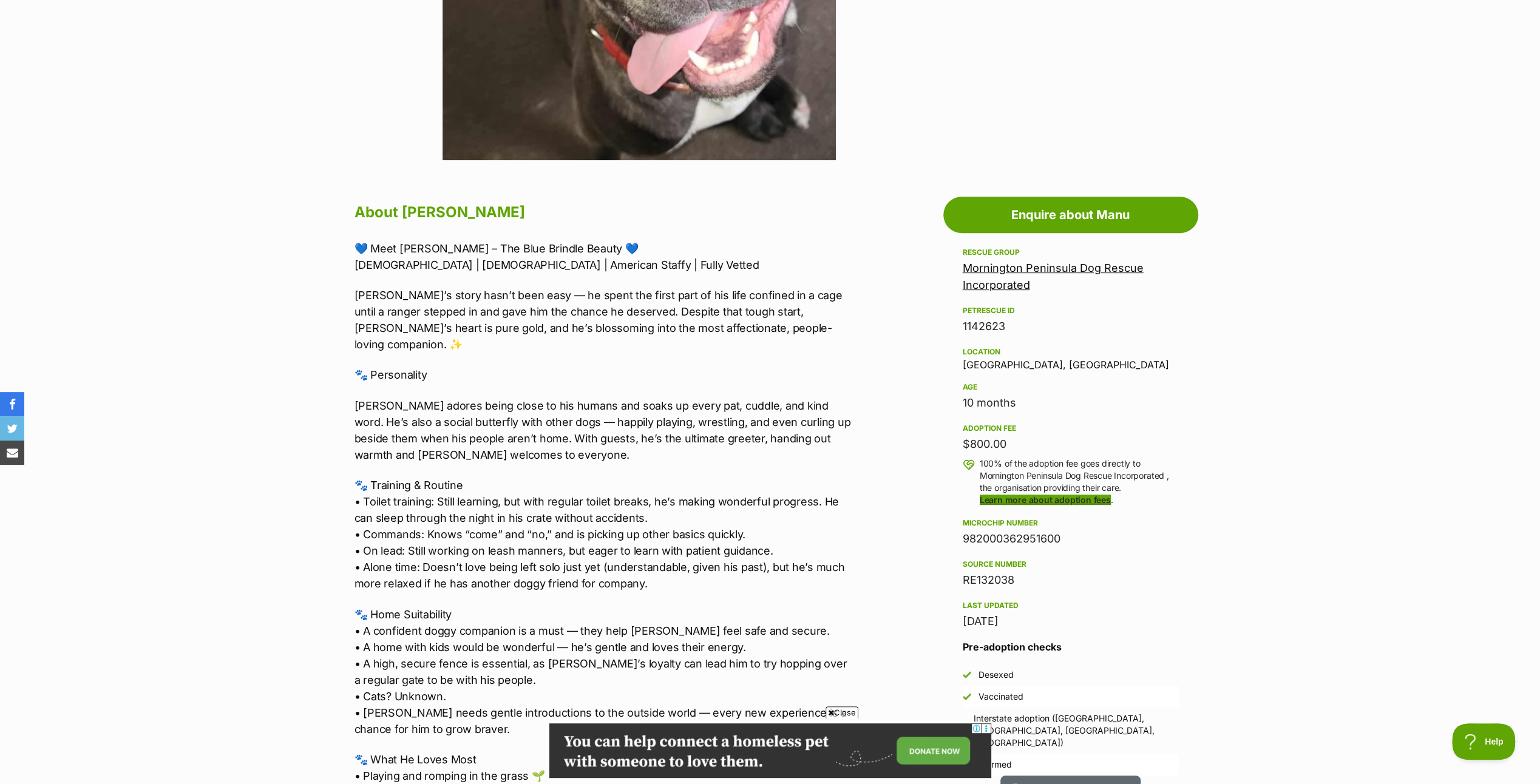
click at [1052, 497] on link "Learn more about adoption fees" at bounding box center [1044, 500] width 131 height 10
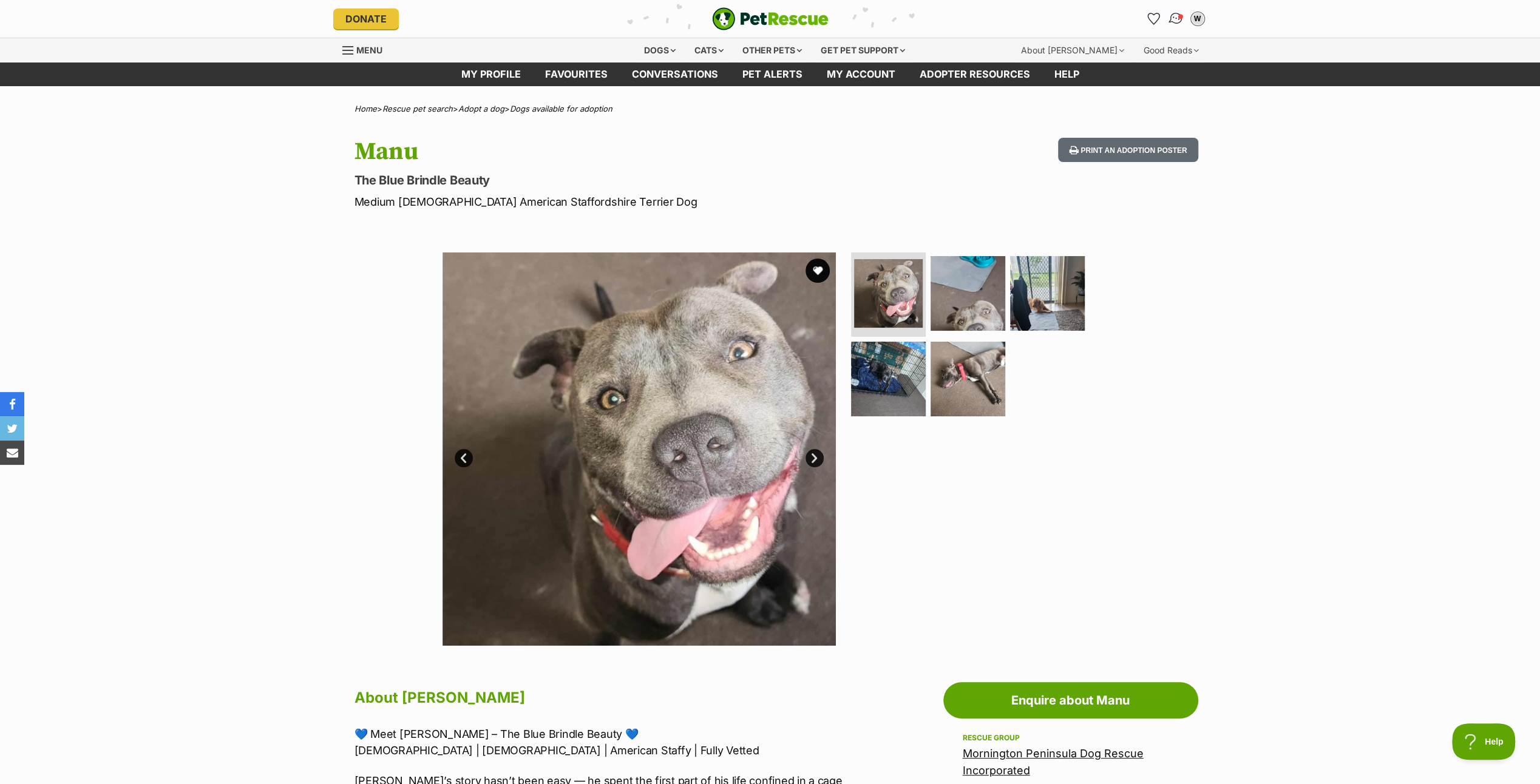
click at [1176, 15] on img "Conversations" at bounding box center [1175, 19] width 16 height 15
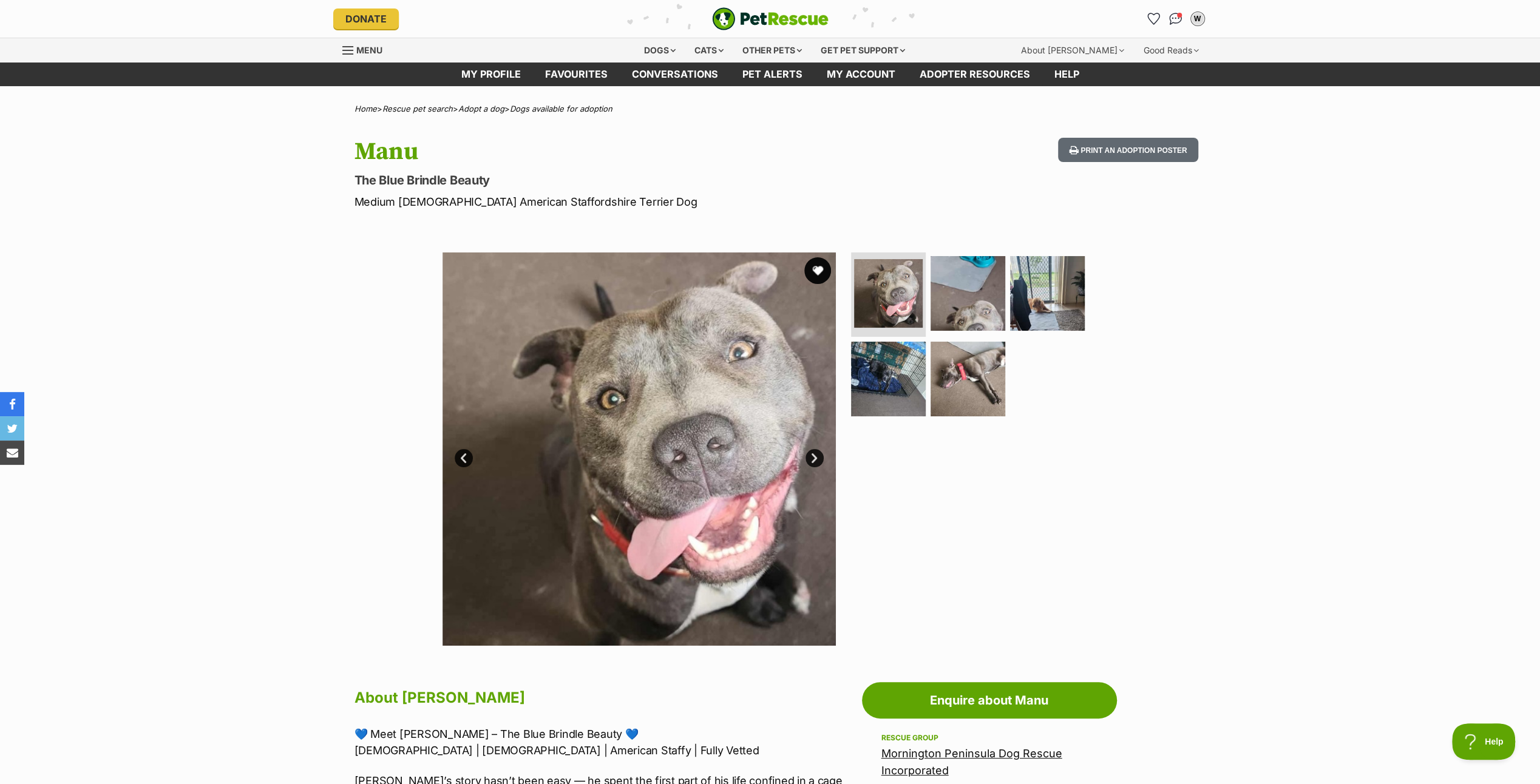
click at [814, 265] on button "favourite" at bounding box center [817, 270] width 27 height 27
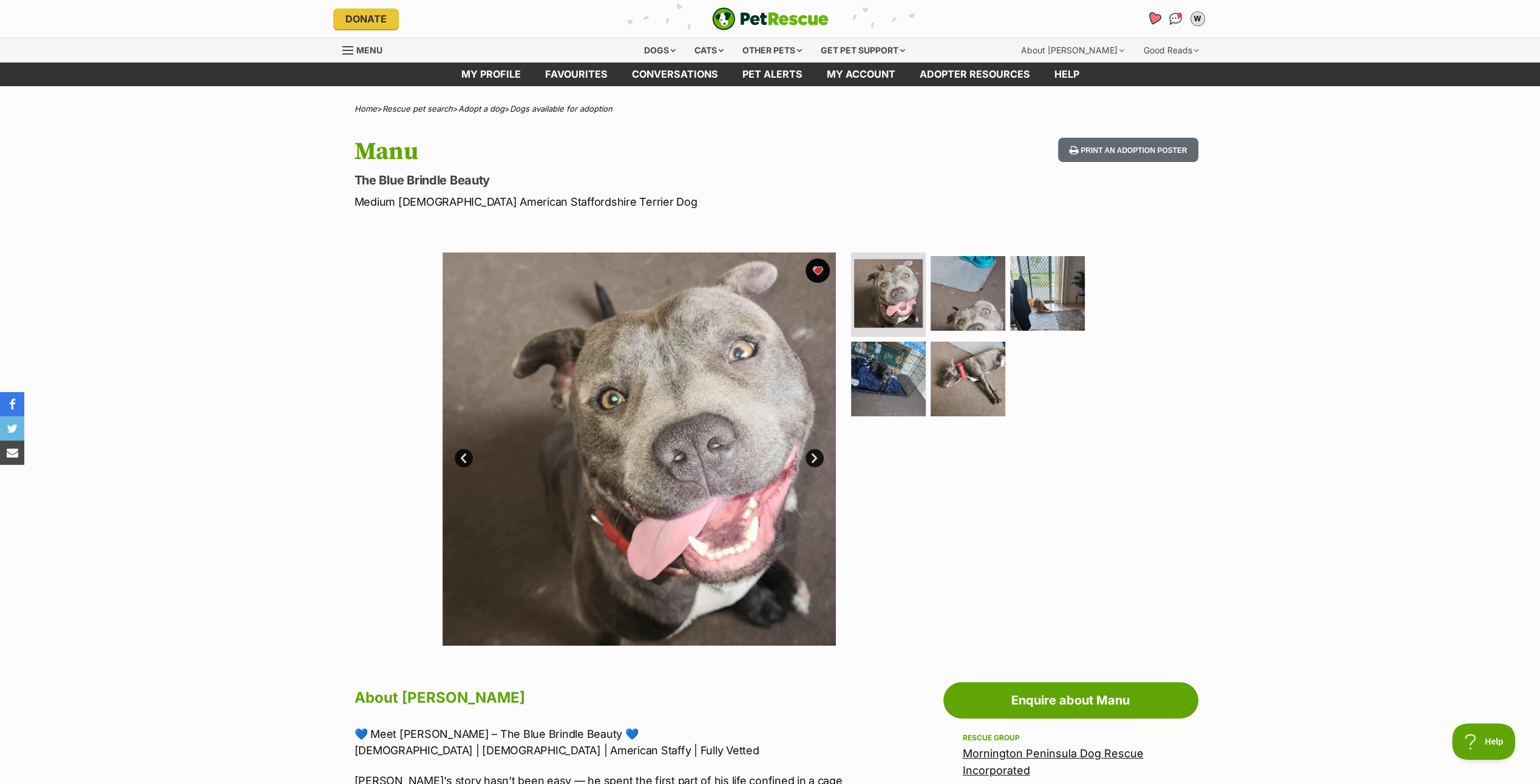
click at [1151, 15] on icon "Favourites" at bounding box center [1153, 18] width 15 height 14
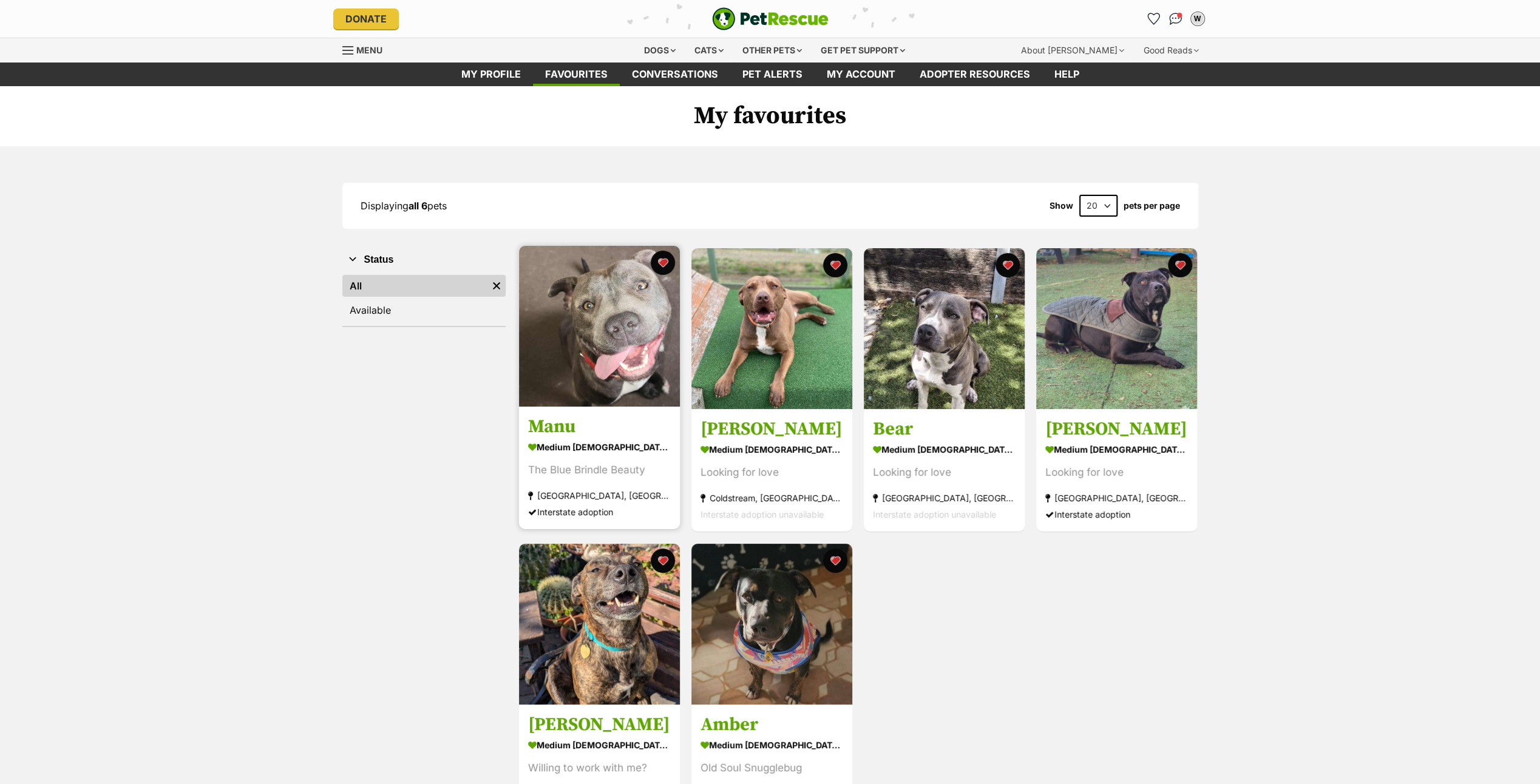
click at [624, 316] on img at bounding box center [599, 325] width 161 height 161
